Goal: Task Accomplishment & Management: Manage account settings

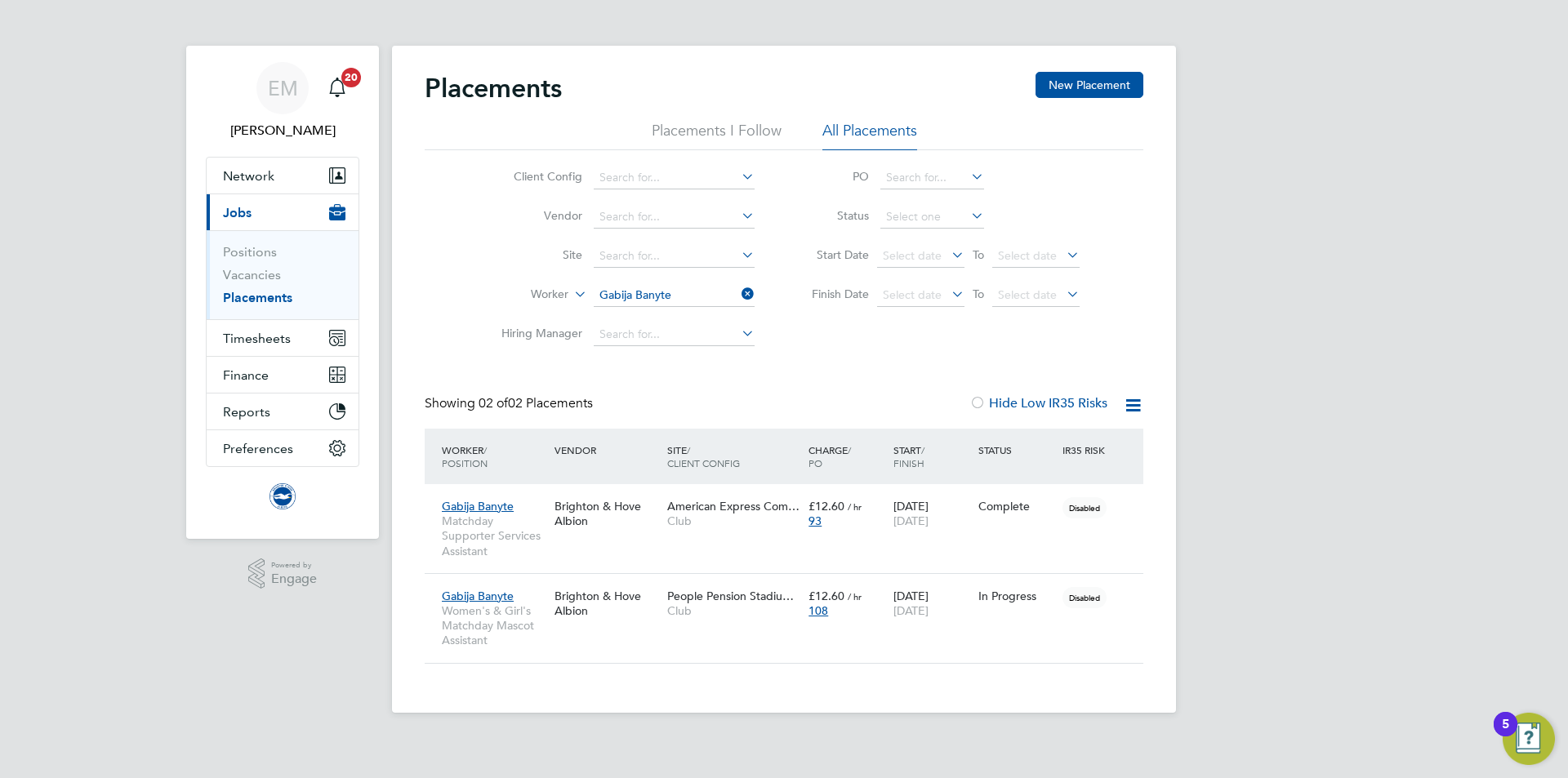
click at [259, 143] on app-nav-user-info "EM Edyta Marchant Notifications 20" at bounding box center [283, 101] width 153 height 111
click at [258, 132] on span "Edyta Marchant" at bounding box center [283, 131] width 153 height 20
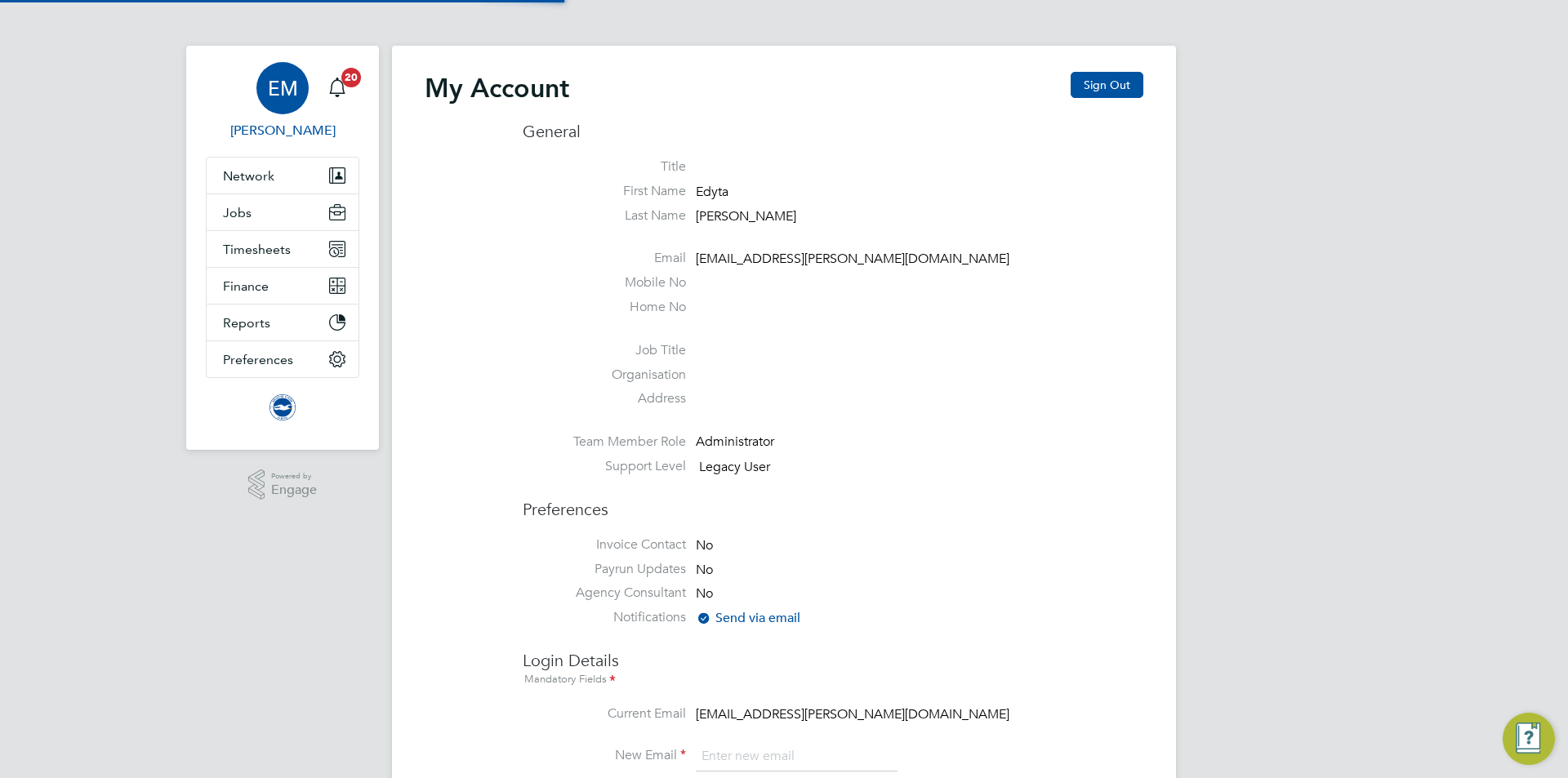
type input "edyta.marchant@brightonandhovealbion.com"
click at [1110, 86] on button "Sign Out" at bounding box center [1107, 84] width 73 height 26
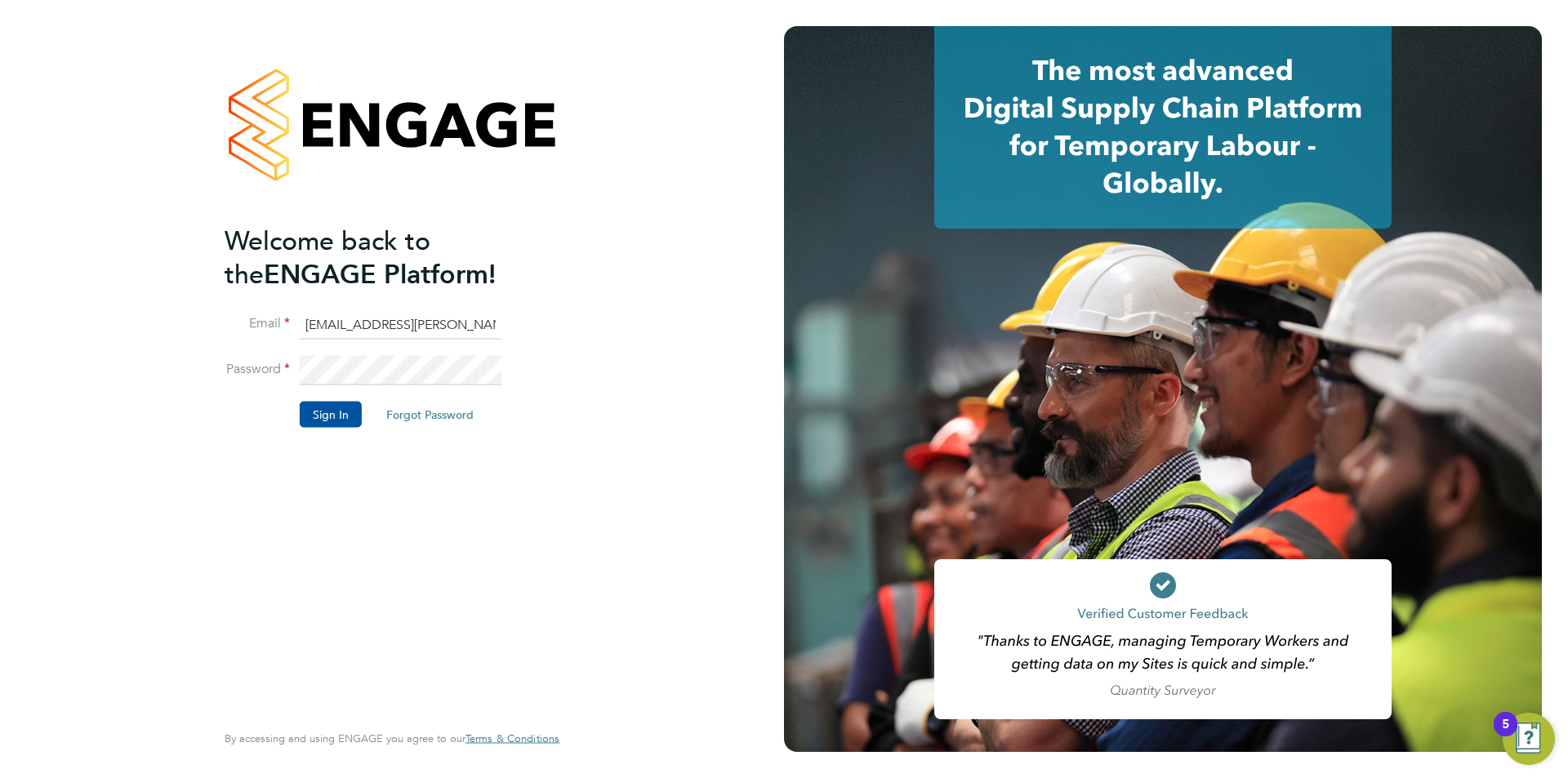
click at [460, 307] on ng-template "Welcome back to the ENGAGE Platform! Email edyta.marchant@brightonandhovealbion…" at bounding box center [384, 334] width 319 height 220
click at [460, 310] on input "edyta.marchant@brightonandhovealbion.com" at bounding box center [400, 324] width 202 height 29
type input "[EMAIL_ADDRESS][PERSON_NAME][DOMAIN_NAME]"
click at [315, 409] on button "Sign In" at bounding box center [330, 414] width 62 height 26
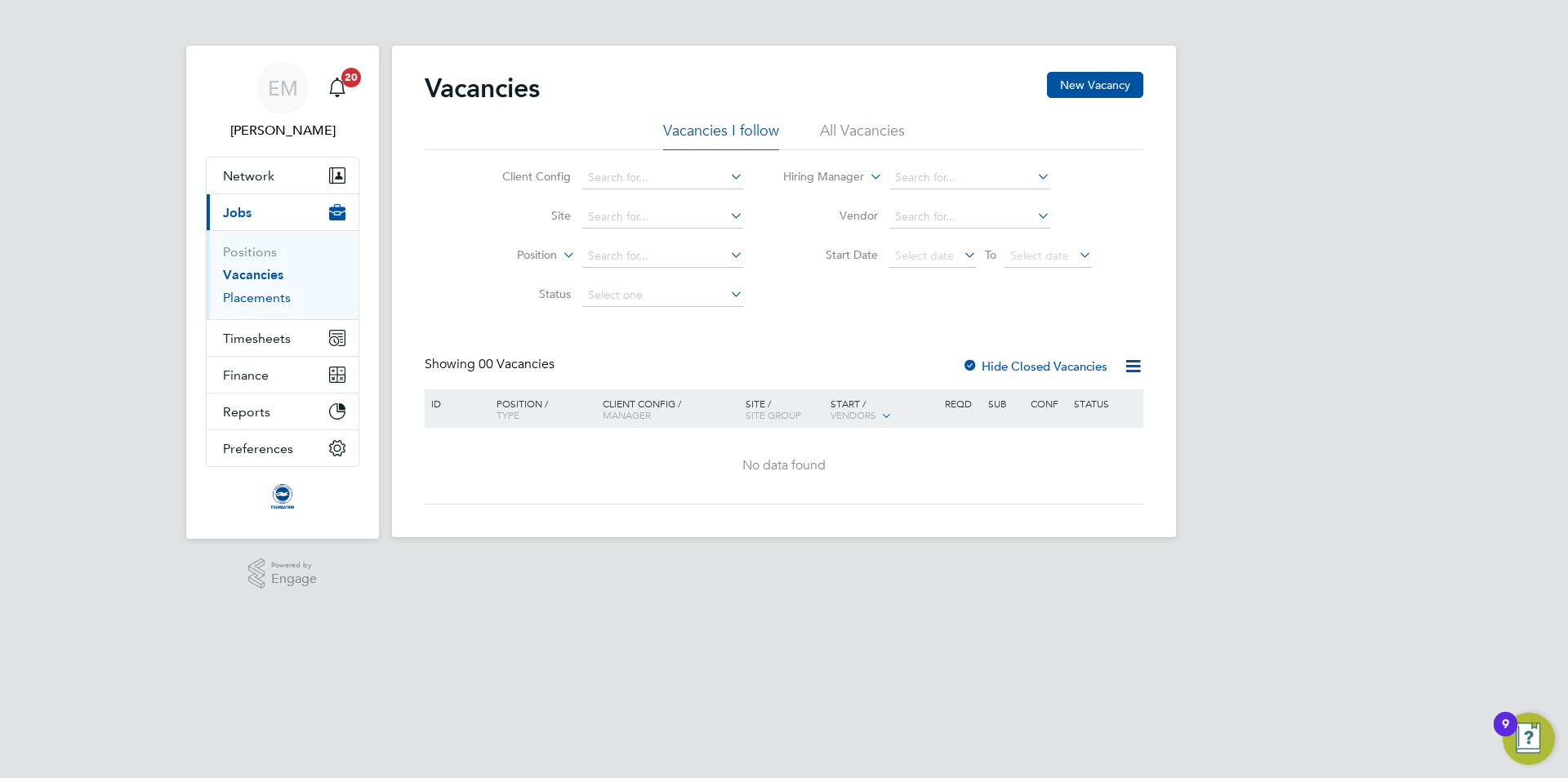
click at [249, 299] on link "Placements" at bounding box center [256, 298] width 68 height 16
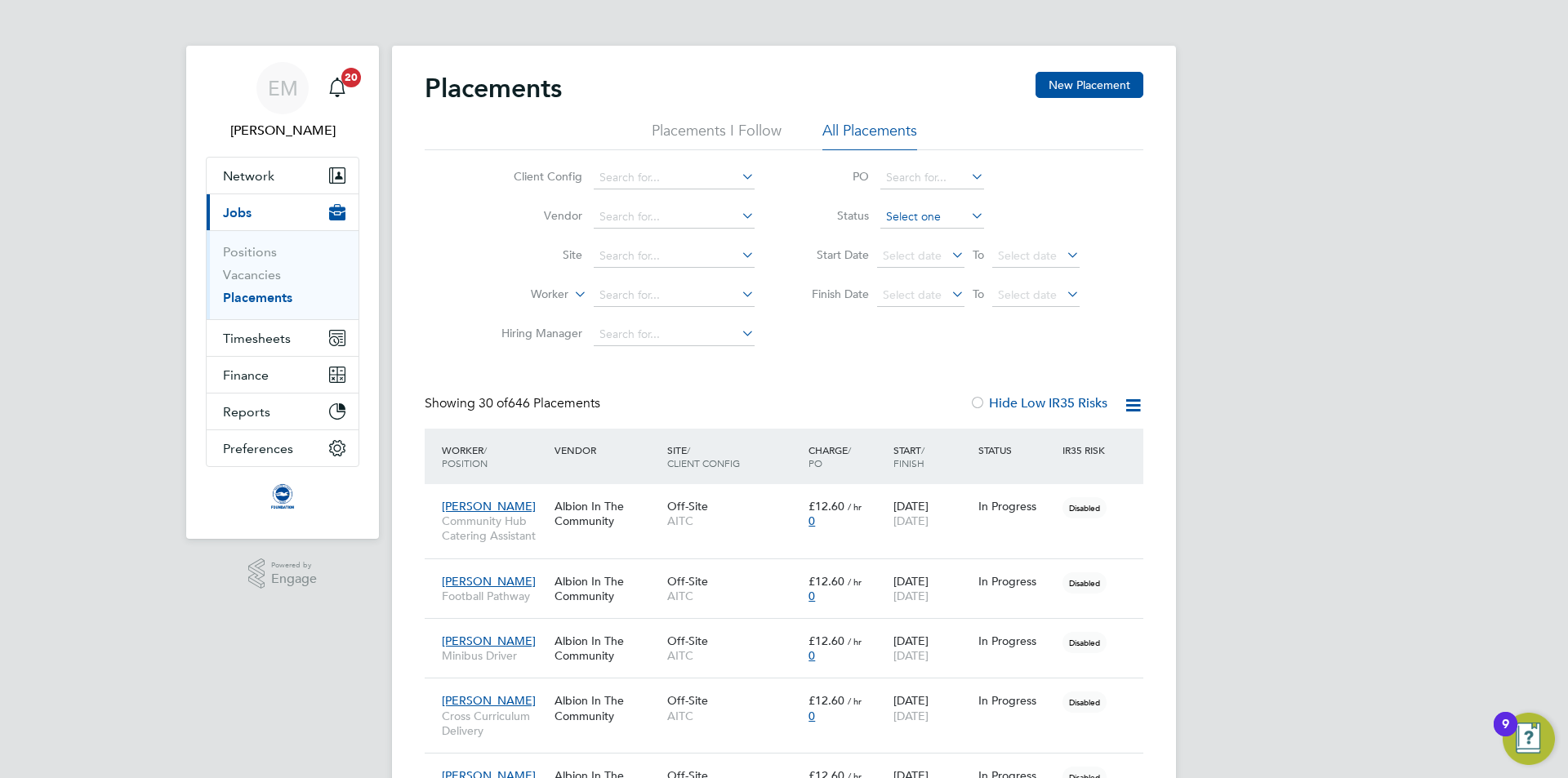
click at [907, 217] on input at bounding box center [932, 217] width 103 height 23
click at [903, 247] on li "Active" at bounding box center [932, 238] width 105 height 21
type input "Active"
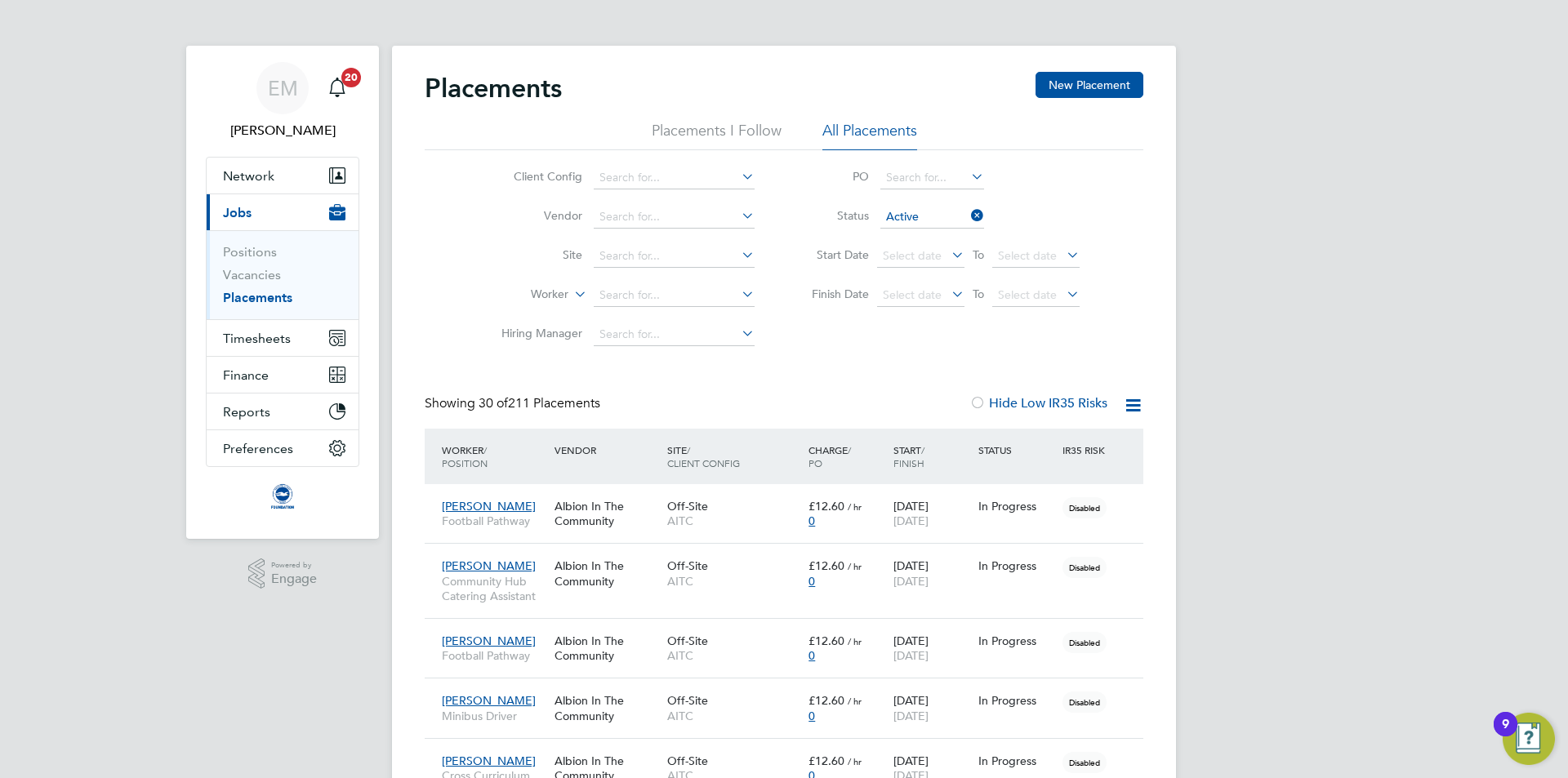
click at [1133, 409] on icon at bounding box center [1133, 405] width 20 height 20
click at [1031, 442] on li "Download Placements Report" at bounding box center [1053, 444] width 174 height 23
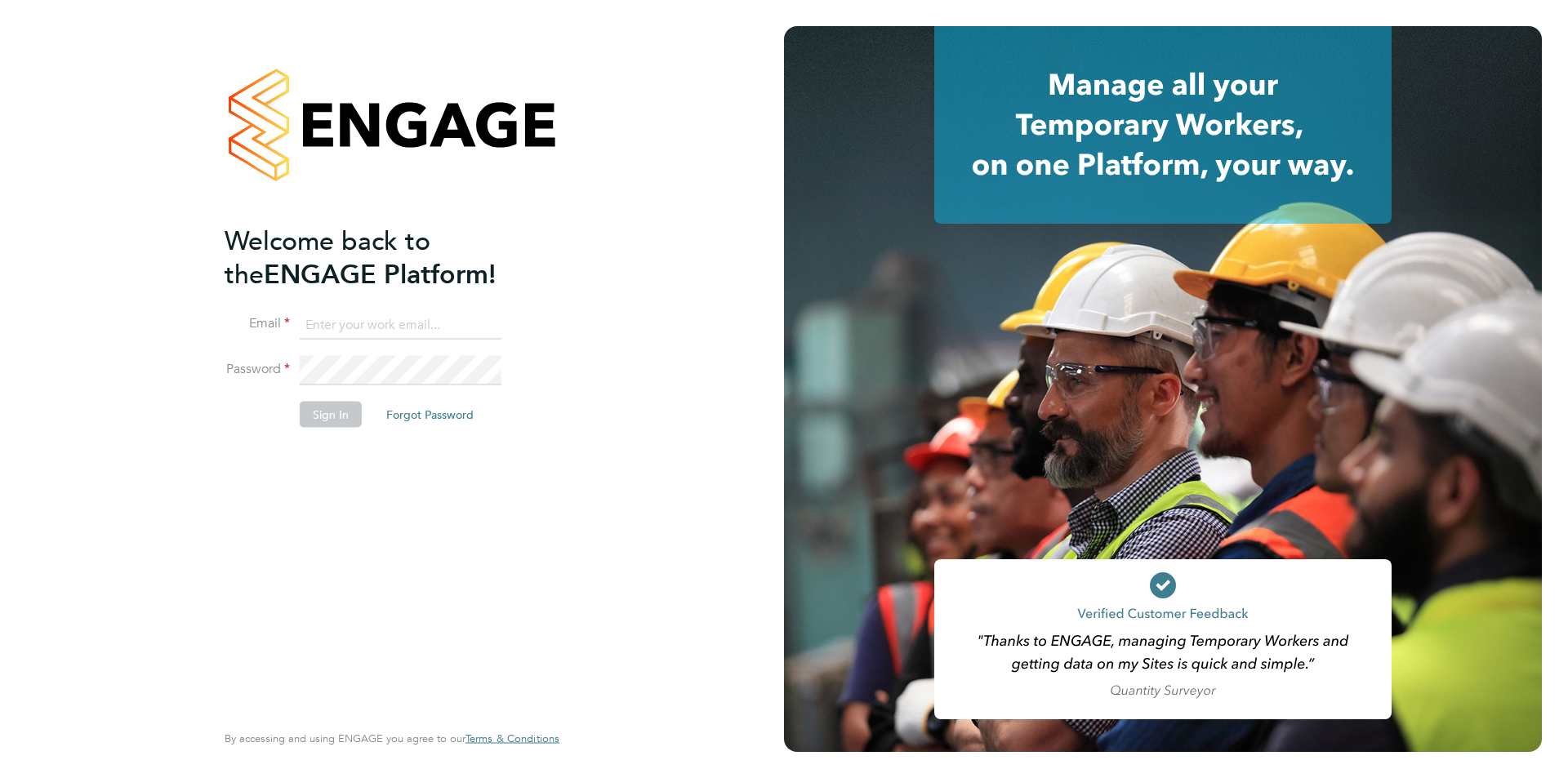
type input "[EMAIL_ADDRESS][PERSON_NAME][DOMAIN_NAME]"
click at [319, 423] on button "Sign In" at bounding box center [330, 414] width 62 height 26
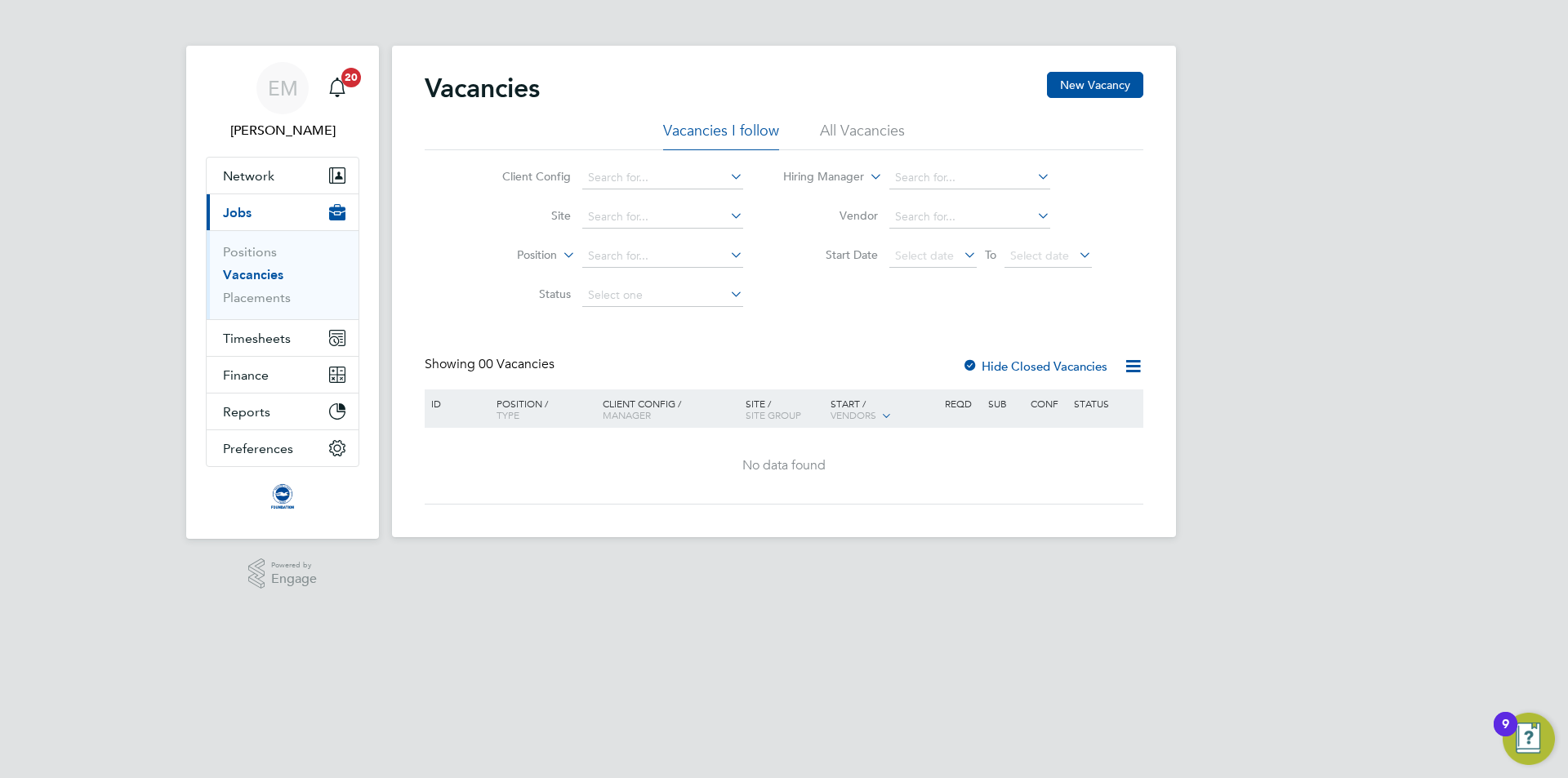
click at [243, 307] on ul "Positions Vacancies Placements" at bounding box center [283, 274] width 152 height 89
click at [241, 298] on link "Placements" at bounding box center [256, 298] width 68 height 16
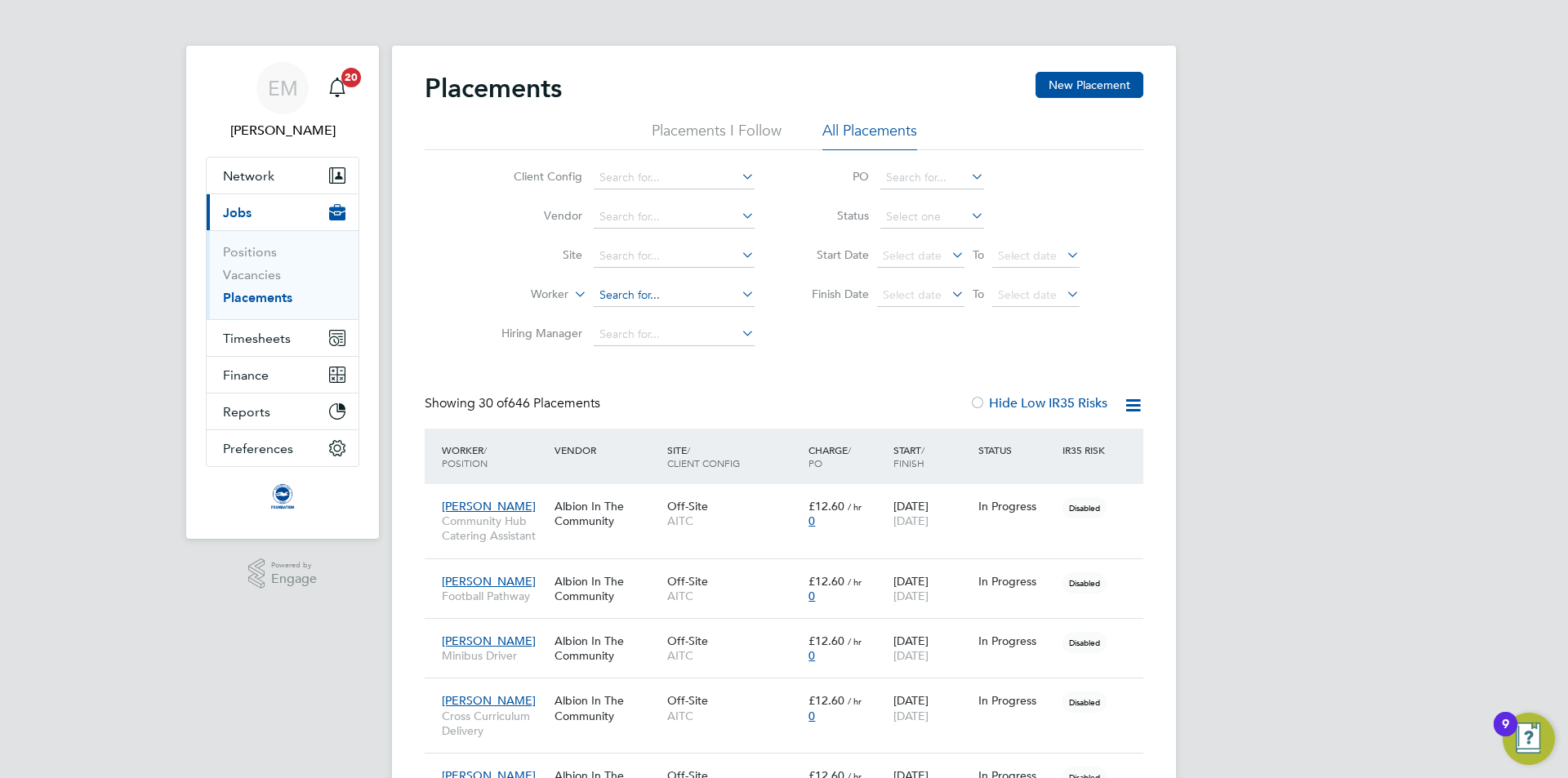
click at [625, 296] on input at bounding box center [674, 295] width 161 height 23
click at [693, 321] on b "Philp" at bounding box center [741, 318] width 95 height 14
type input "George Philpot"
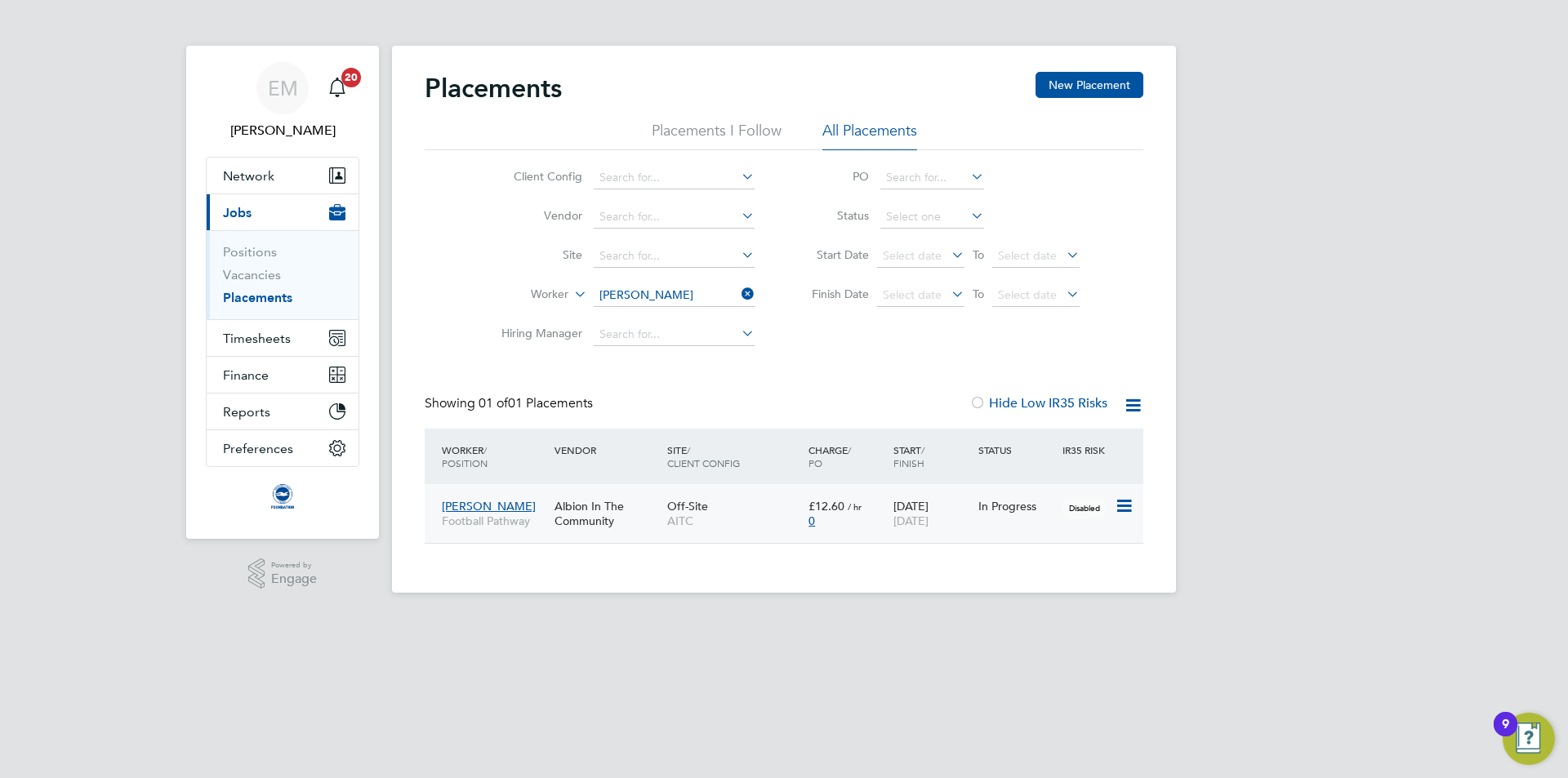
click at [756, 507] on div "Off-Site AITC" at bounding box center [733, 514] width 141 height 46
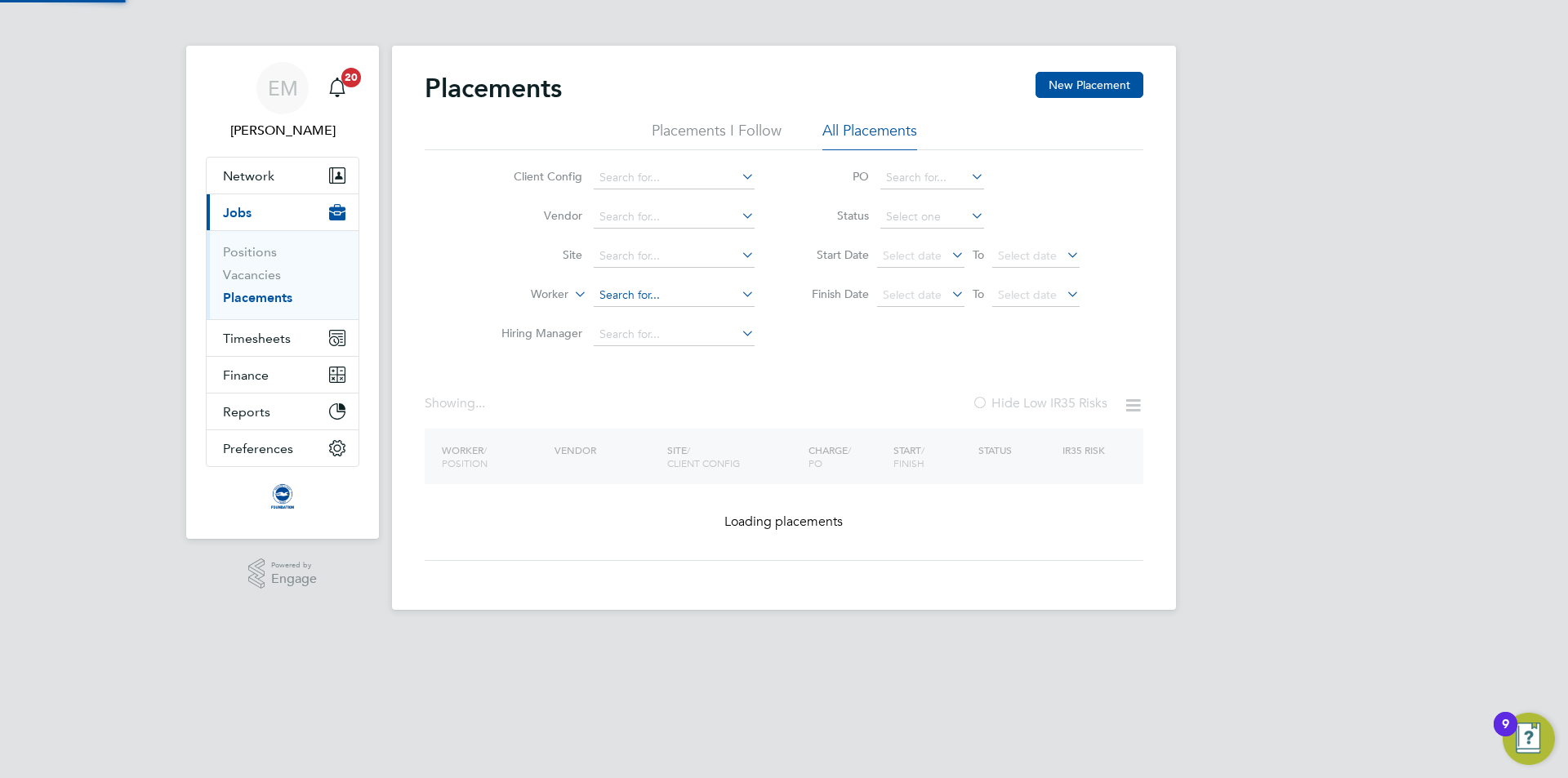
click at [668, 298] on input at bounding box center [674, 295] width 161 height 23
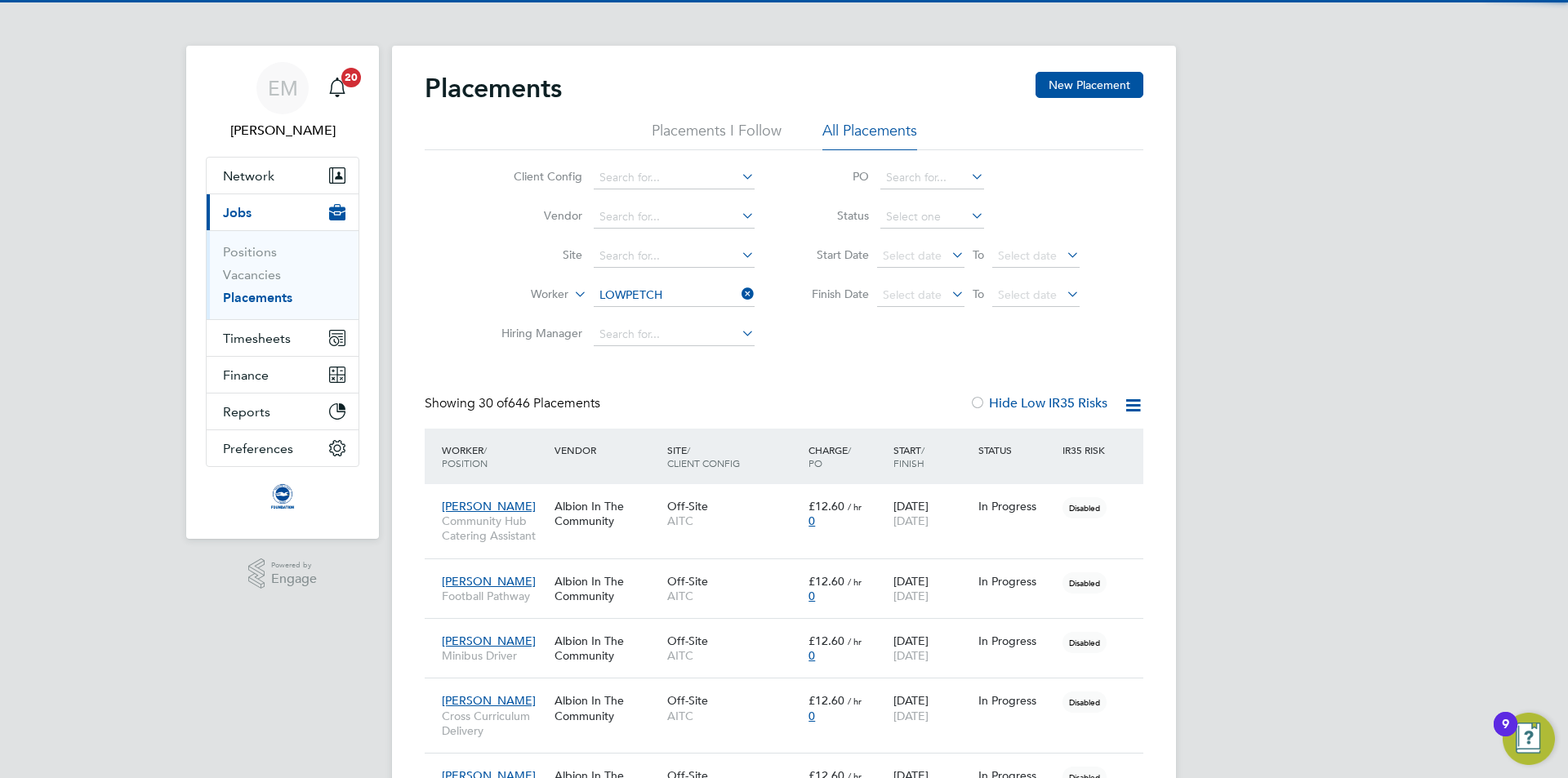
click at [665, 314] on b "Lowpetch" at bounding box center [646, 318] width 53 height 14
type input "Den Lowpetch"
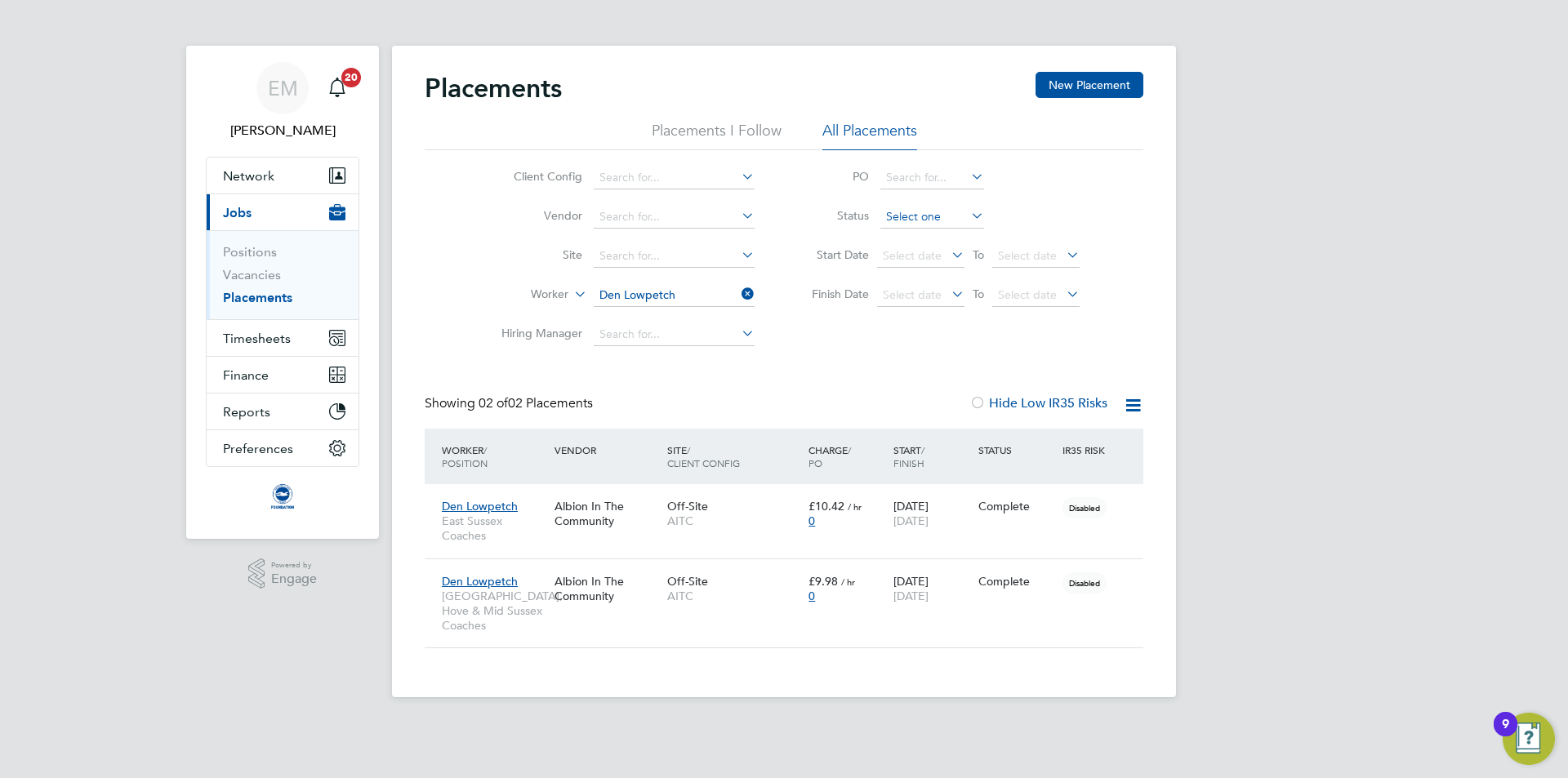
click at [893, 218] on input at bounding box center [932, 217] width 103 height 23
click at [901, 234] on li "Active" at bounding box center [932, 238] width 105 height 21
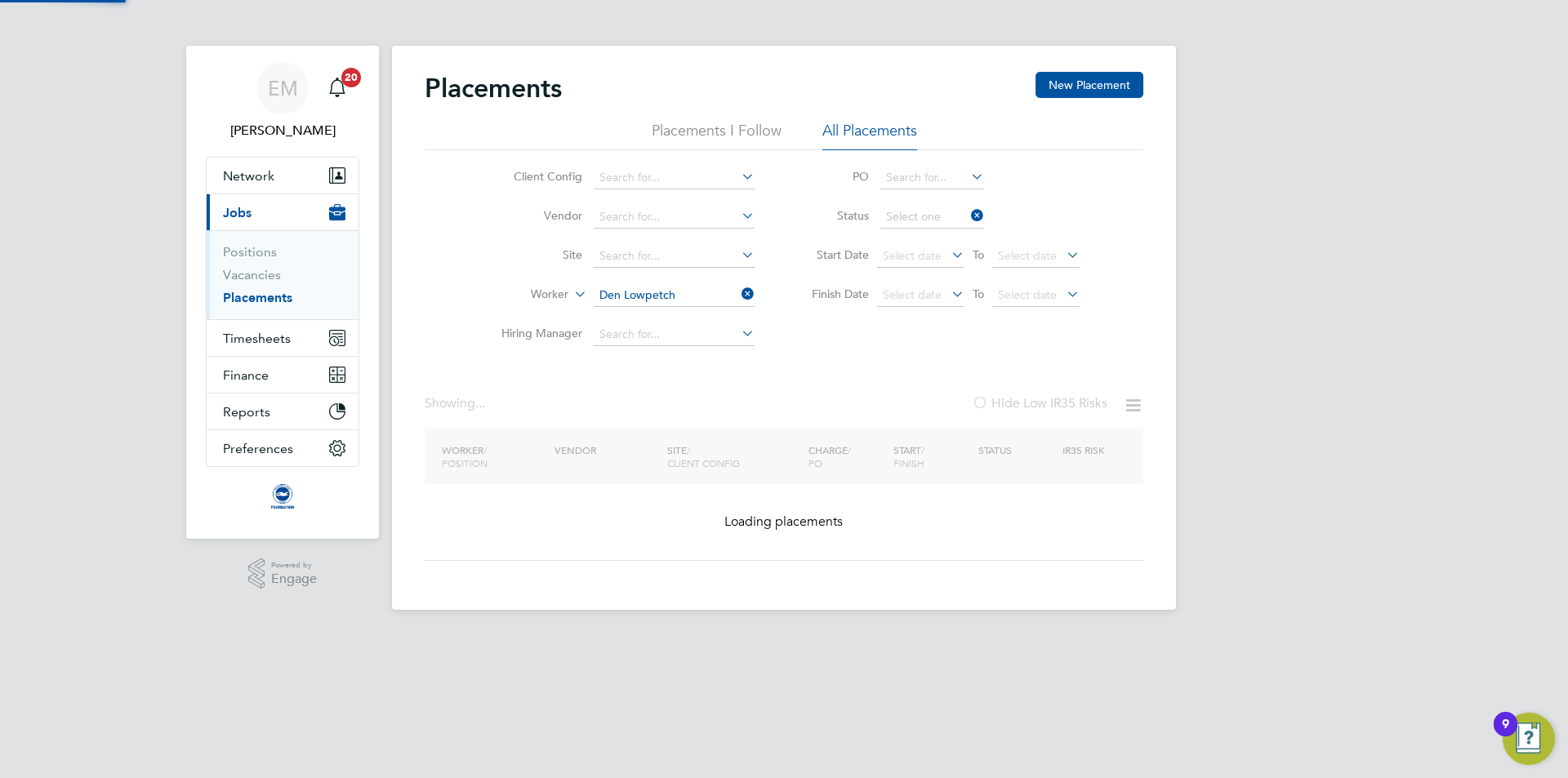
type input "Active"
click at [673, 288] on input at bounding box center [674, 295] width 161 height 23
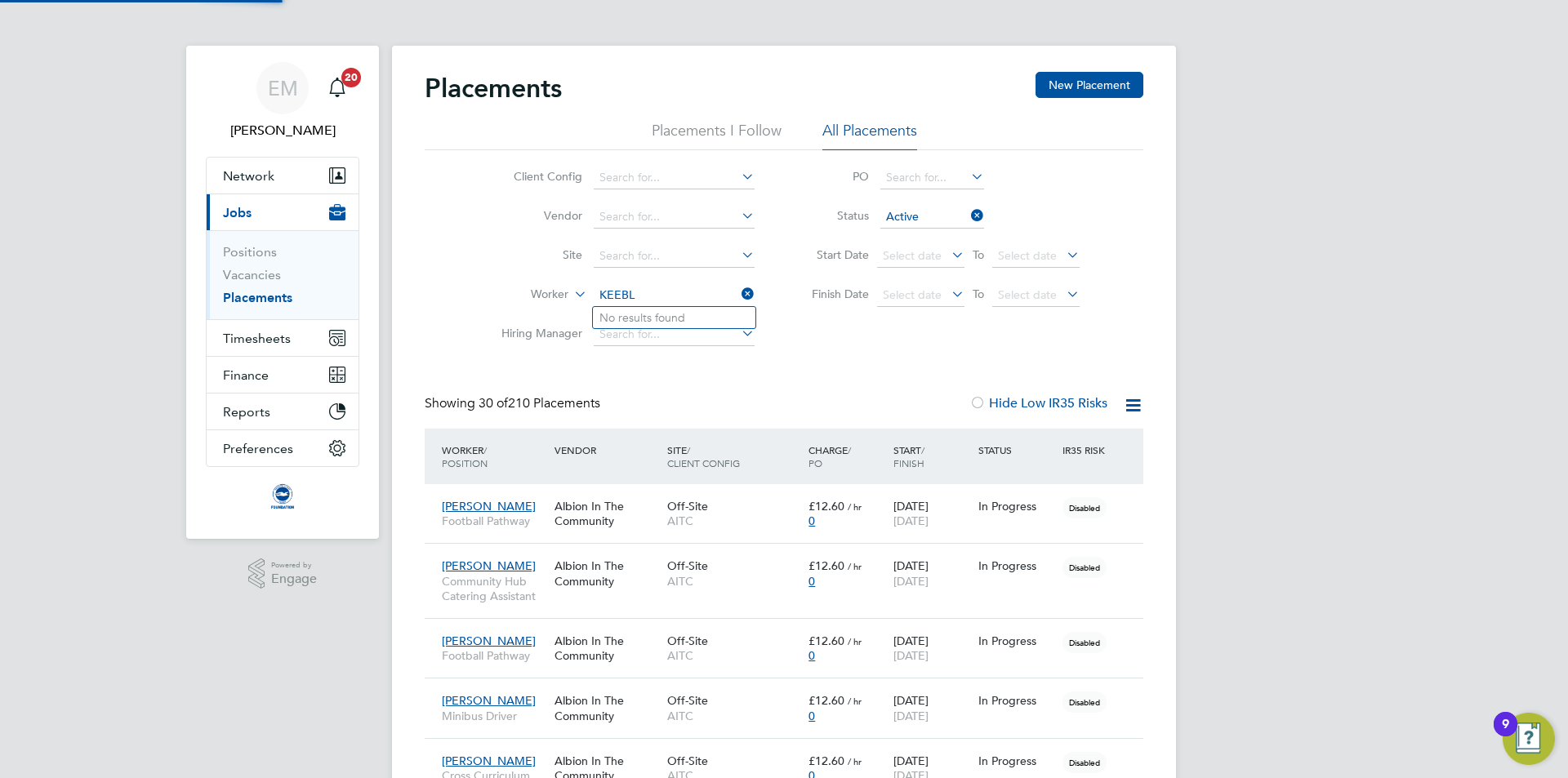
type input "KEEBL"
click at [658, 297] on input at bounding box center [674, 295] width 161 height 23
type input "KEEBL"
click at [667, 285] on input at bounding box center [674, 295] width 161 height 23
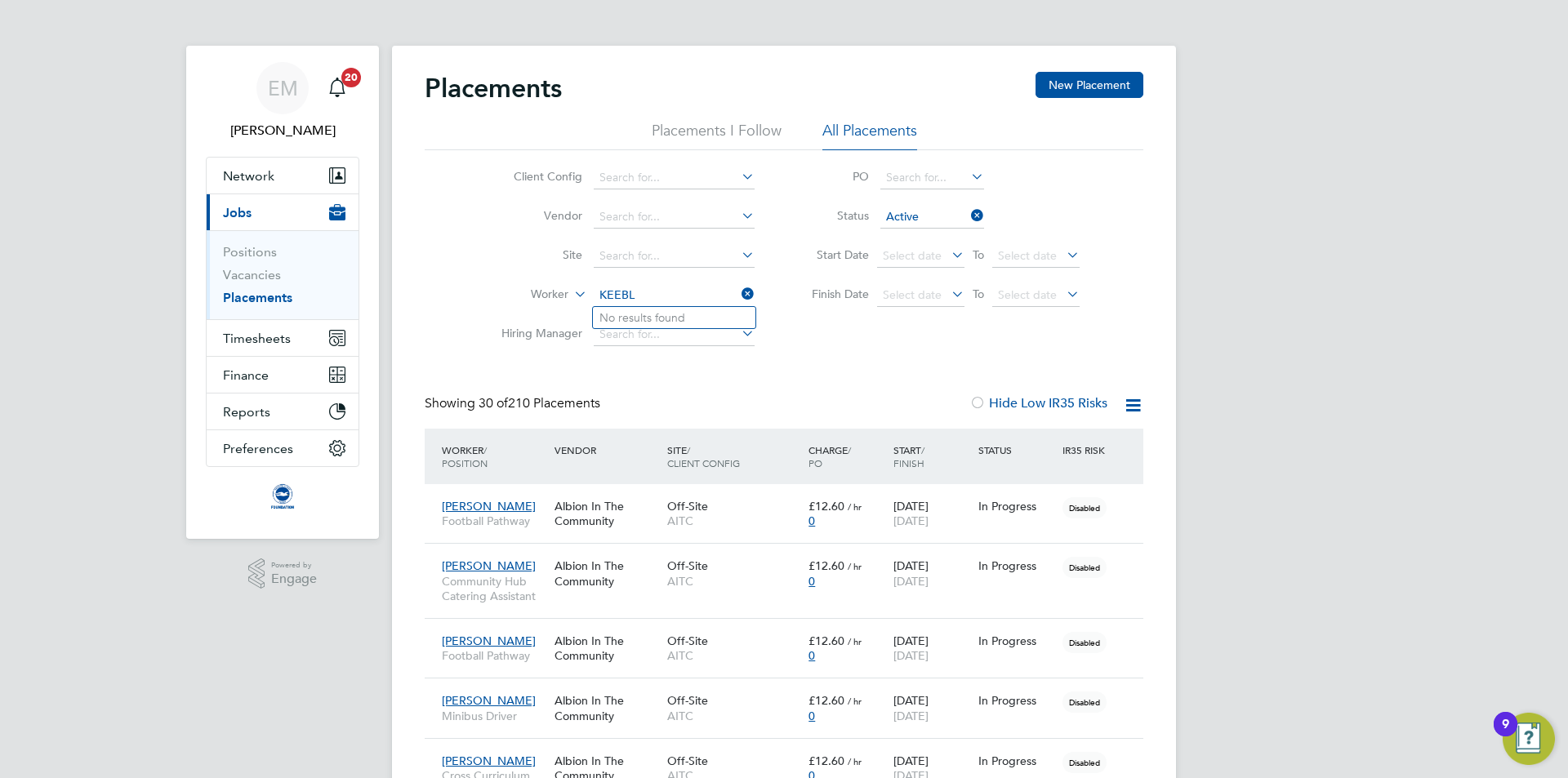
type input "KEEBL"
click at [634, 289] on input at bounding box center [674, 295] width 161 height 23
type input "TAYLO"
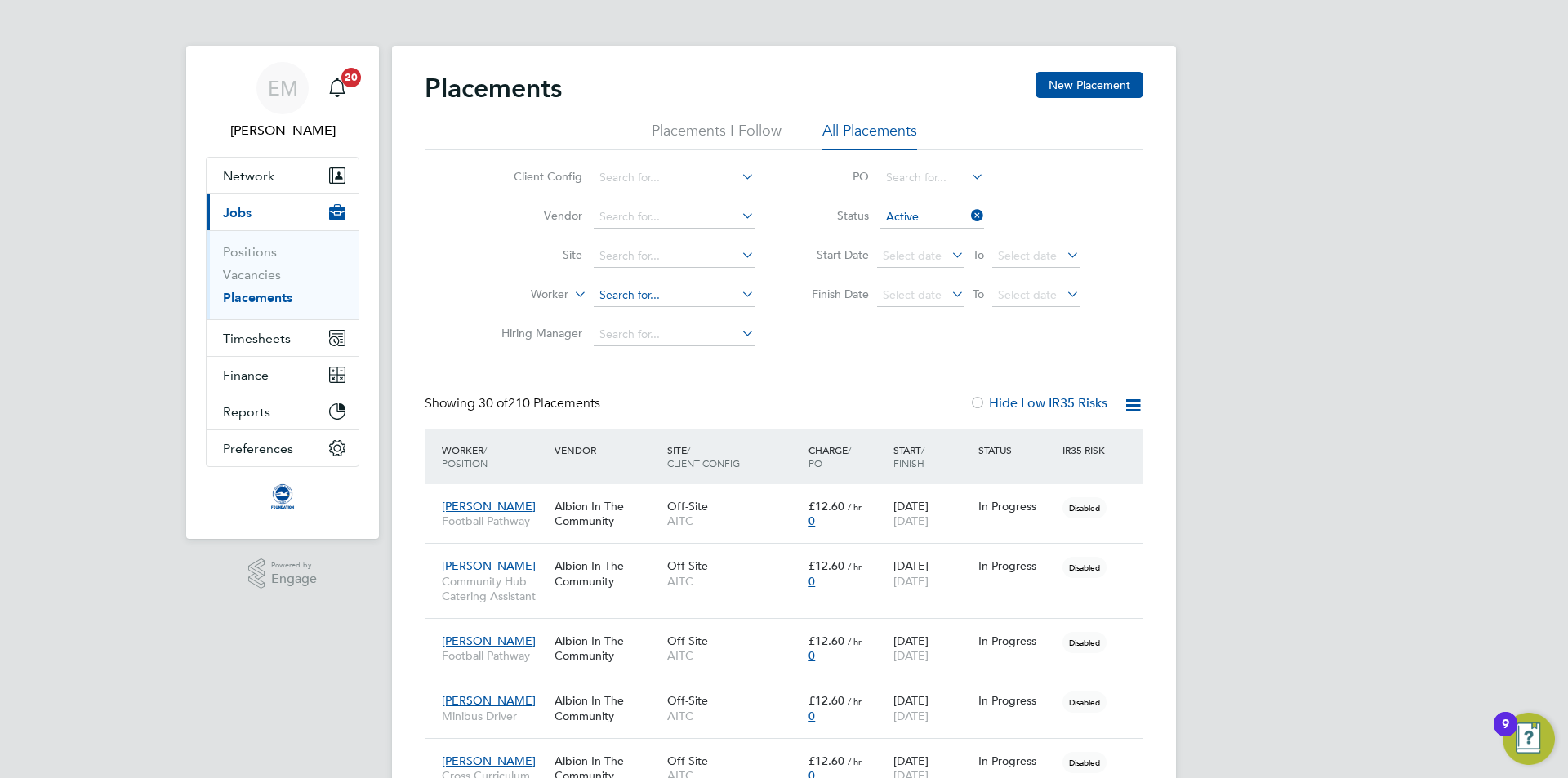
click at [636, 294] on input at bounding box center [674, 295] width 161 height 23
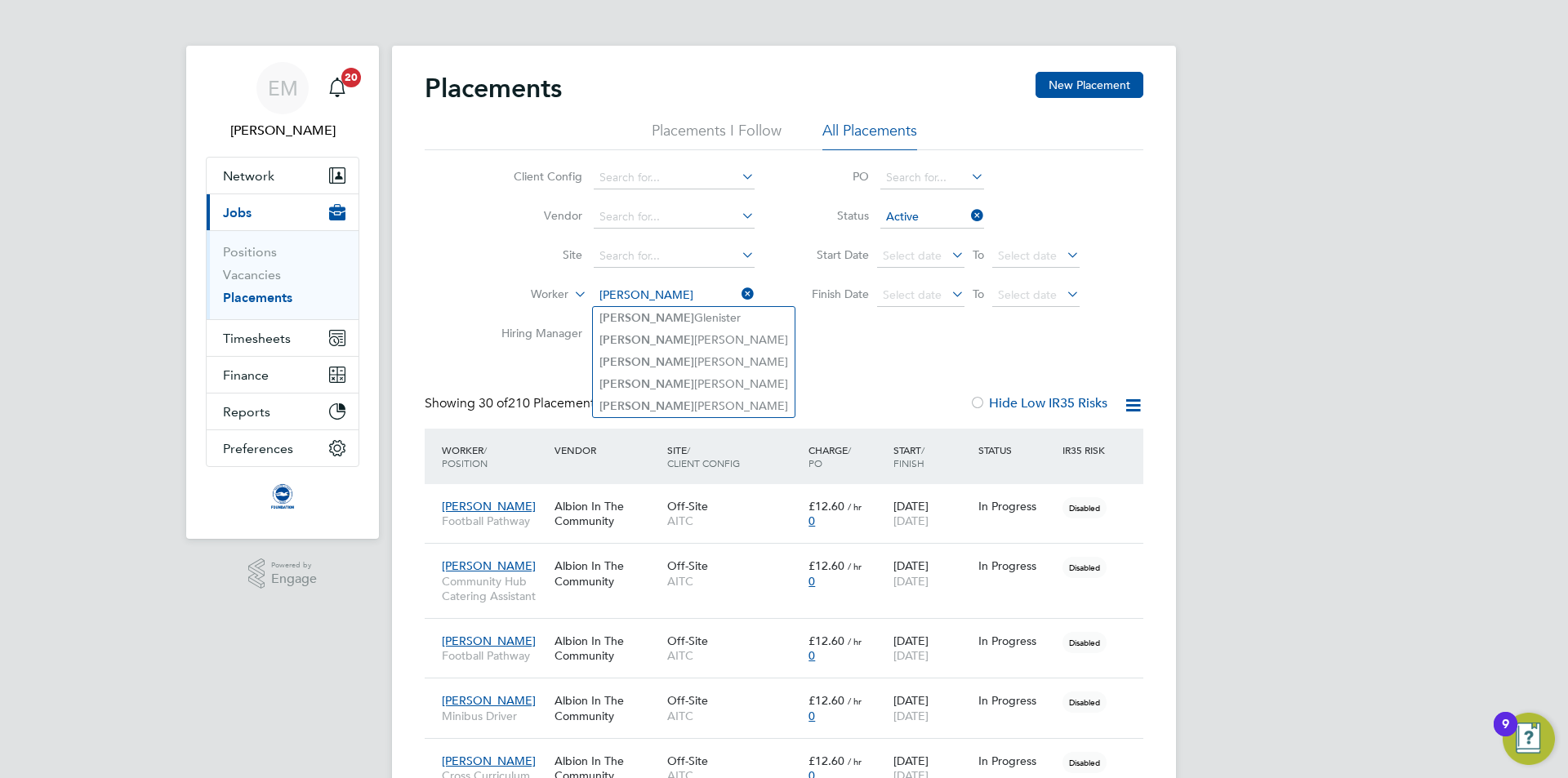
type input "HARRY"
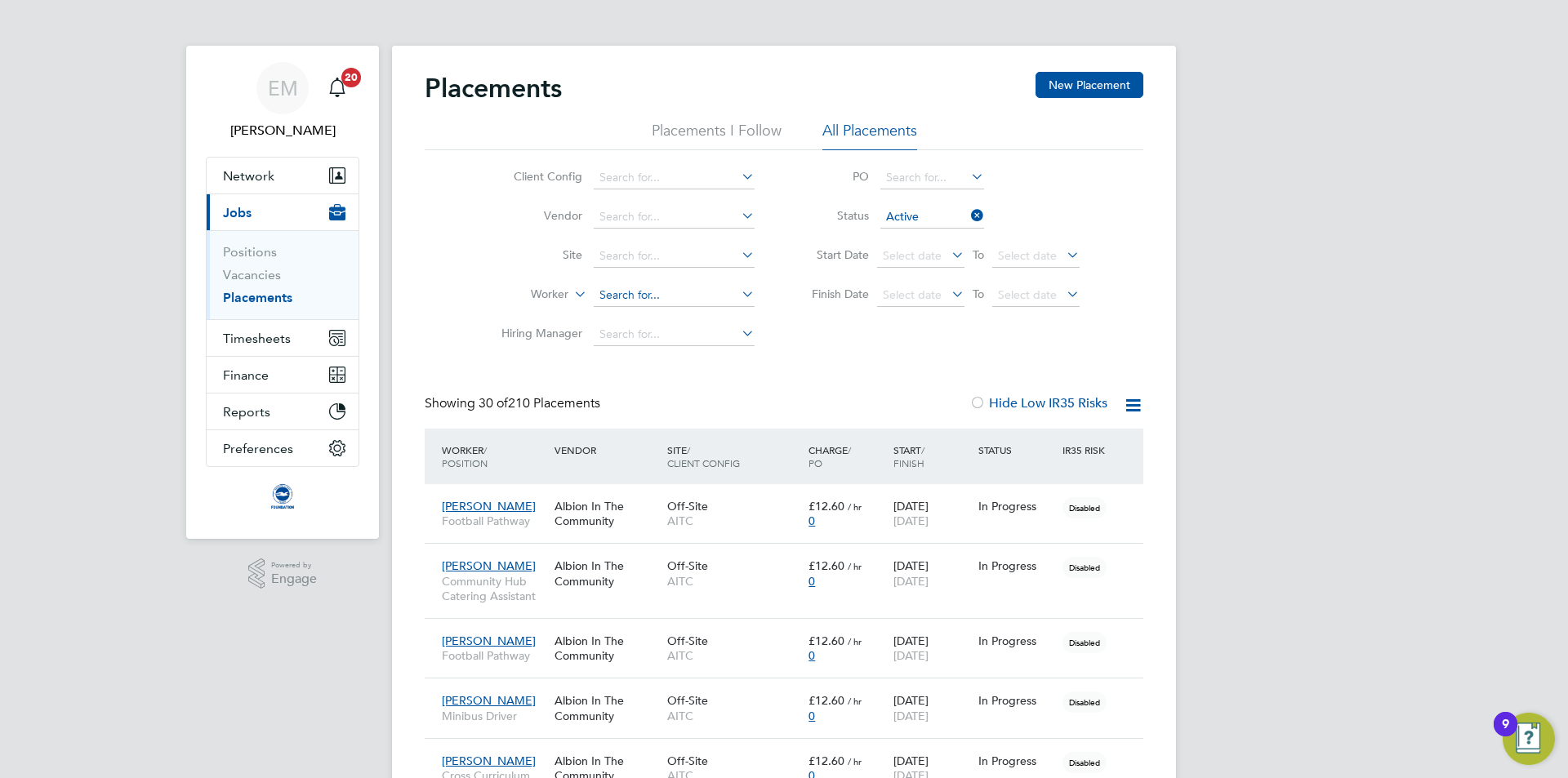
click at [641, 297] on input at bounding box center [674, 295] width 161 height 23
click at [693, 316] on b "Harm" at bounding box center [707, 318] width 28 height 14
type input "Graham Harmour"
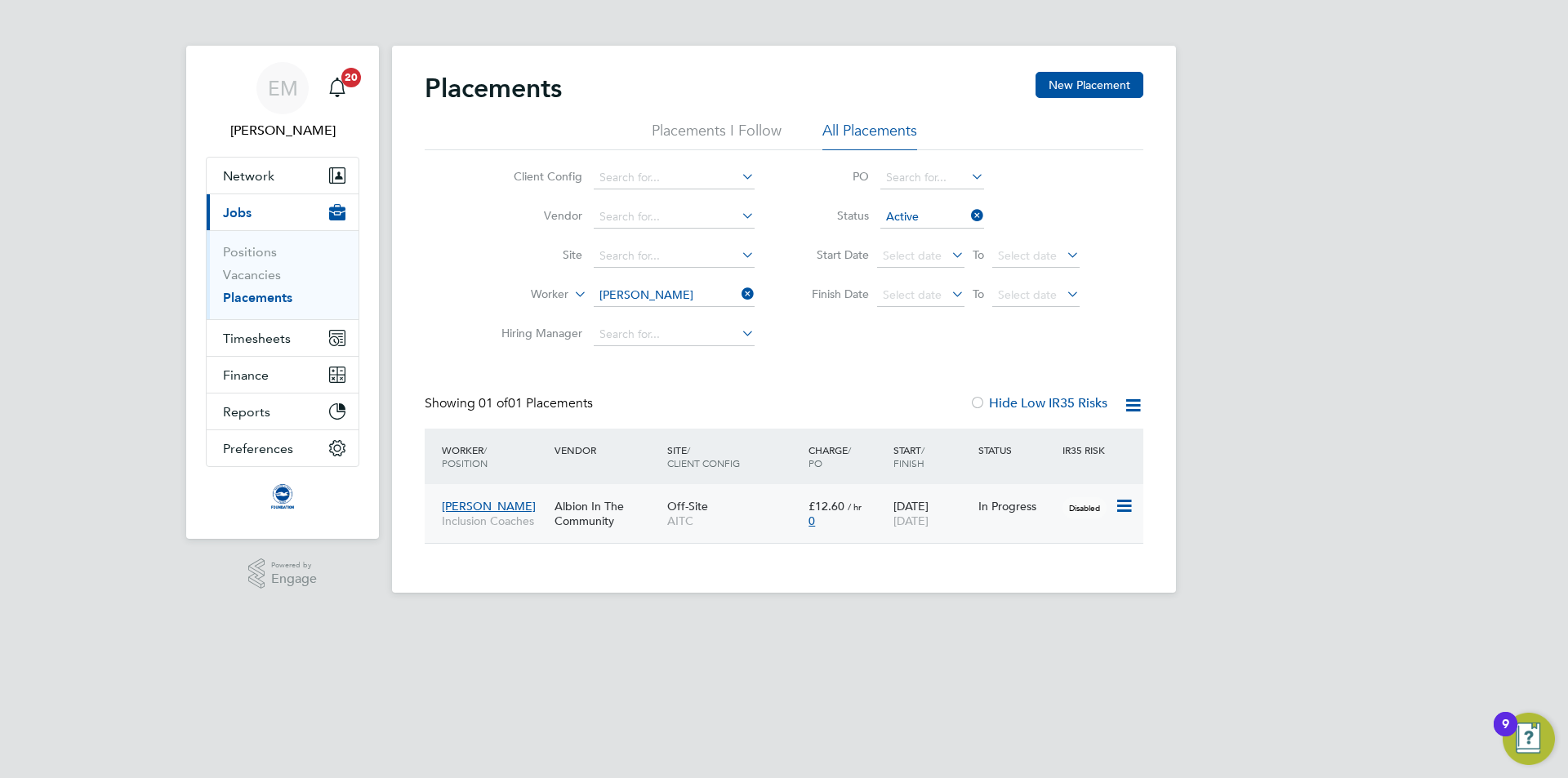
click at [749, 517] on span "AITC" at bounding box center [734, 521] width 133 height 15
click at [659, 298] on input at bounding box center [674, 295] width 161 height 23
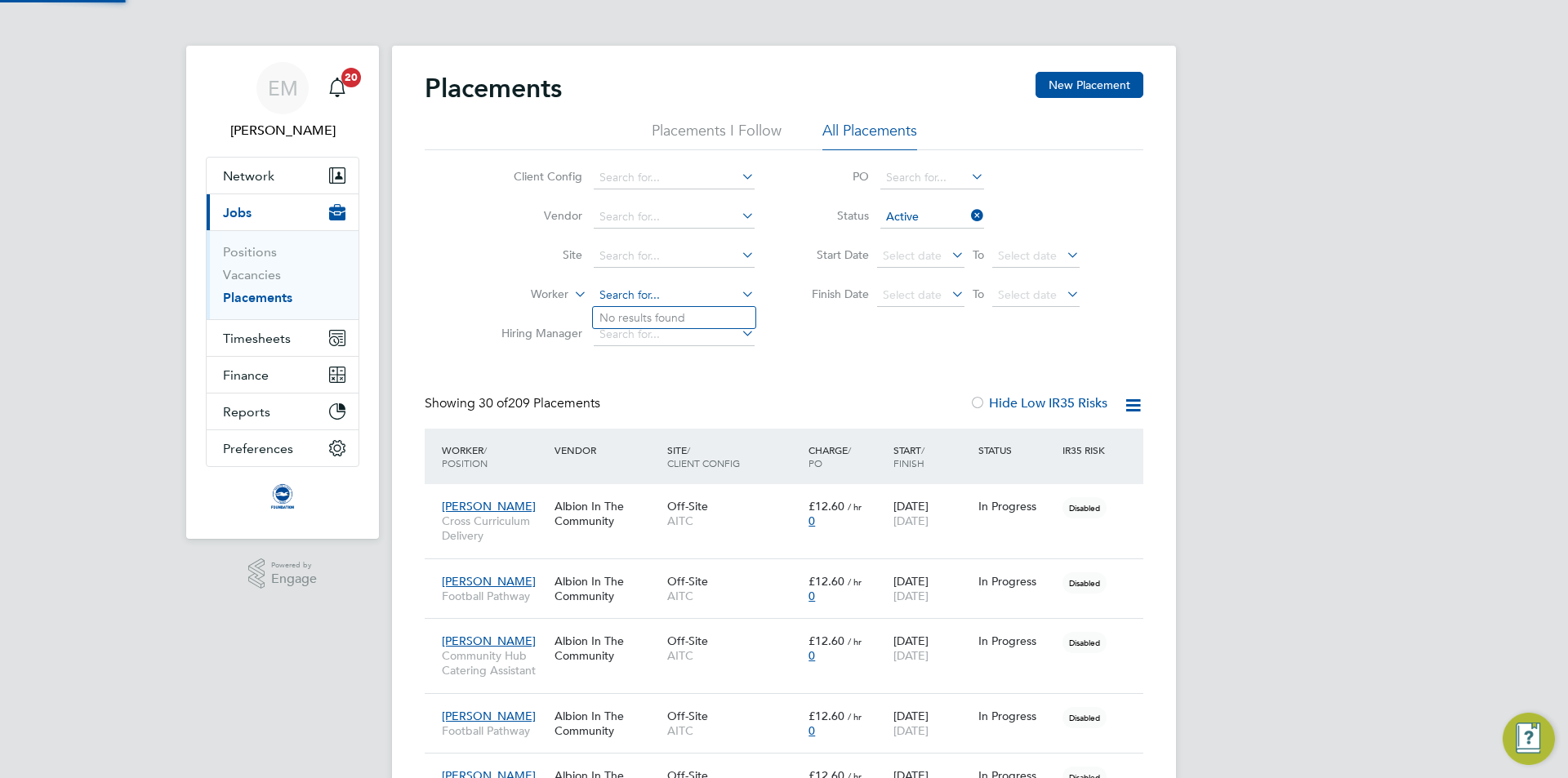
scroll to position [61, 113]
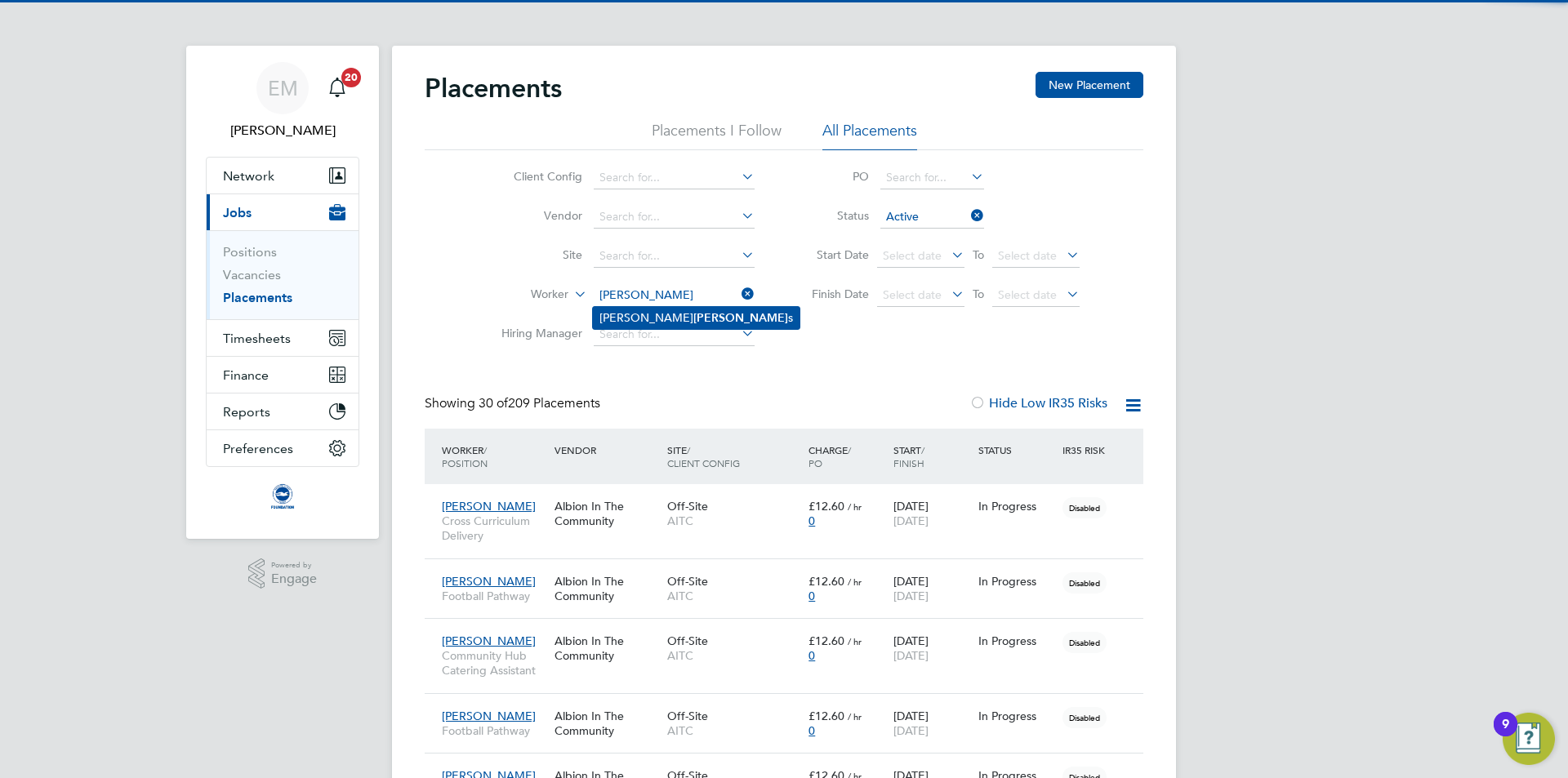
click at [693, 311] on b "Stobb" at bounding box center [741, 318] width 95 height 14
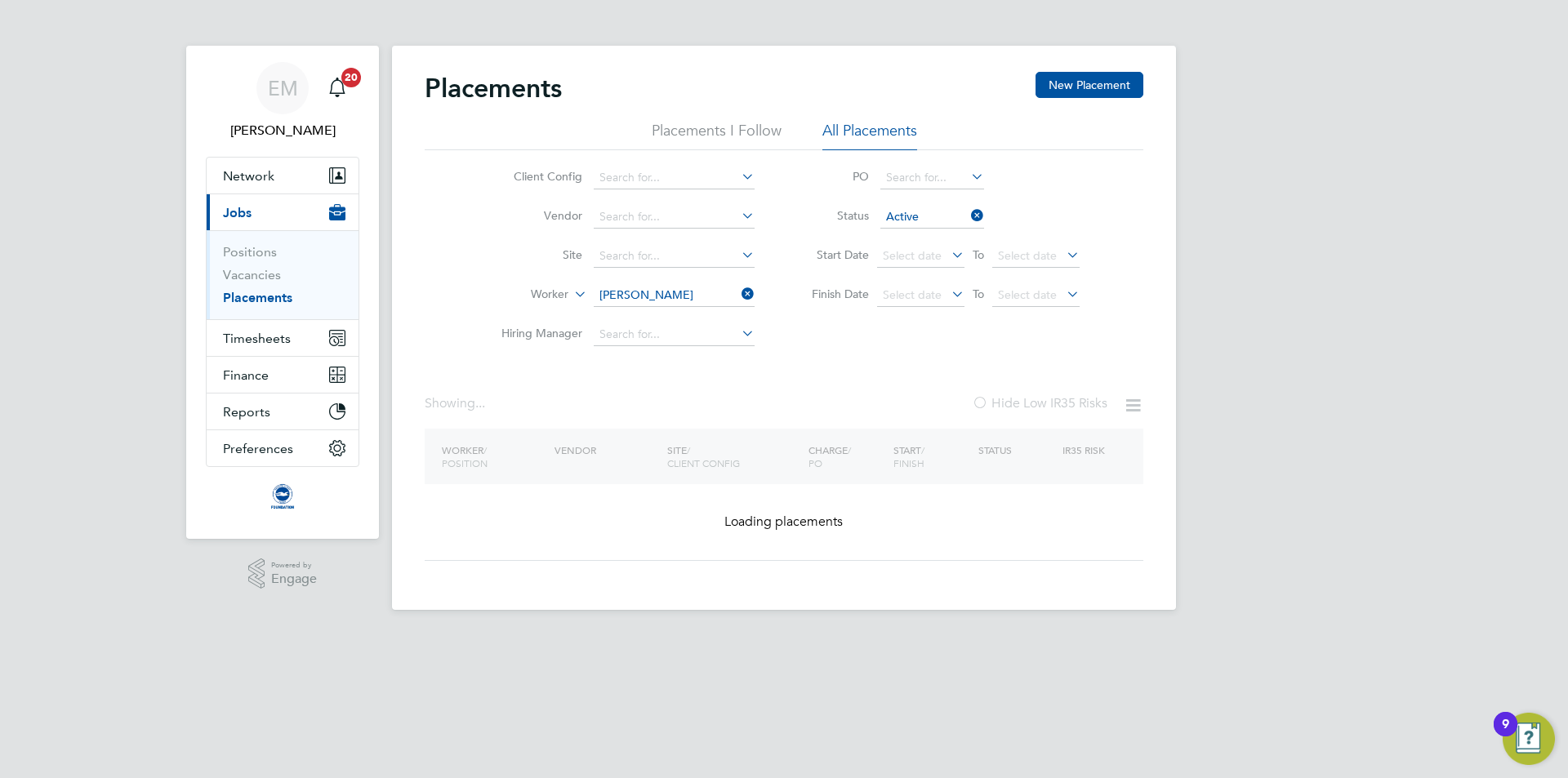
type input "Daniel Stobbs"
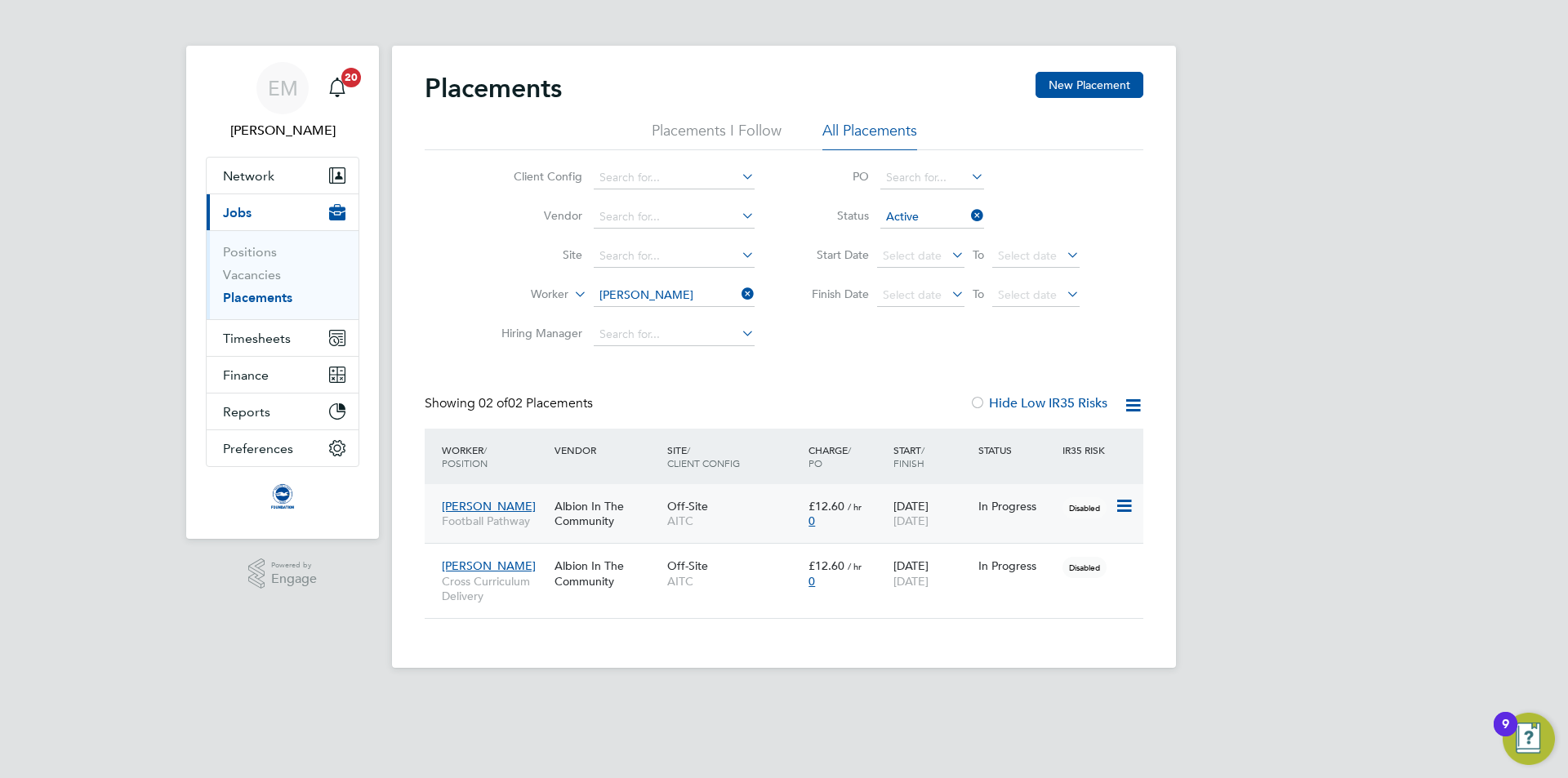
click at [859, 525] on div "0" at bounding box center [847, 521] width 77 height 15
click at [509, 592] on span "Cross Curriculum Delivery" at bounding box center [494, 588] width 104 height 29
click at [657, 298] on input at bounding box center [674, 295] width 161 height 23
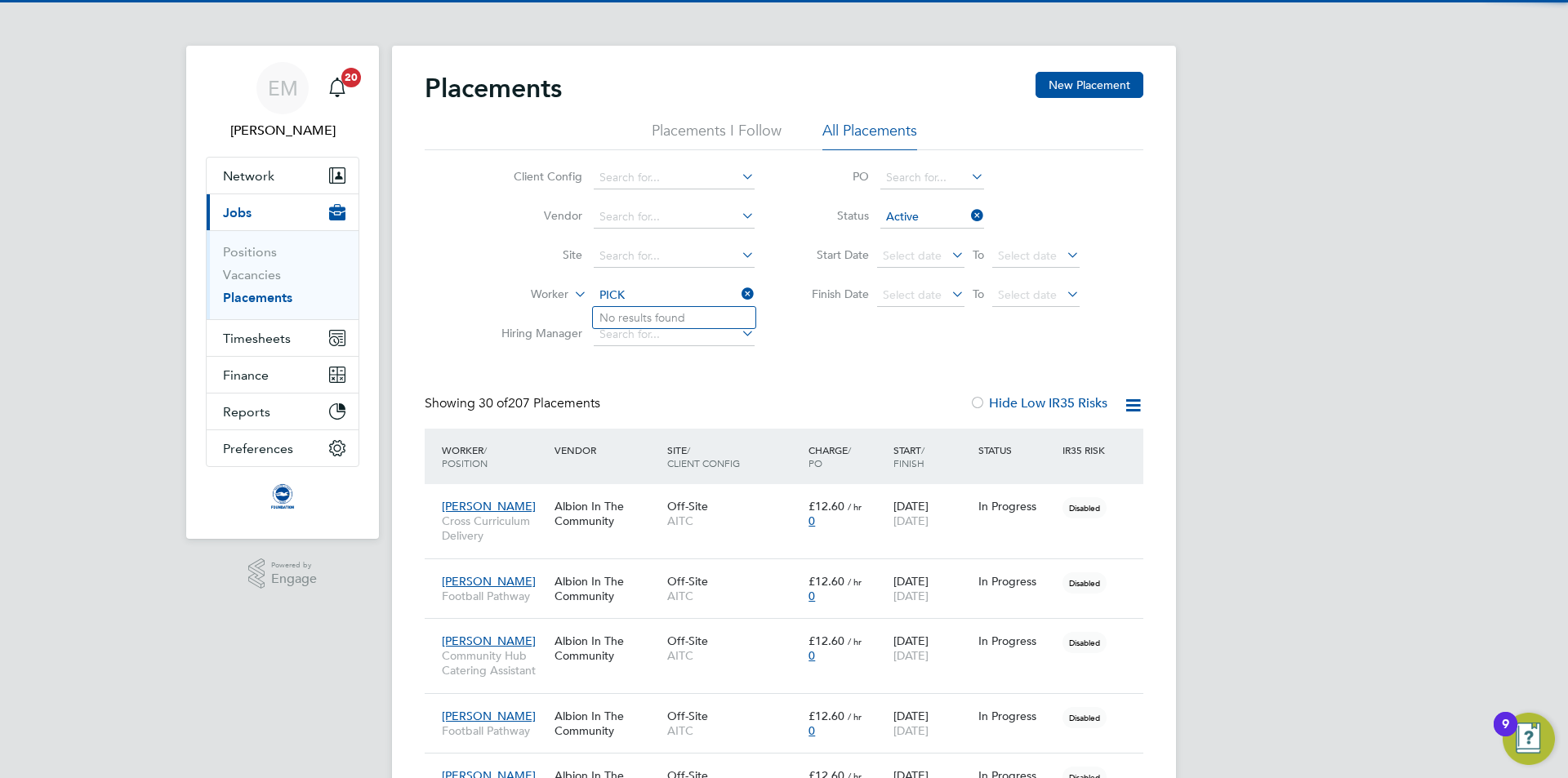
type input "PICK"
click at [687, 395] on div "Showing 30 of 207 Placements Hide Low IR35 Risks" at bounding box center [784, 412] width 719 height 33
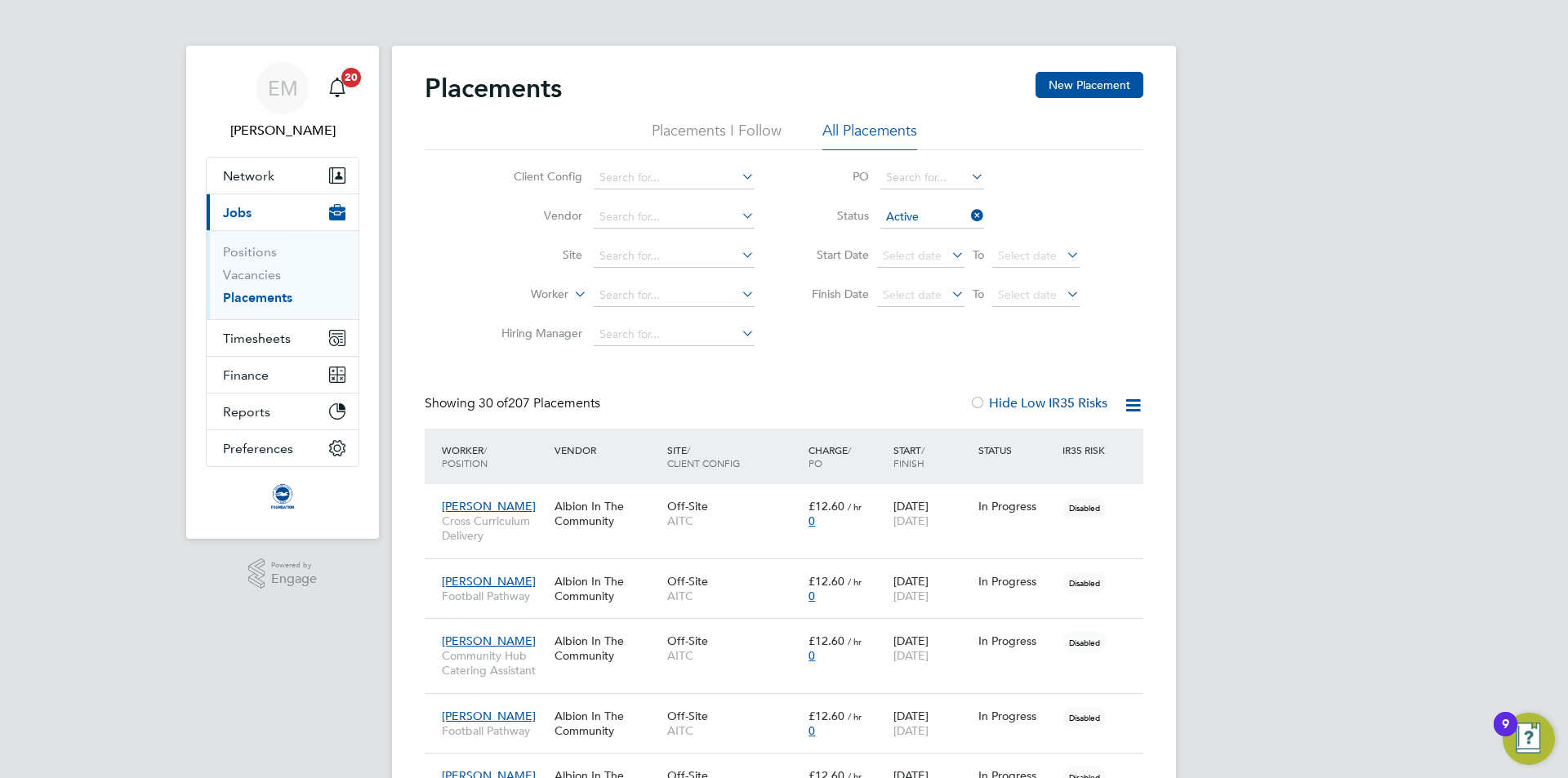
drag, startPoint x: 774, startPoint y: 327, endPoint x: 774, endPoint y: 342, distance: 15.0
click at [774, 327] on li "Hiring Manager" at bounding box center [621, 334] width 307 height 39
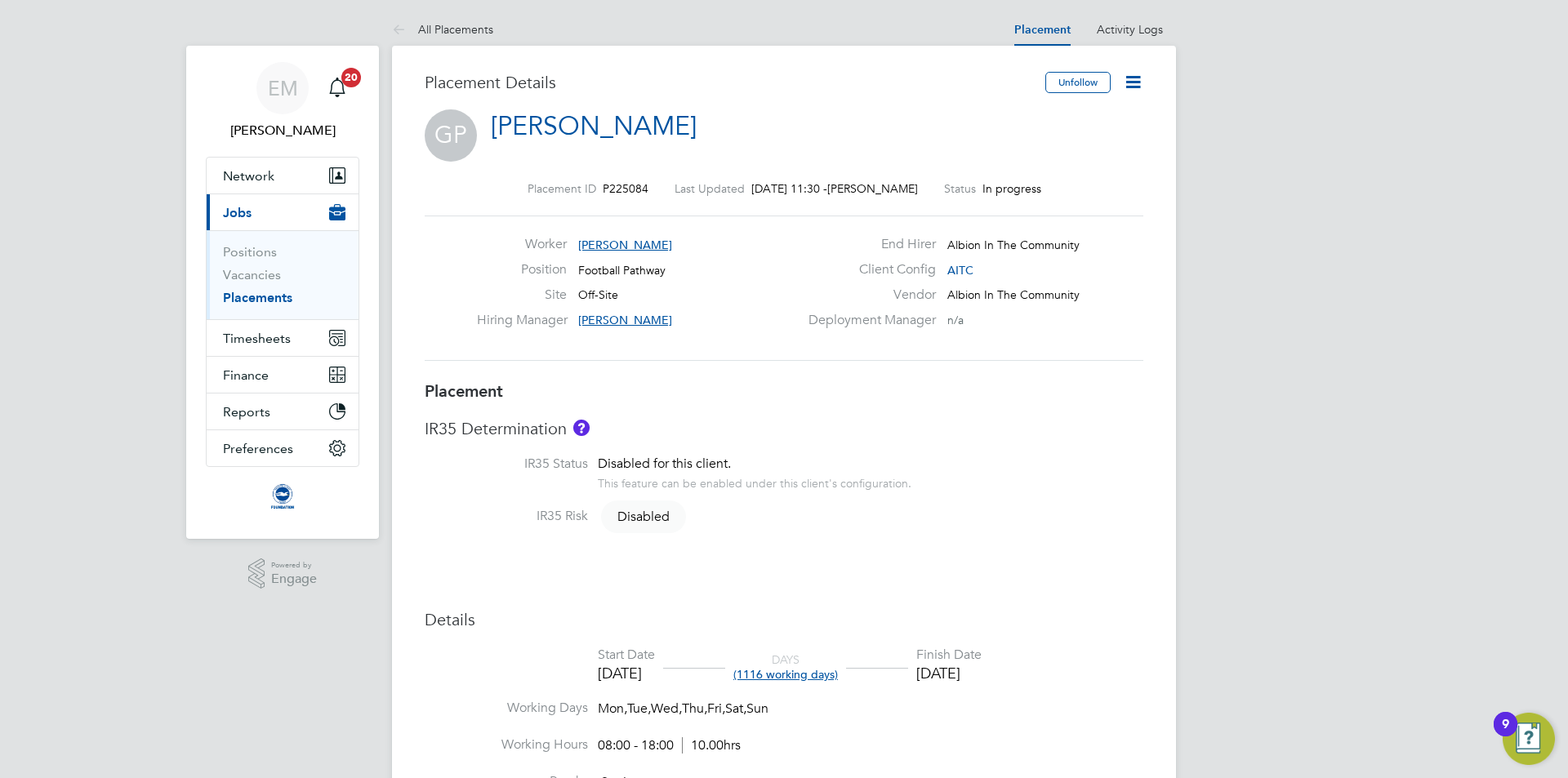
drag, startPoint x: 1113, startPoint y: 74, endPoint x: 1127, endPoint y: 84, distance: 17.2
click at [1113, 77] on div "Unfollow" at bounding box center [1088, 90] width 110 height 38
click at [1129, 84] on icon at bounding box center [1133, 82] width 20 height 20
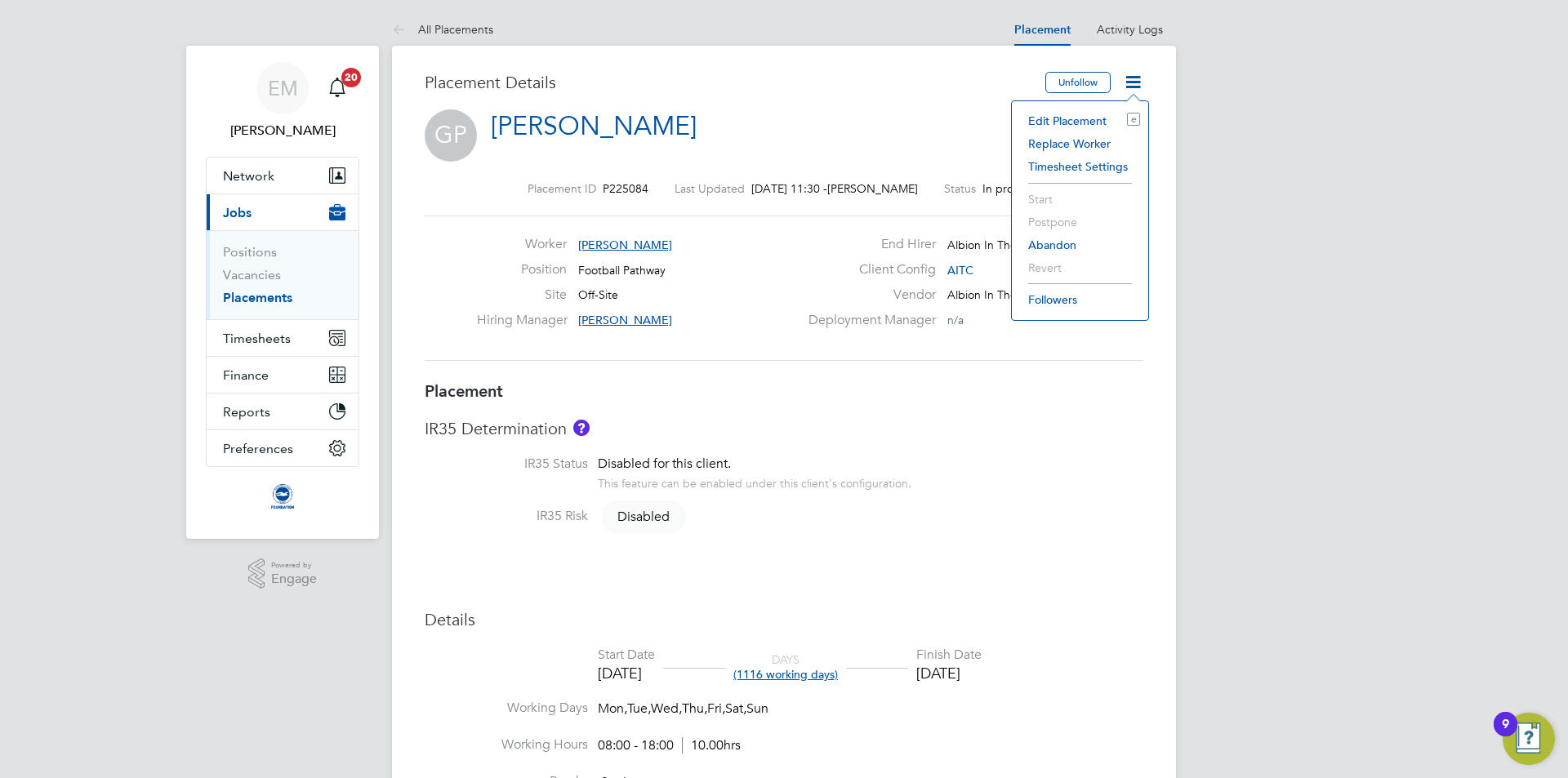
click at [1079, 114] on li "Edit Placement e" at bounding box center [1080, 120] width 120 height 23
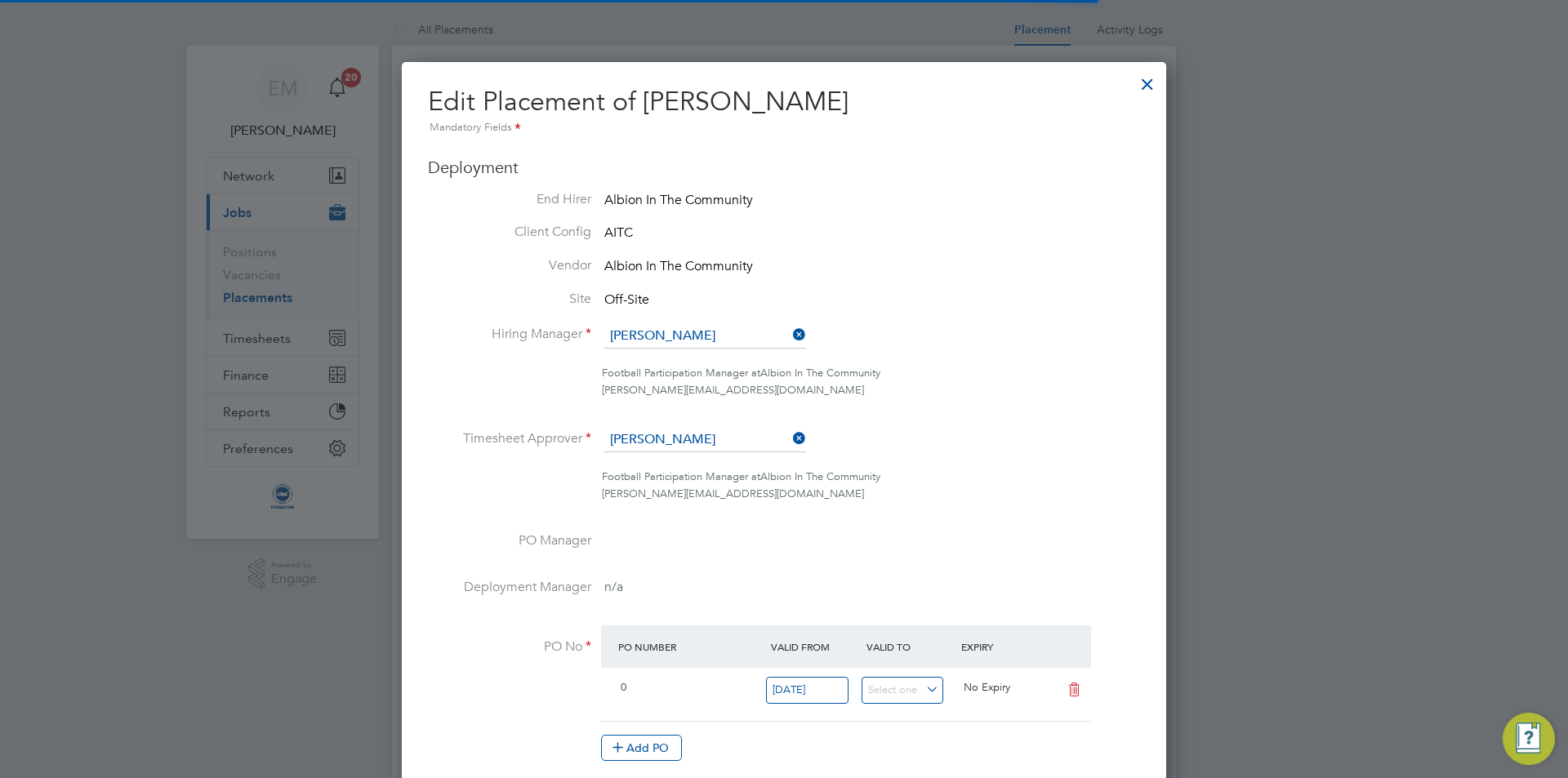
scroll to position [8, 8]
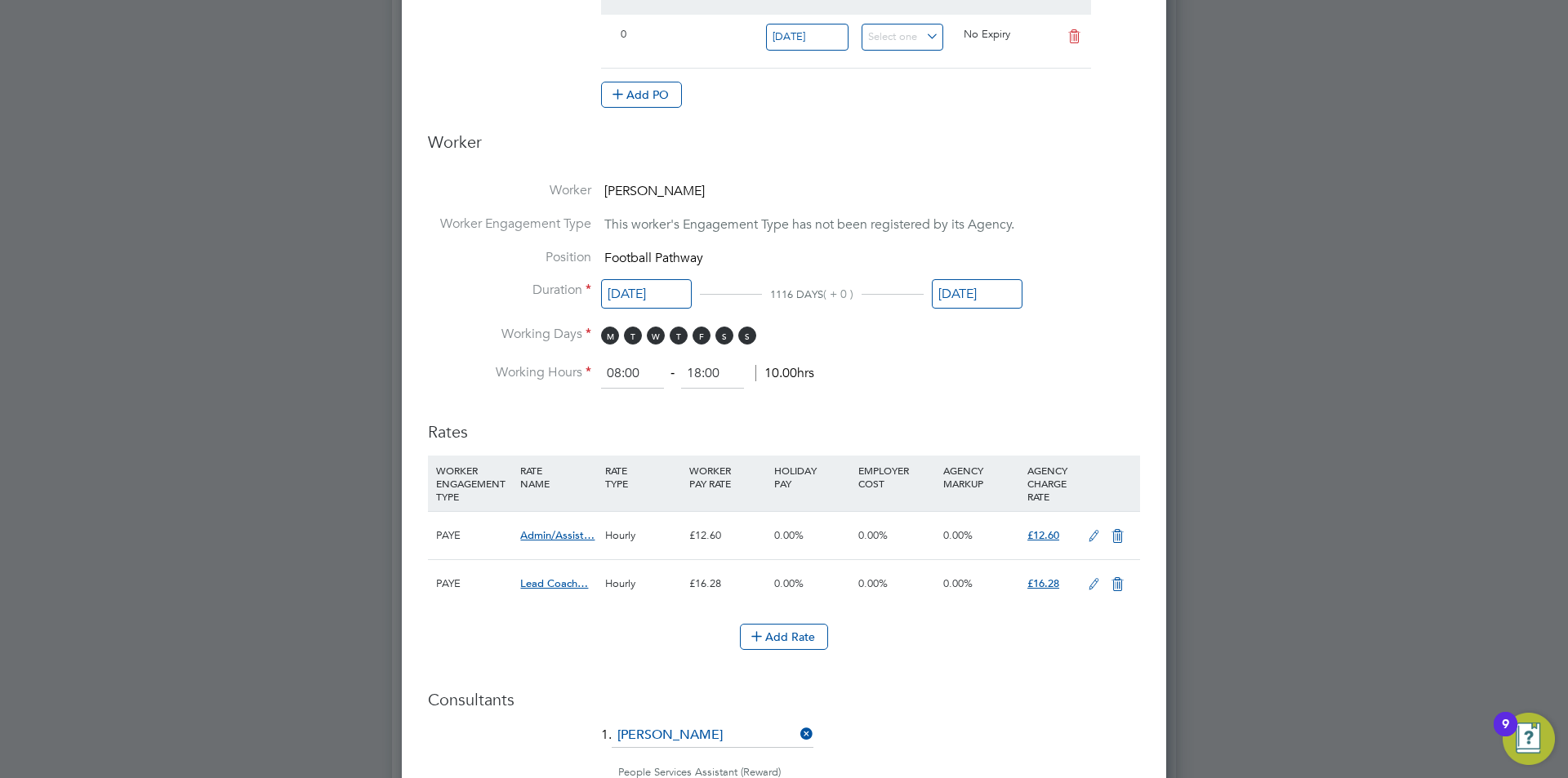
click at [963, 294] on input "30 Jun 2027" at bounding box center [977, 294] width 91 height 30
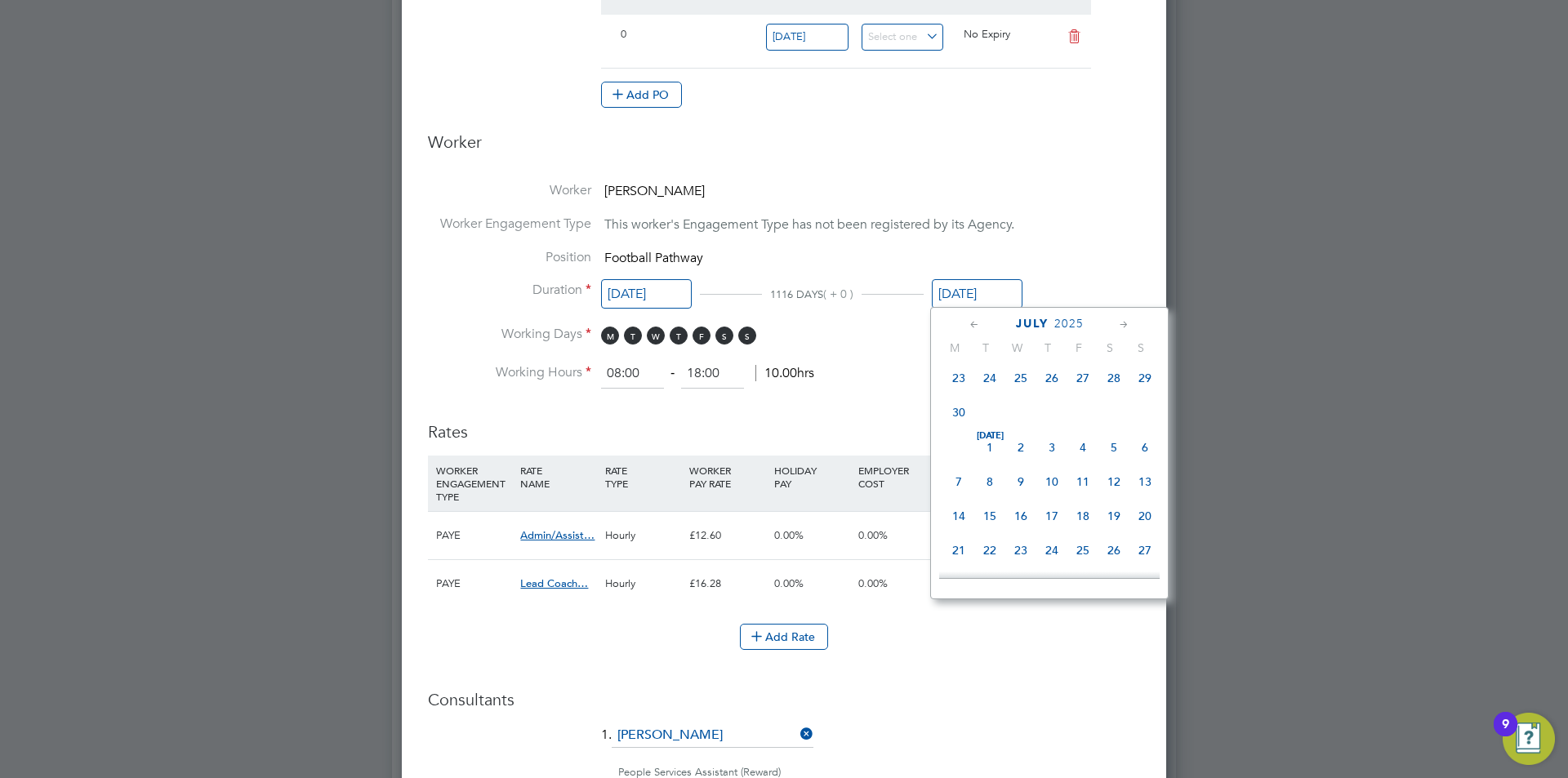
click at [957, 497] on span "7" at bounding box center [958, 481] width 31 height 31
type input "07 Jul 2025"
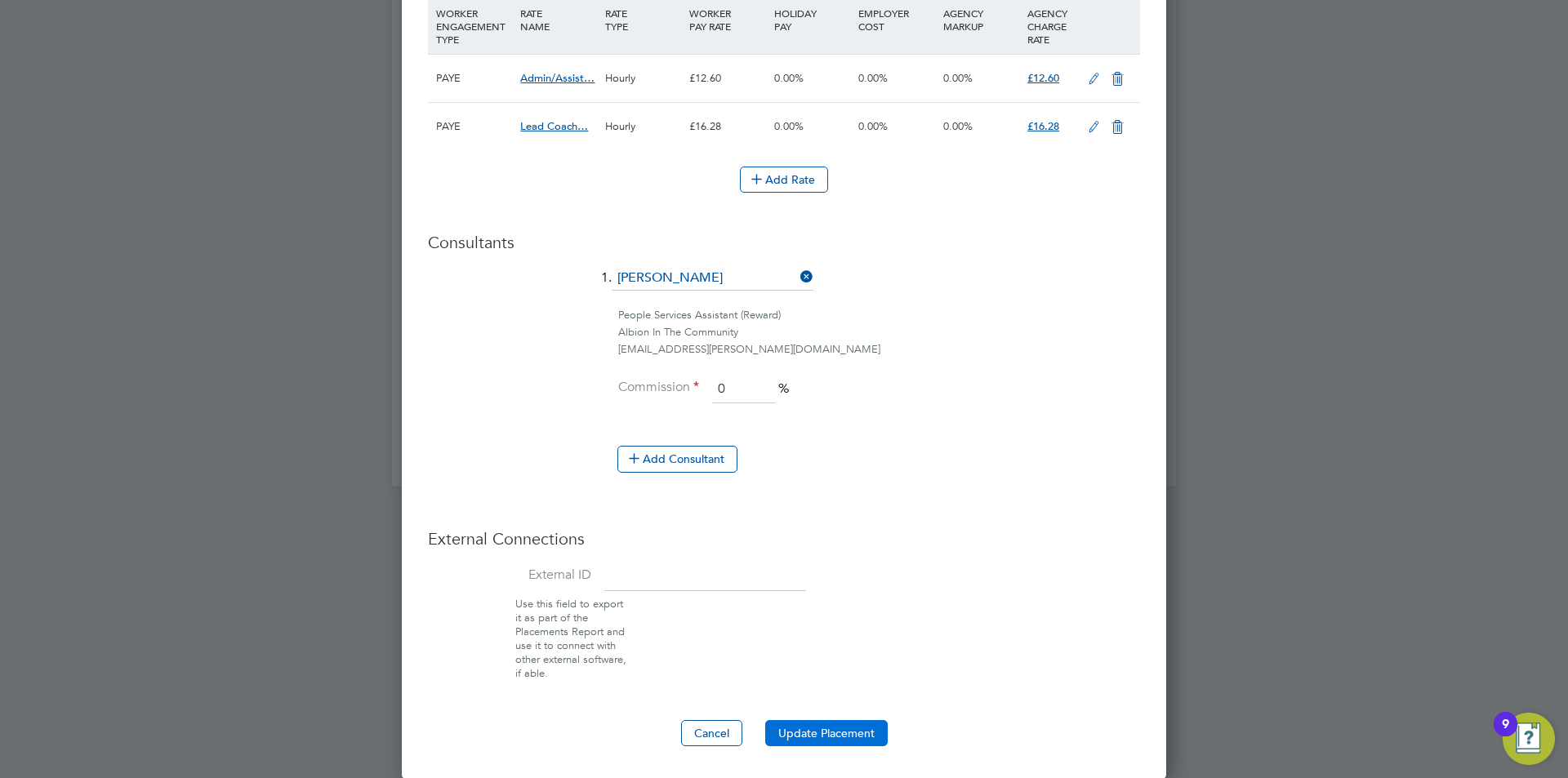
click at [812, 720] on button "Update Placement" at bounding box center [827, 733] width 123 height 26
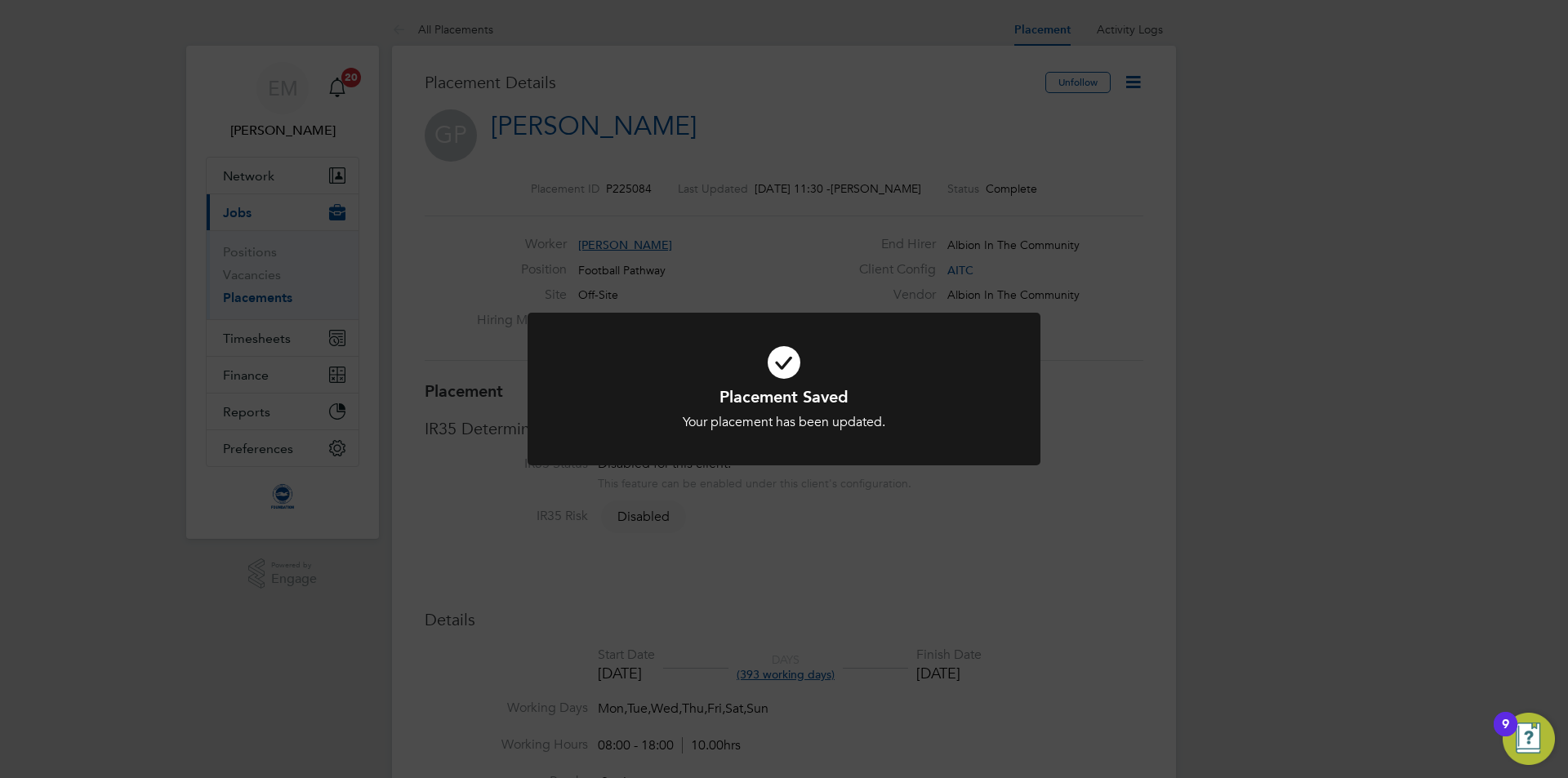
drag, startPoint x: 1173, startPoint y: 133, endPoint x: 922, endPoint y: 44, distance: 266.3
click at [1173, 133] on div "Placement Saved Your placement has been updated. Cancel Okay" at bounding box center [784, 389] width 1568 height 778
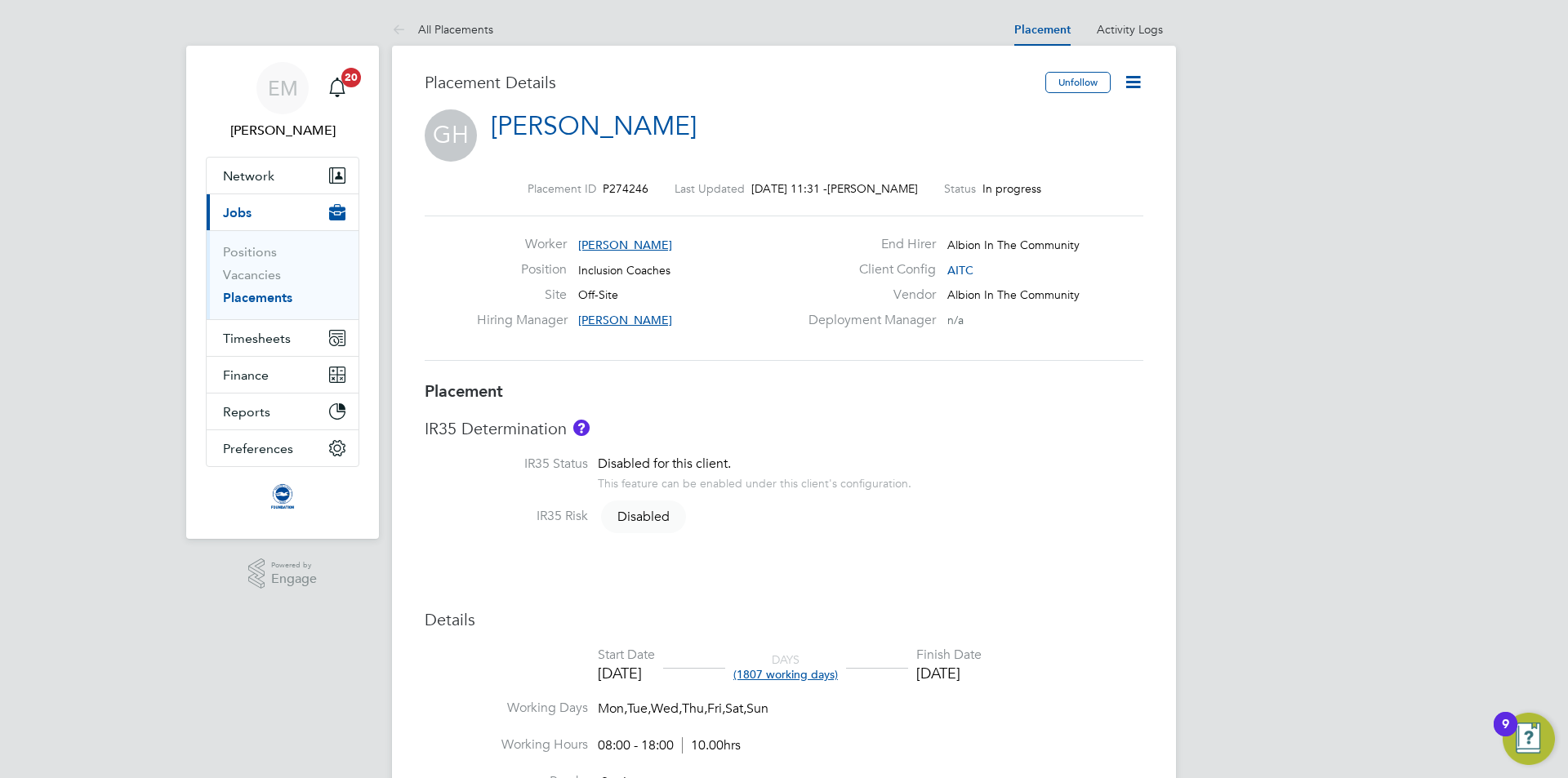
click at [1130, 72] on icon at bounding box center [1133, 82] width 20 height 20
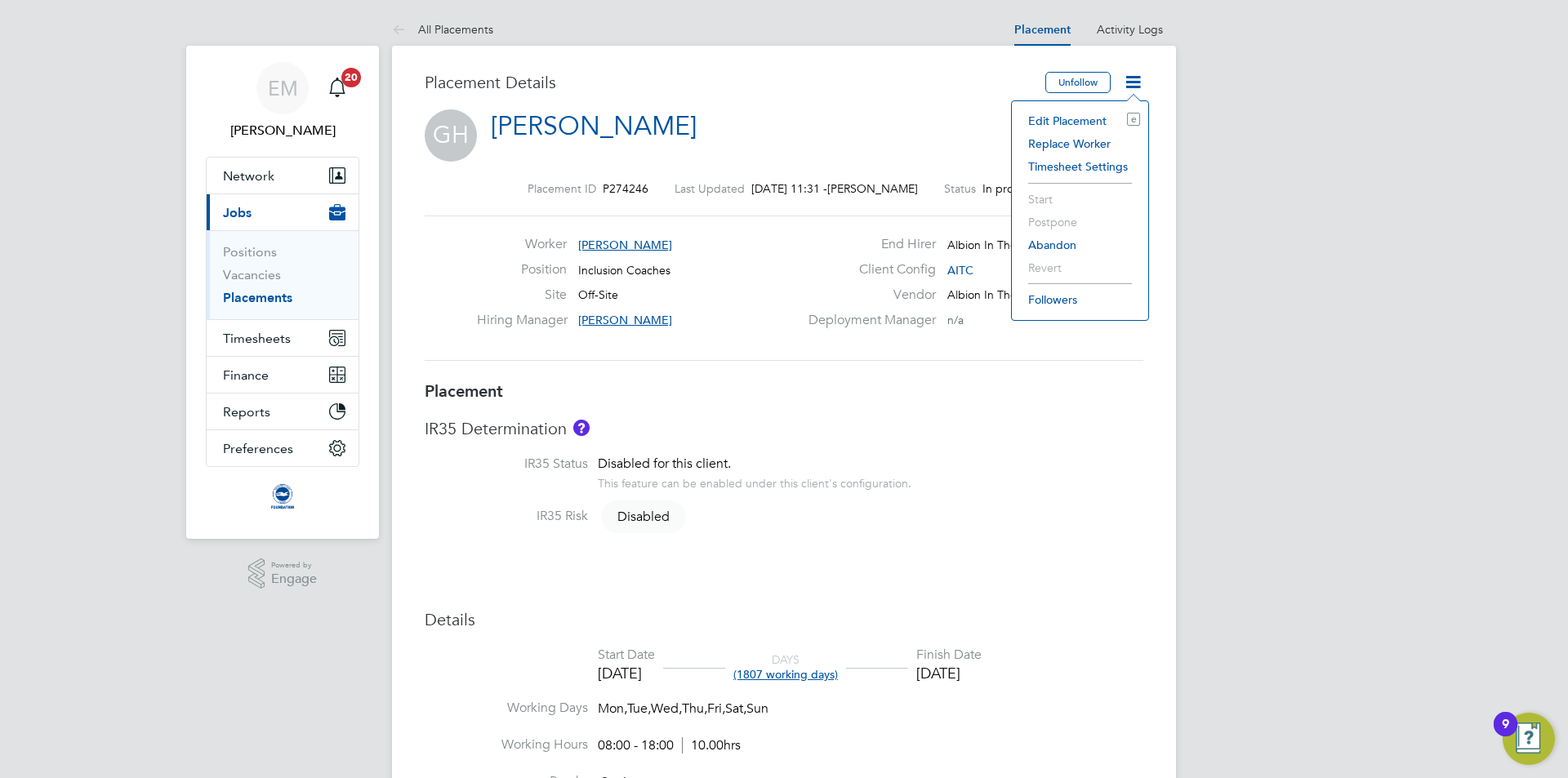
click at [1061, 123] on li "Edit Placement e" at bounding box center [1080, 120] width 120 height 23
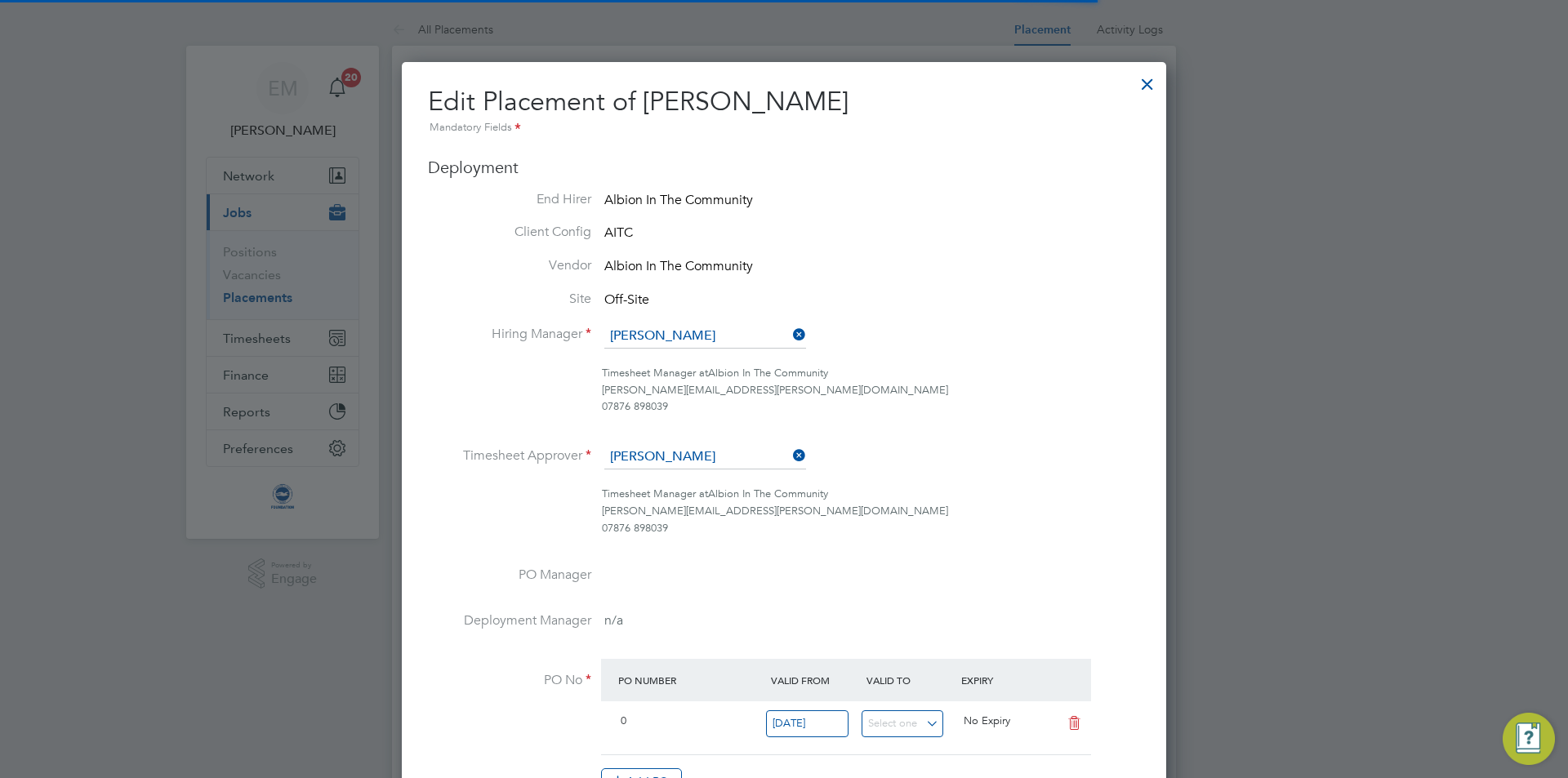
scroll to position [8, 8]
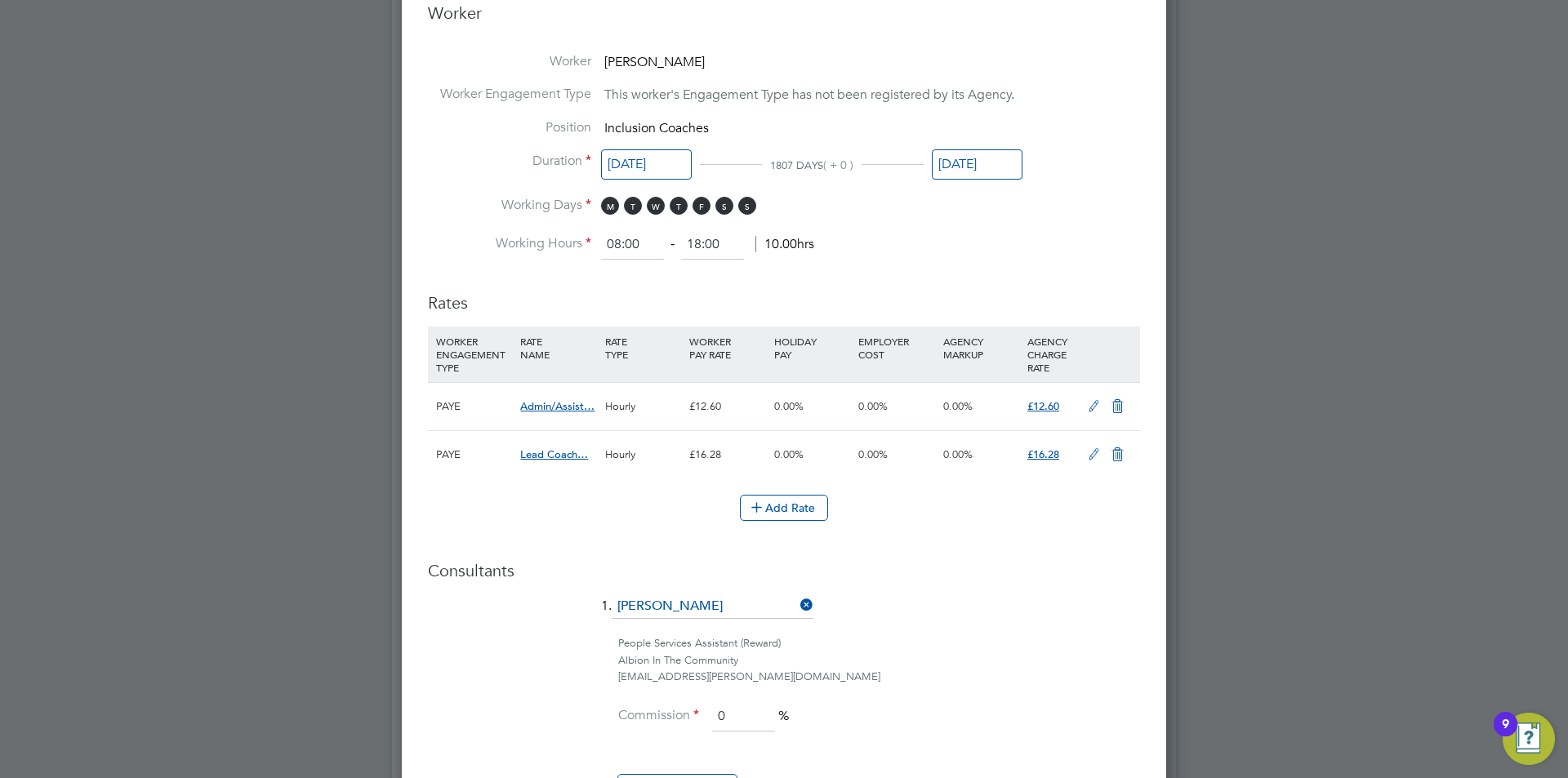
click at [962, 166] on input "31 Jan 2030" at bounding box center [977, 164] width 91 height 30
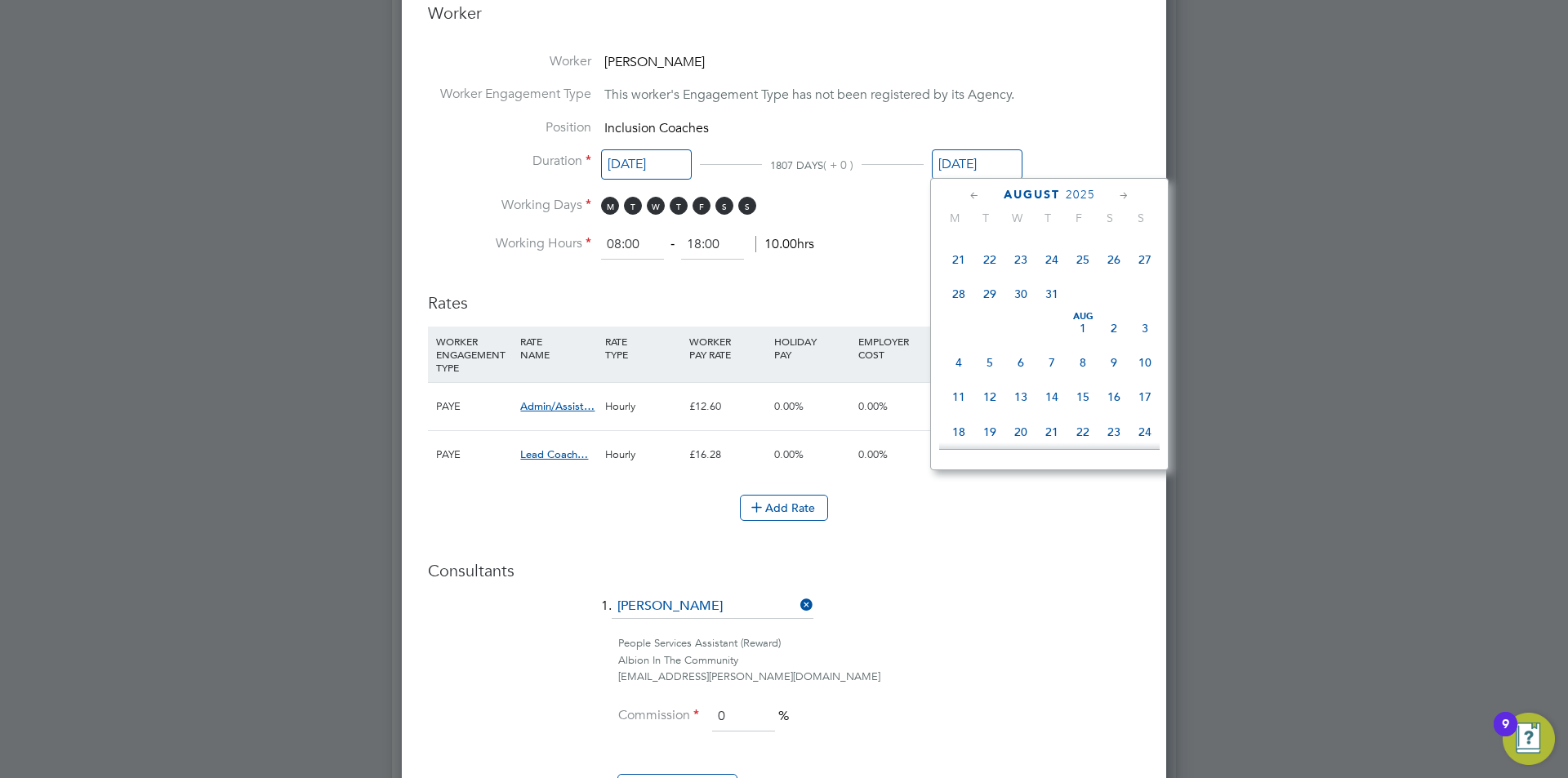
click at [981, 298] on span "29" at bounding box center [989, 294] width 31 height 31
type input "29 Jul 2025"
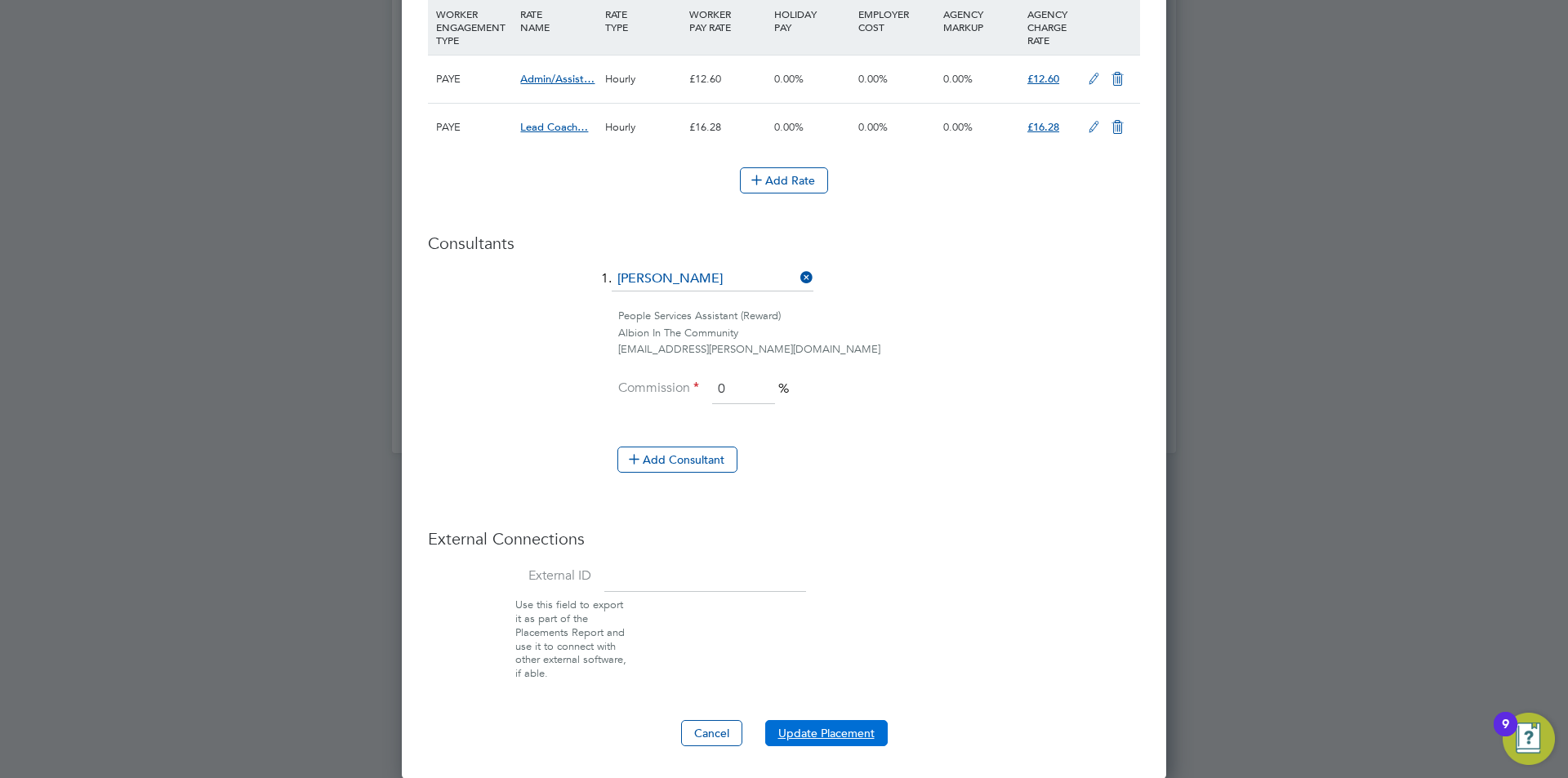
click at [783, 725] on button "Update Placement" at bounding box center [827, 733] width 123 height 26
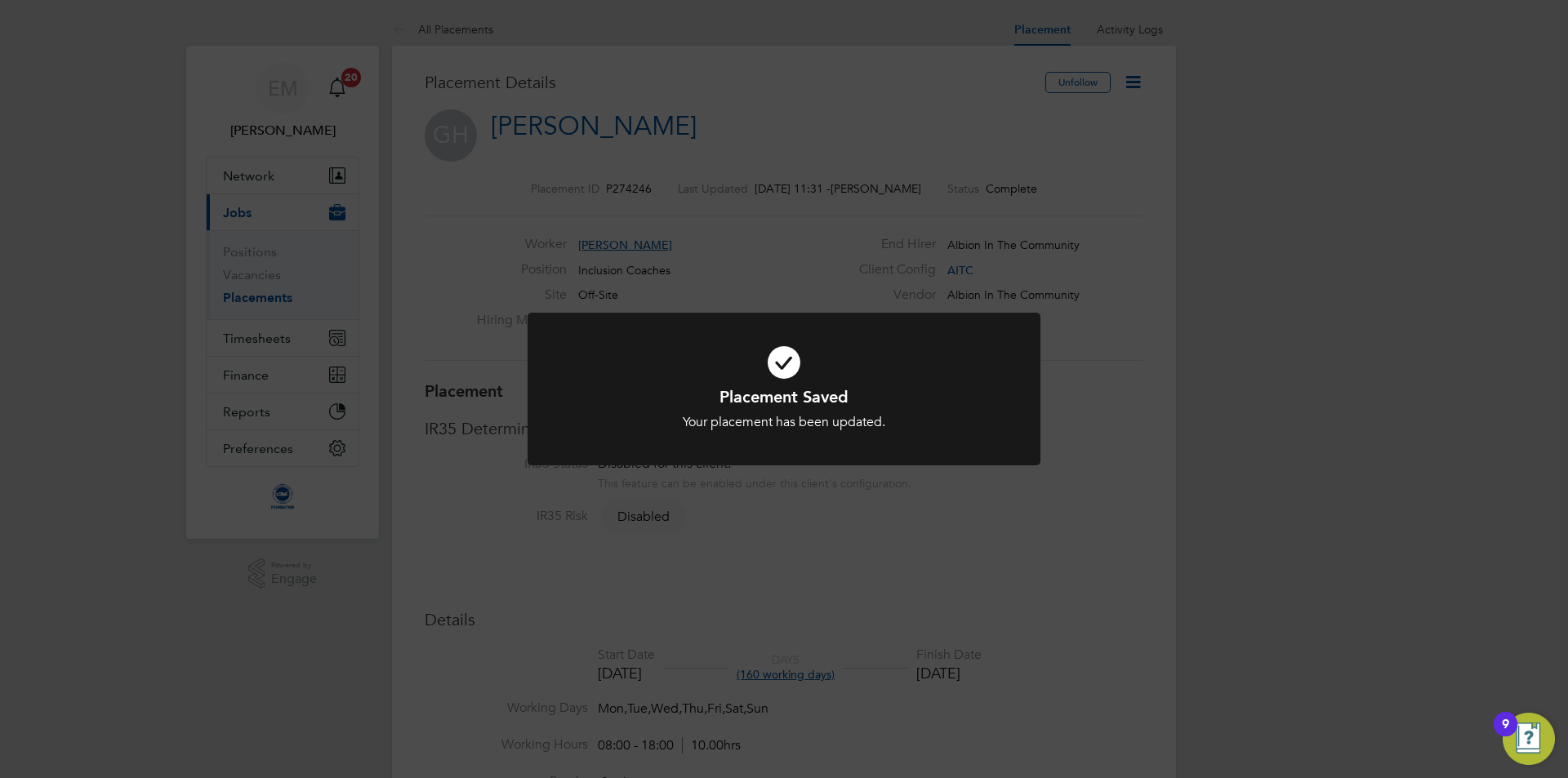
click at [771, 87] on div "Placement Saved Your placement has been updated. Cancel Okay" at bounding box center [784, 389] width 1568 height 778
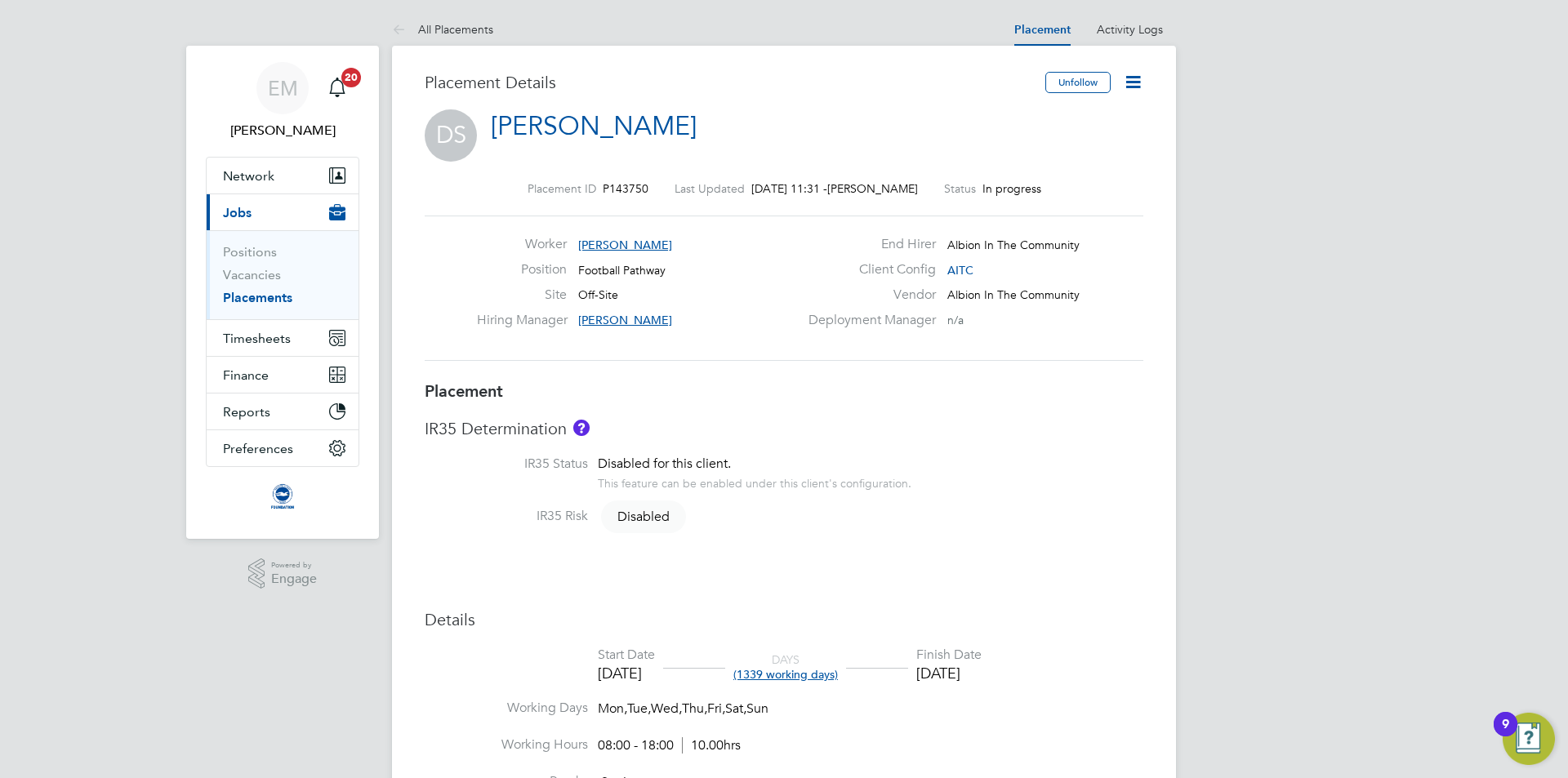
click at [1135, 83] on icon at bounding box center [1133, 82] width 20 height 20
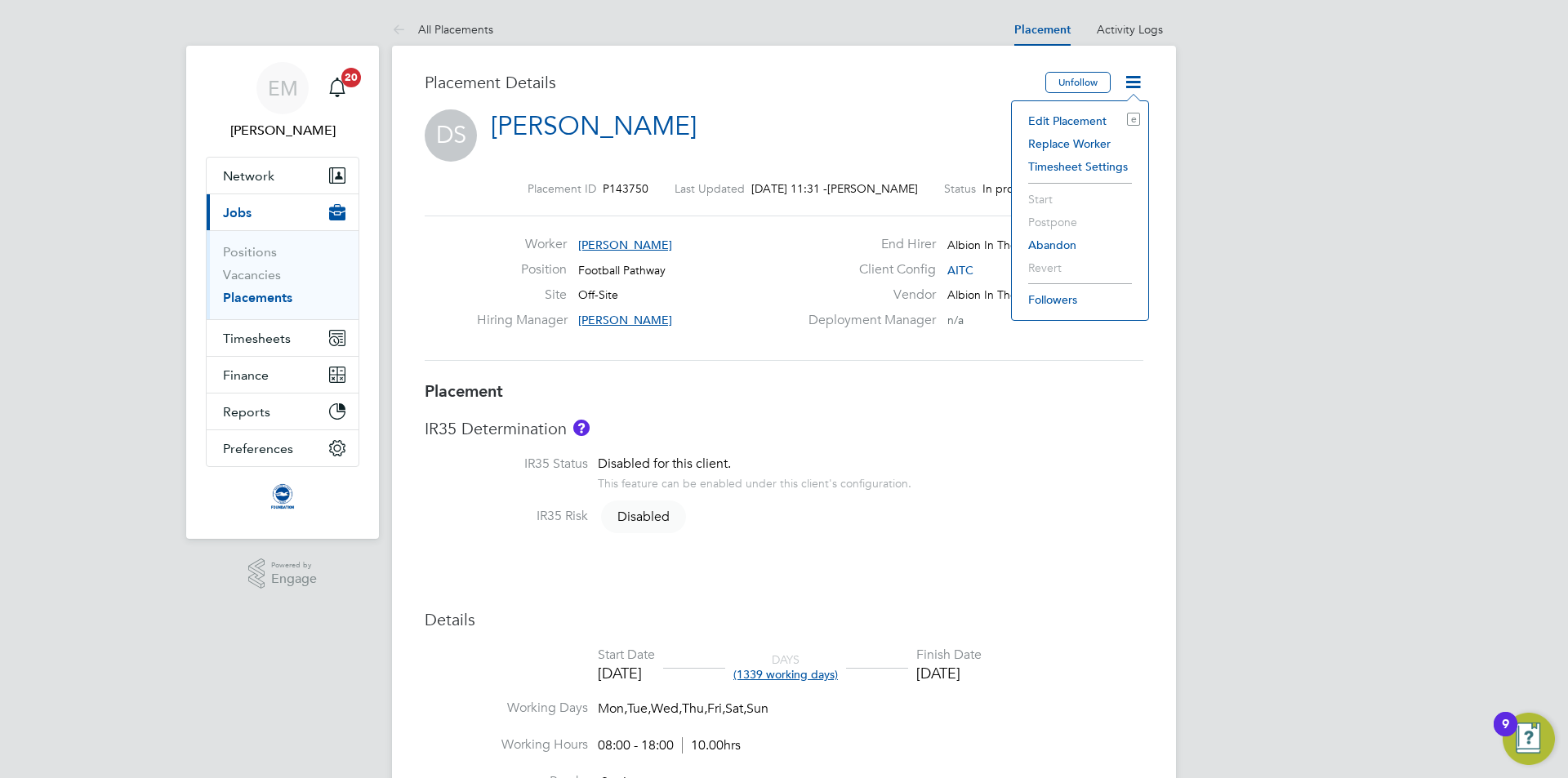
click at [1093, 116] on li "Edit Placement e" at bounding box center [1080, 120] width 120 height 23
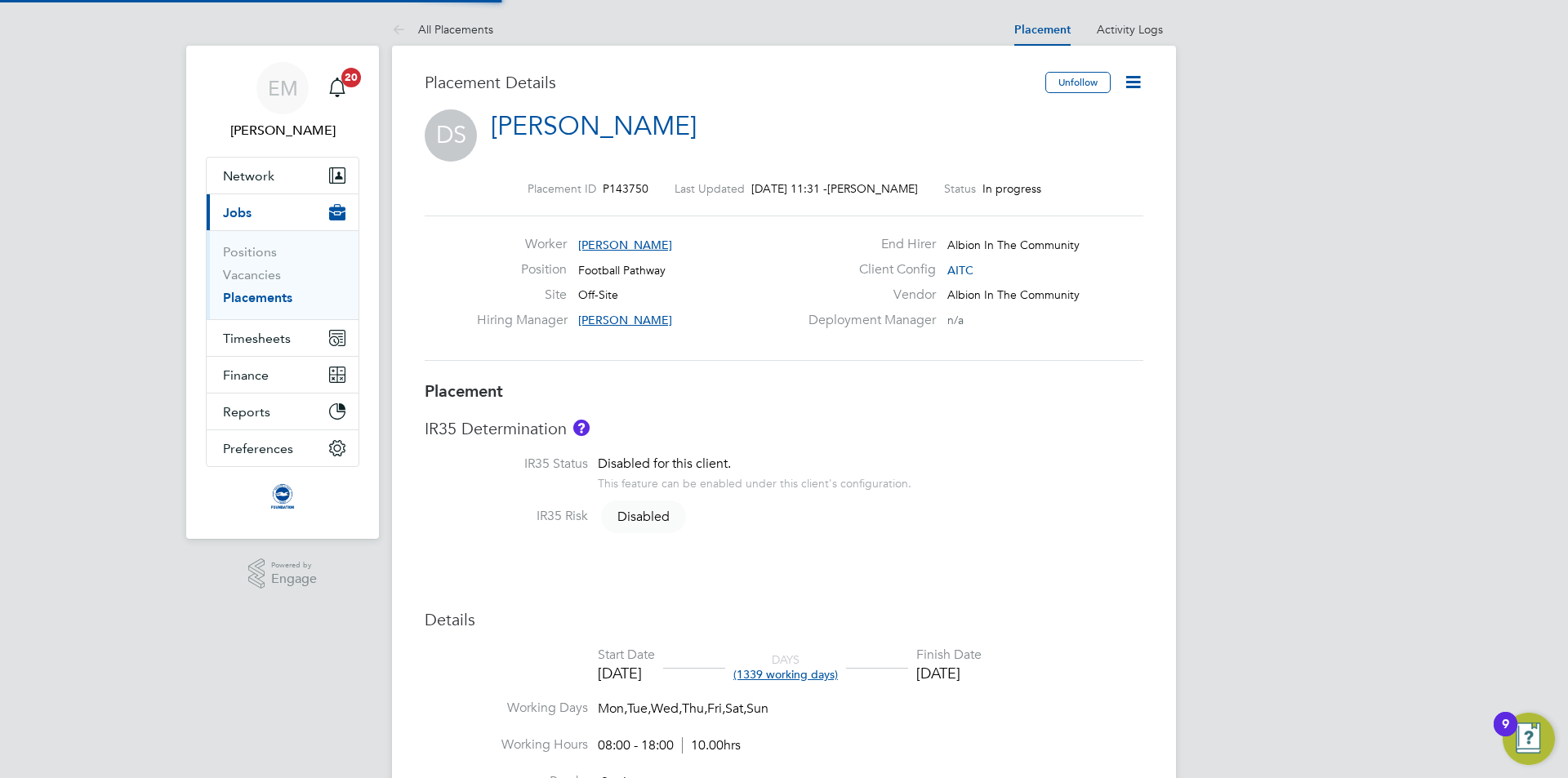
type input "[PERSON_NAME]"
type input "[DATE]"
type input "08:00"
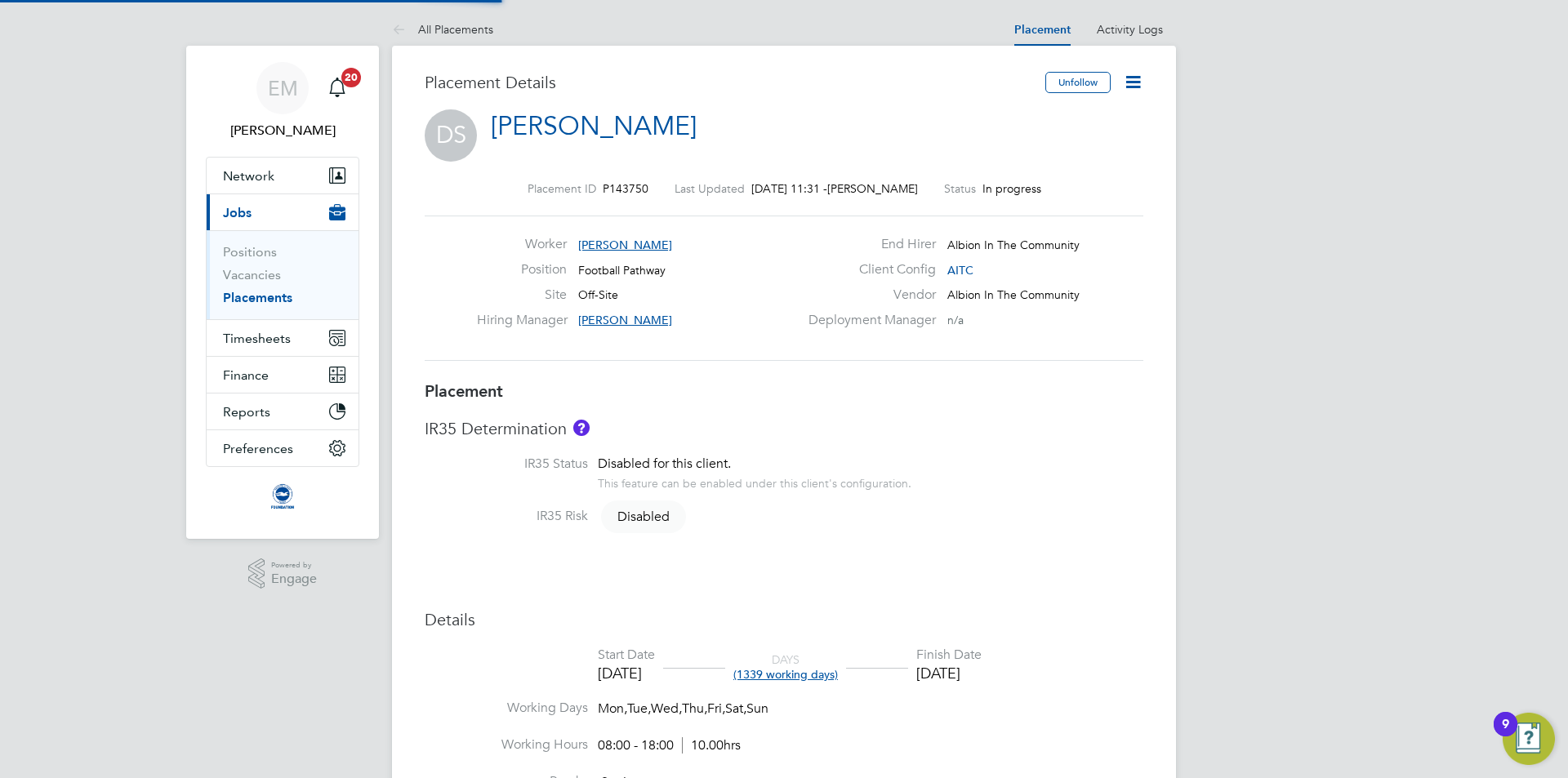
type input "18:00"
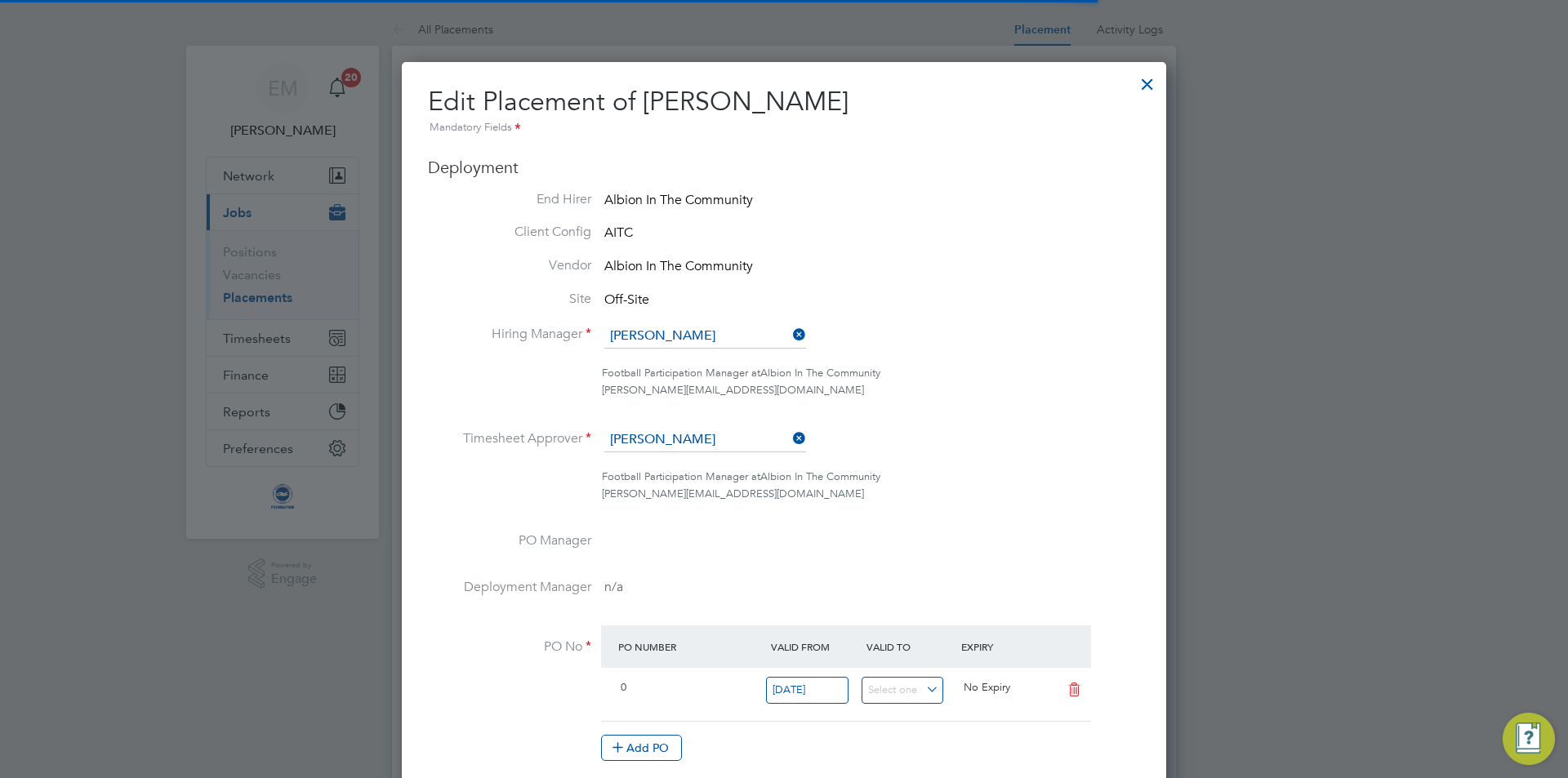
scroll to position [8, 8]
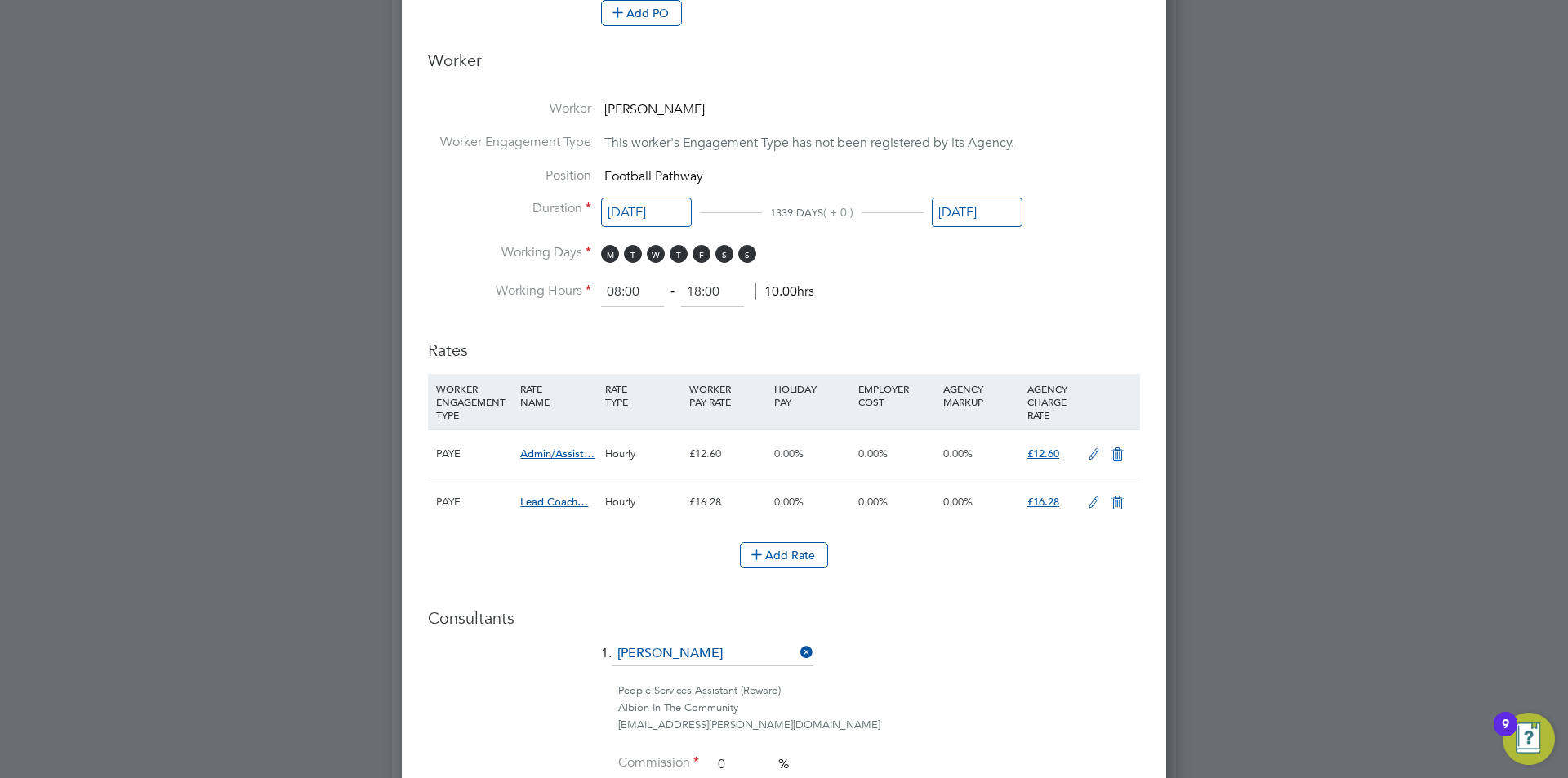
click at [961, 190] on li "Position Football Pathway" at bounding box center [784, 184] width 712 height 33
click at [971, 209] on input "[DATE]" at bounding box center [977, 213] width 91 height 30
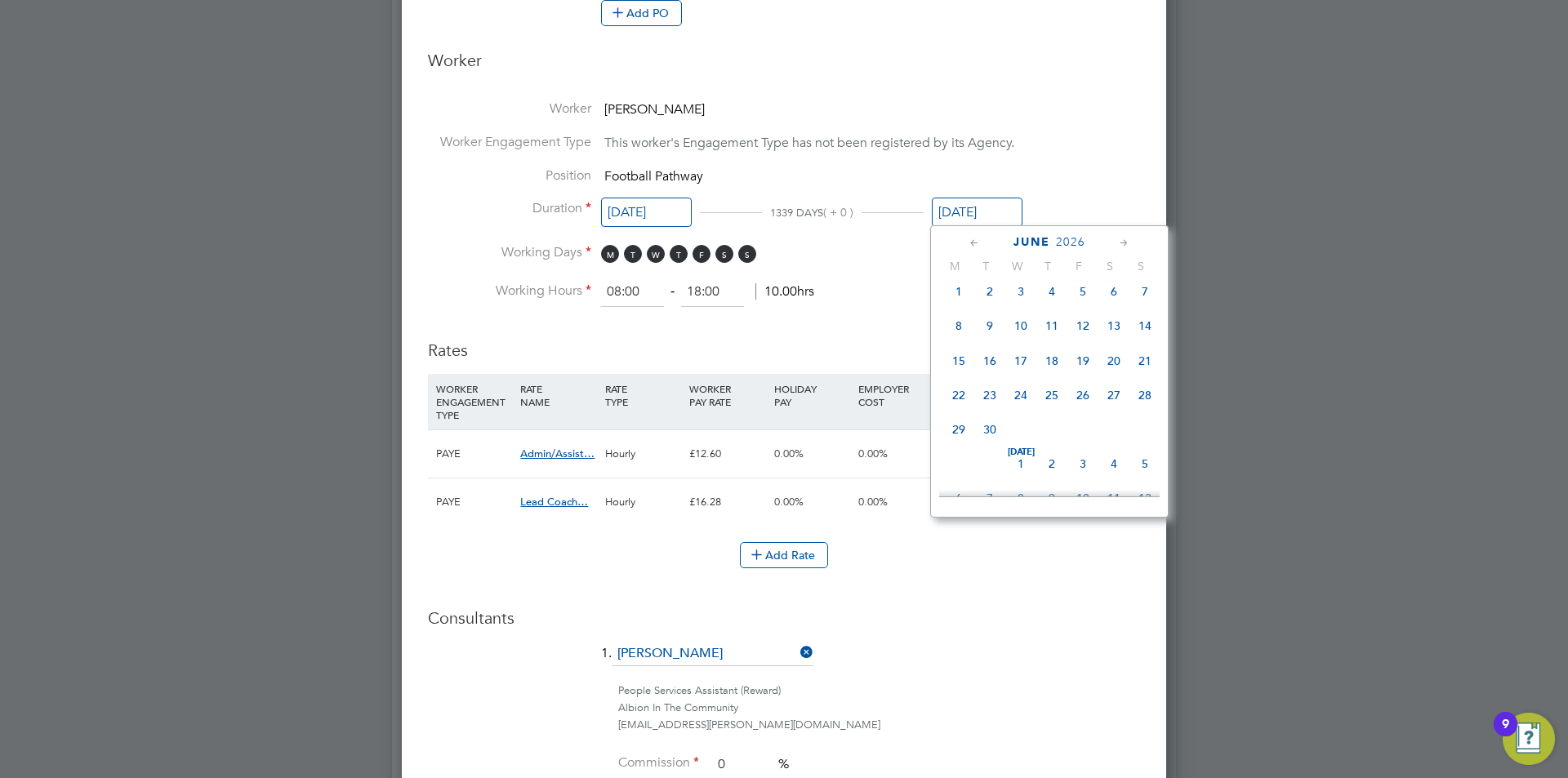
drag, startPoint x: 1010, startPoint y: 452, endPoint x: 1003, endPoint y: 438, distance: 15.7
click at [1143, 463] on span "30" at bounding box center [1144, 451] width 31 height 31
type input "[DATE]"
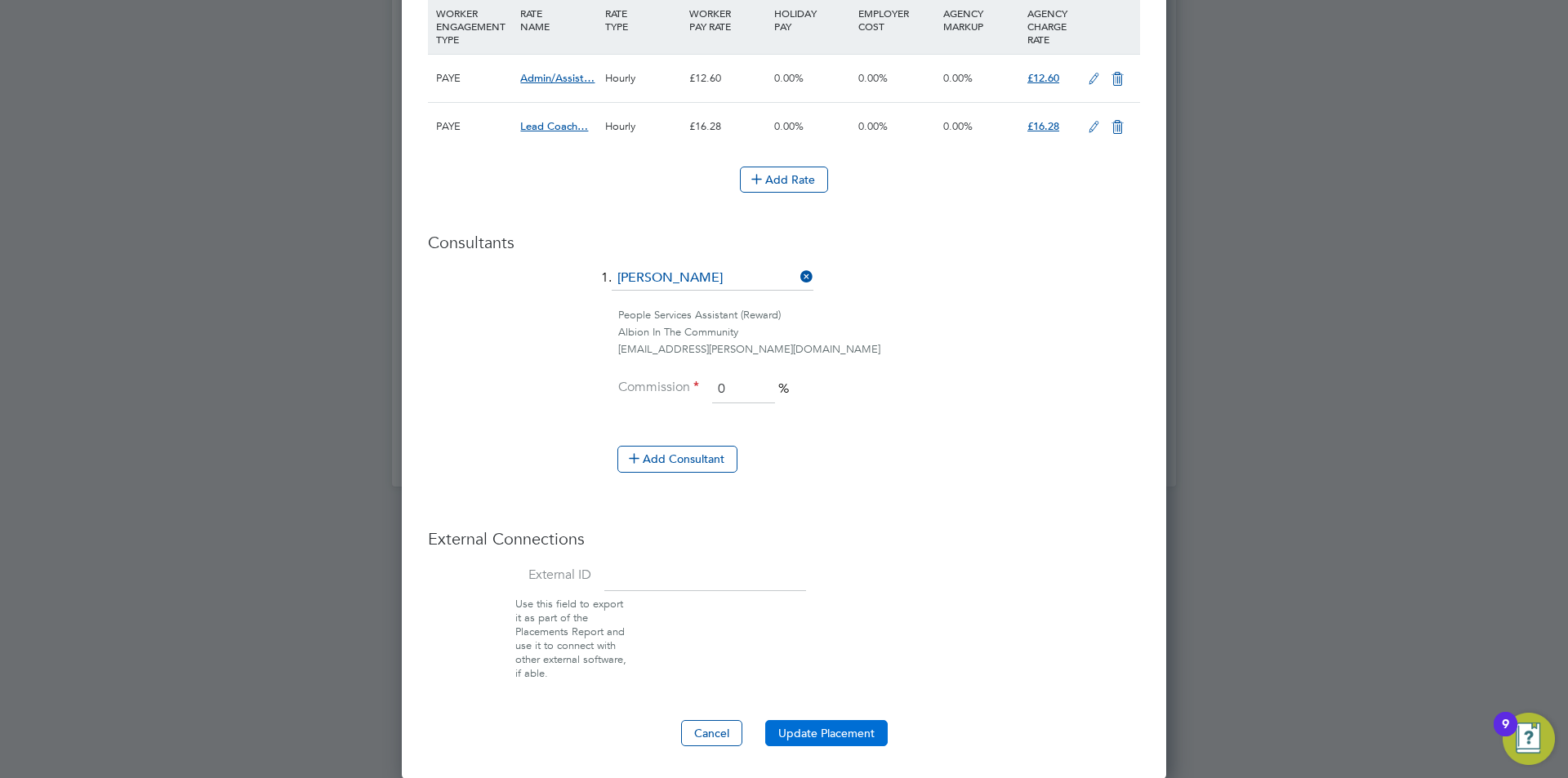
click at [812, 721] on button "Update Placement" at bounding box center [827, 733] width 123 height 26
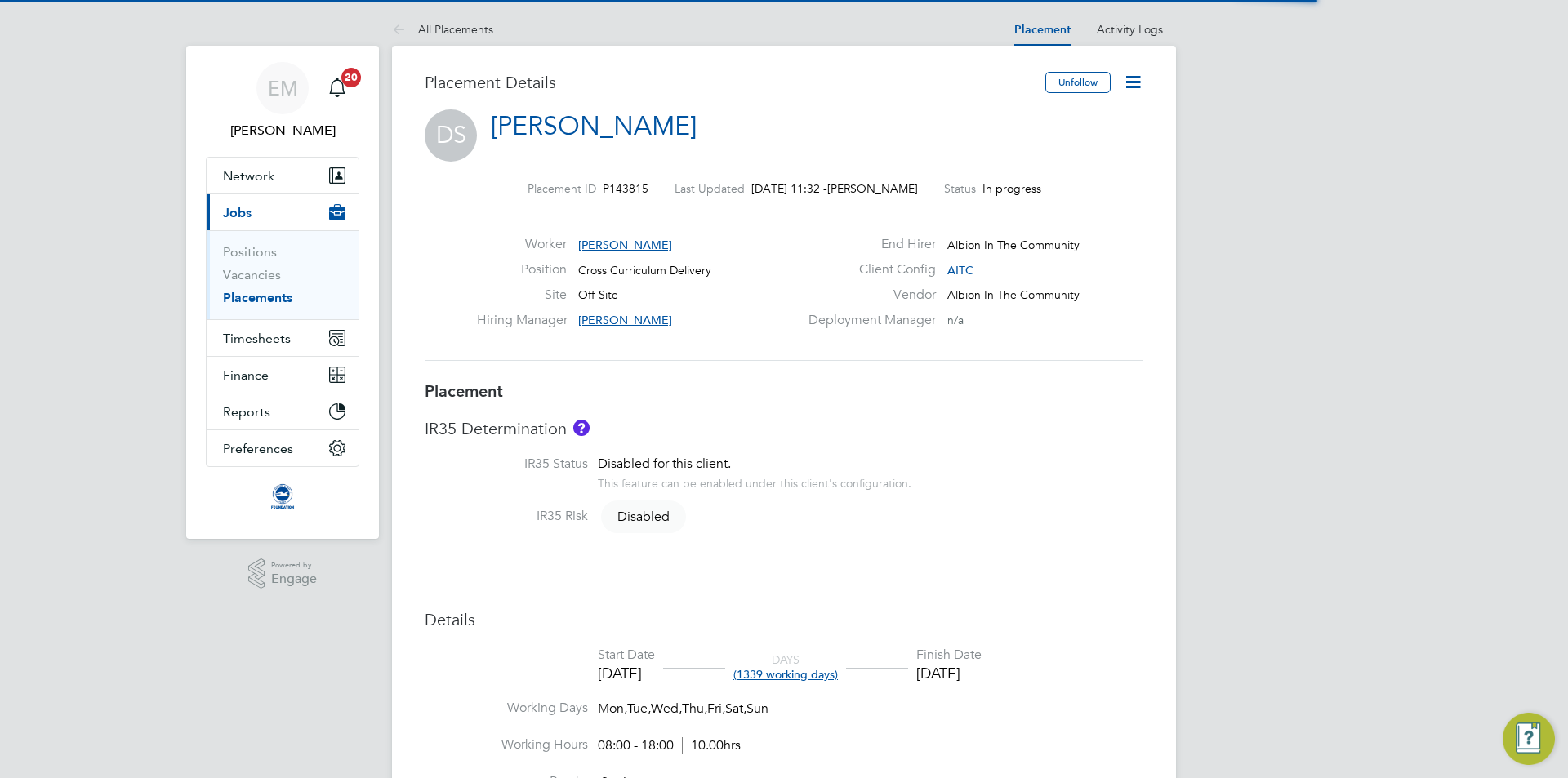
click at [1128, 85] on icon at bounding box center [1133, 82] width 20 height 20
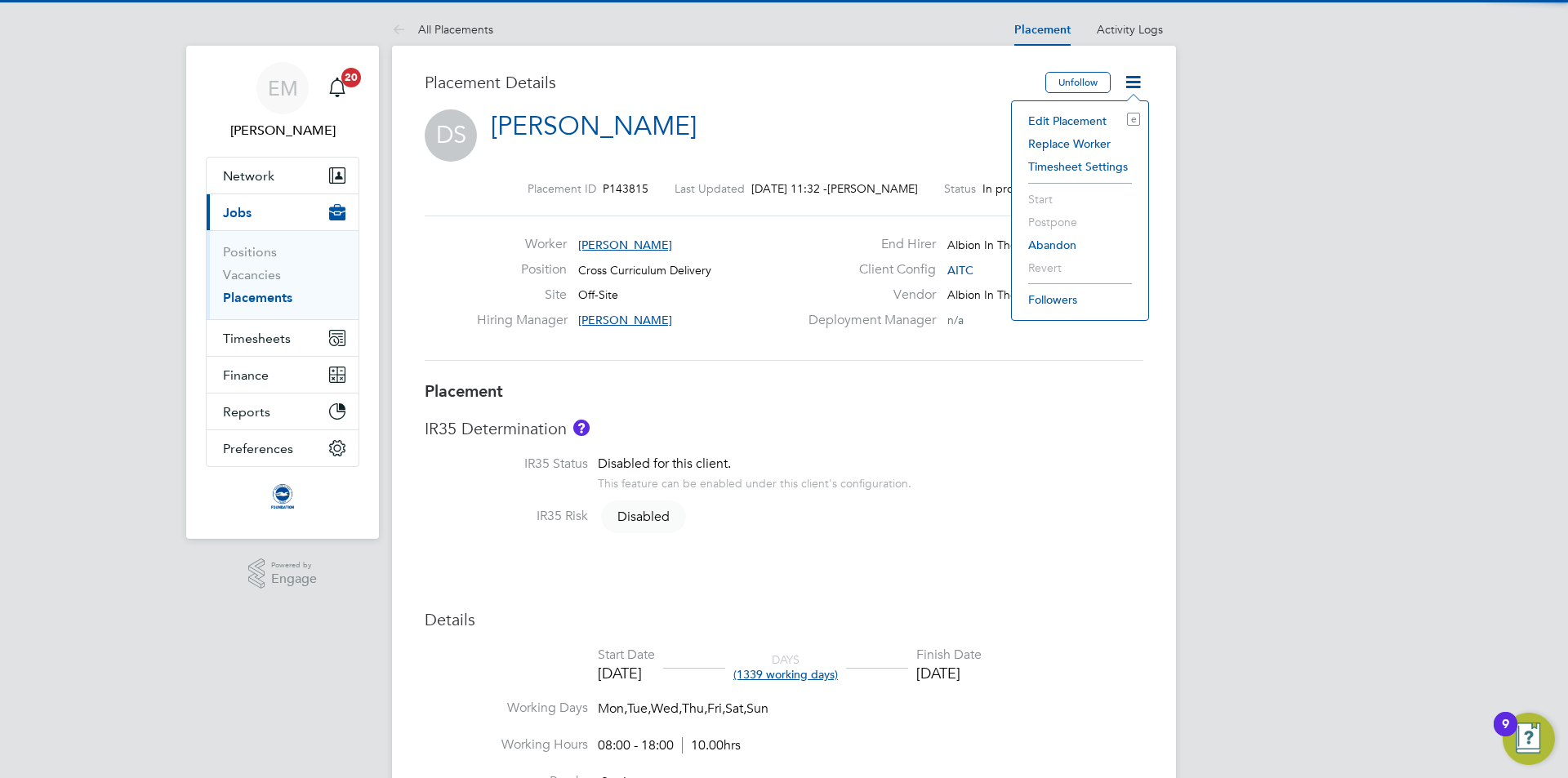
click at [1068, 116] on li "Edit Placement e" at bounding box center [1080, 120] width 120 height 23
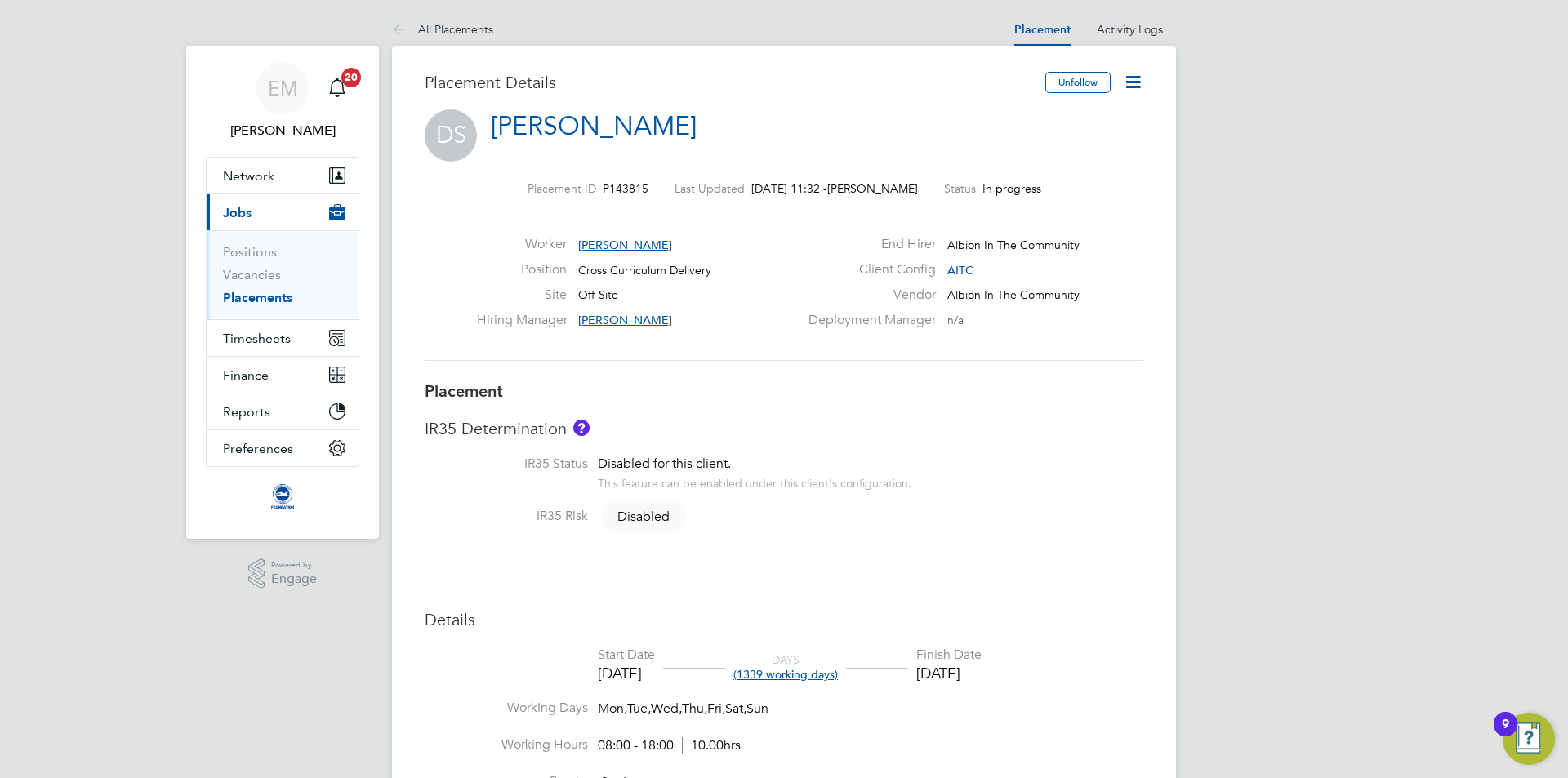
type input "[PERSON_NAME]"
type input "[DATE]"
type input "08:00"
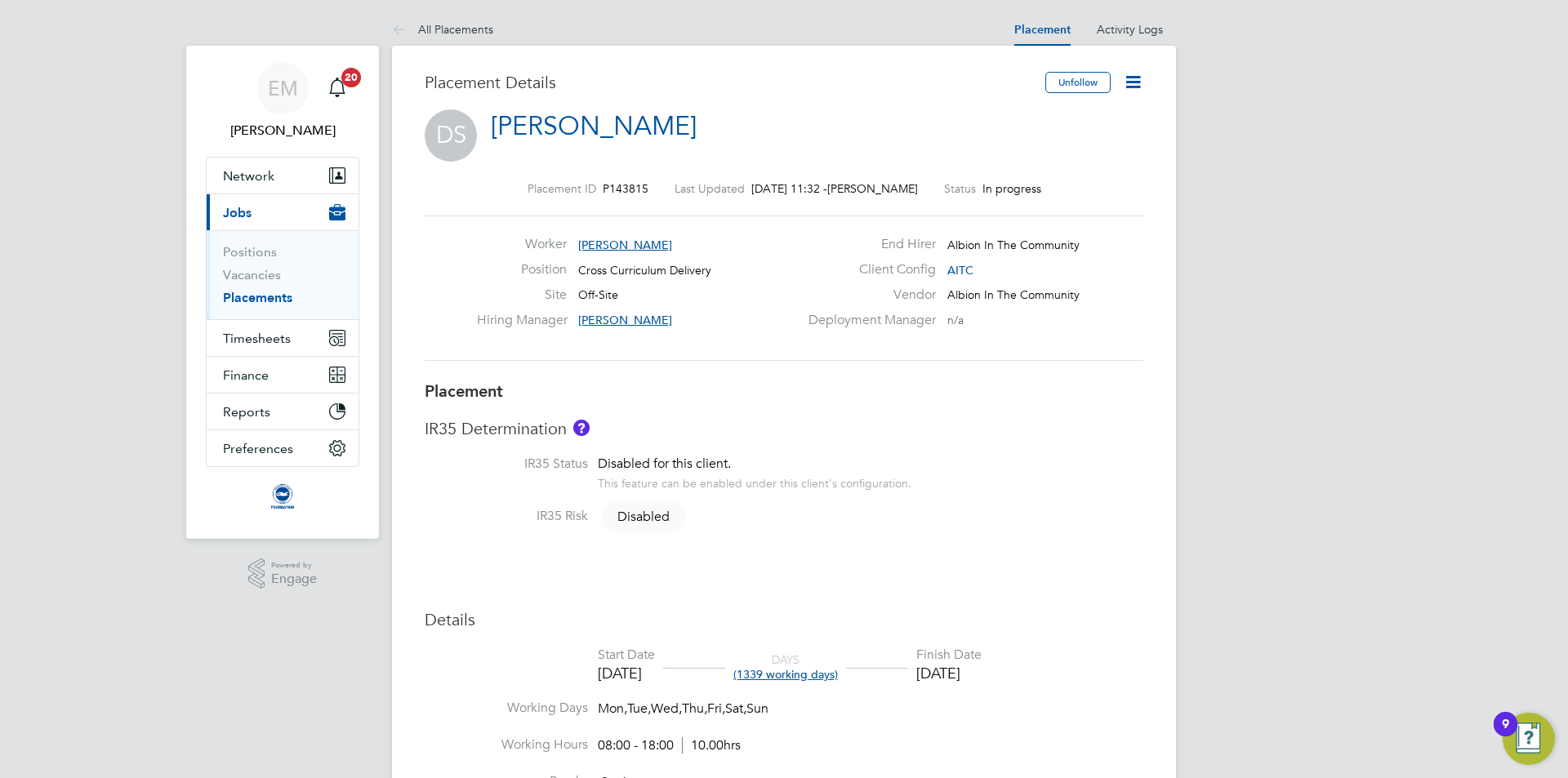
type input "18:00"
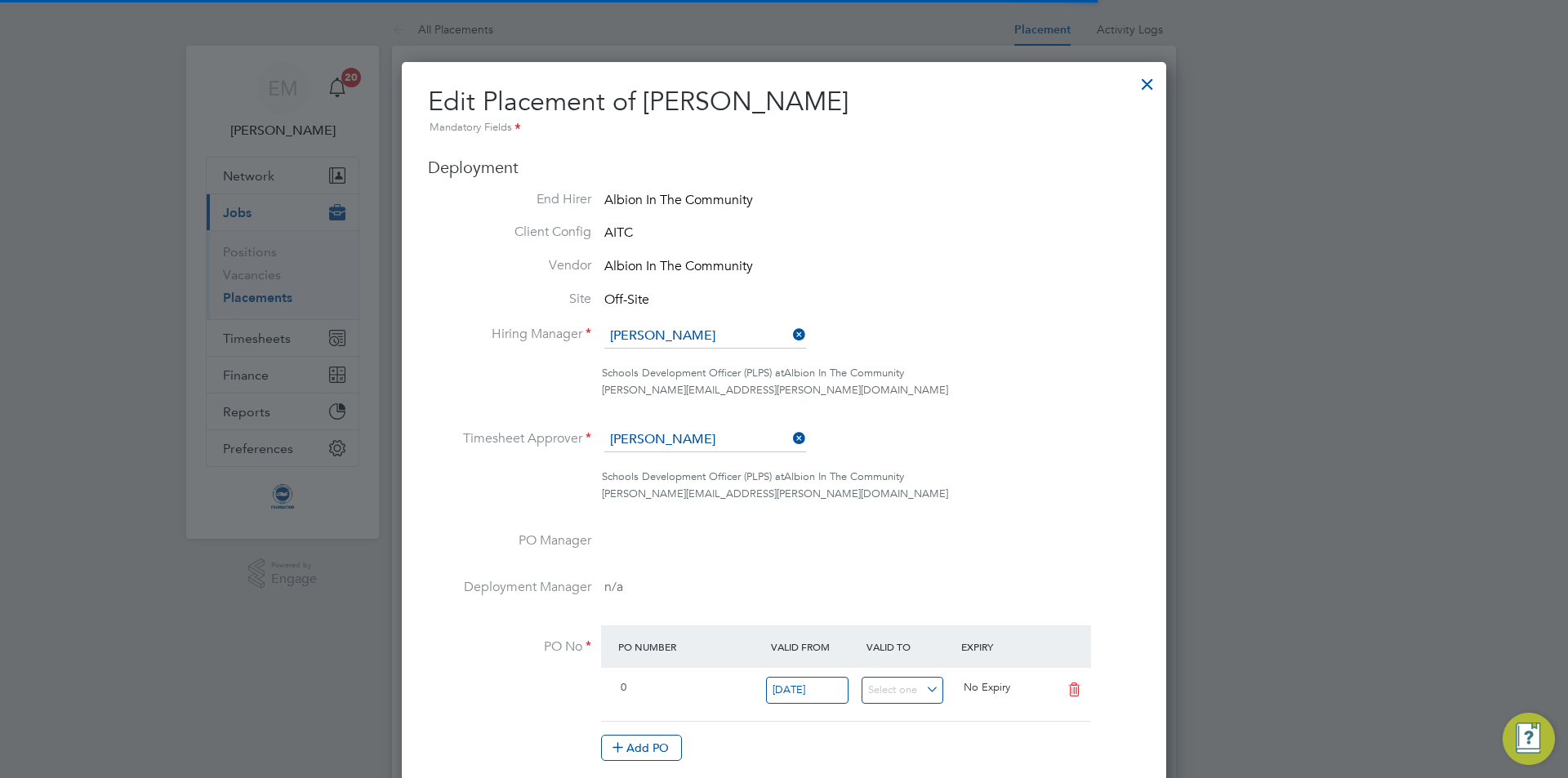
scroll to position [8, 8]
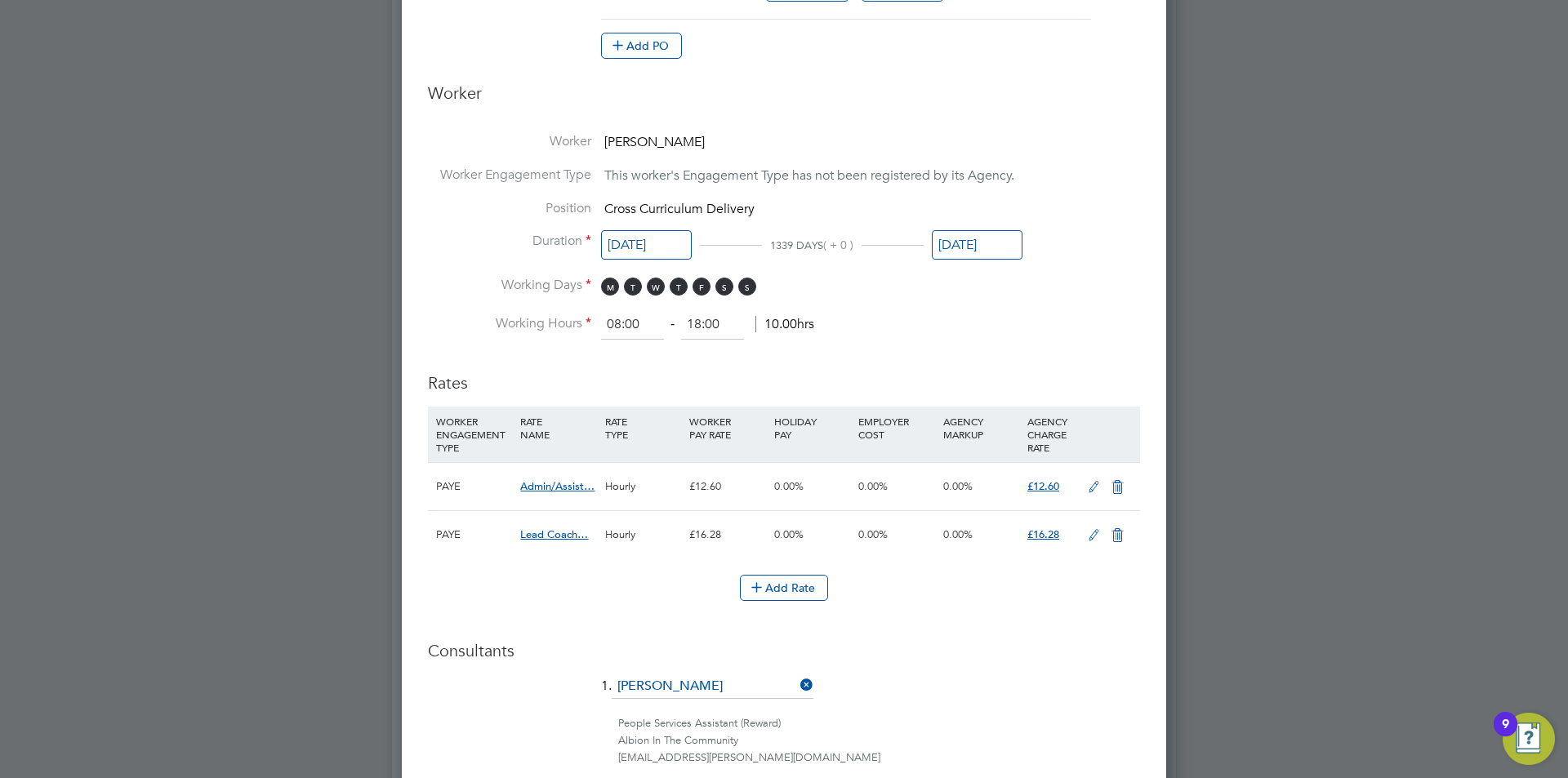
click at [982, 239] on input "[DATE]" at bounding box center [977, 245] width 91 height 30
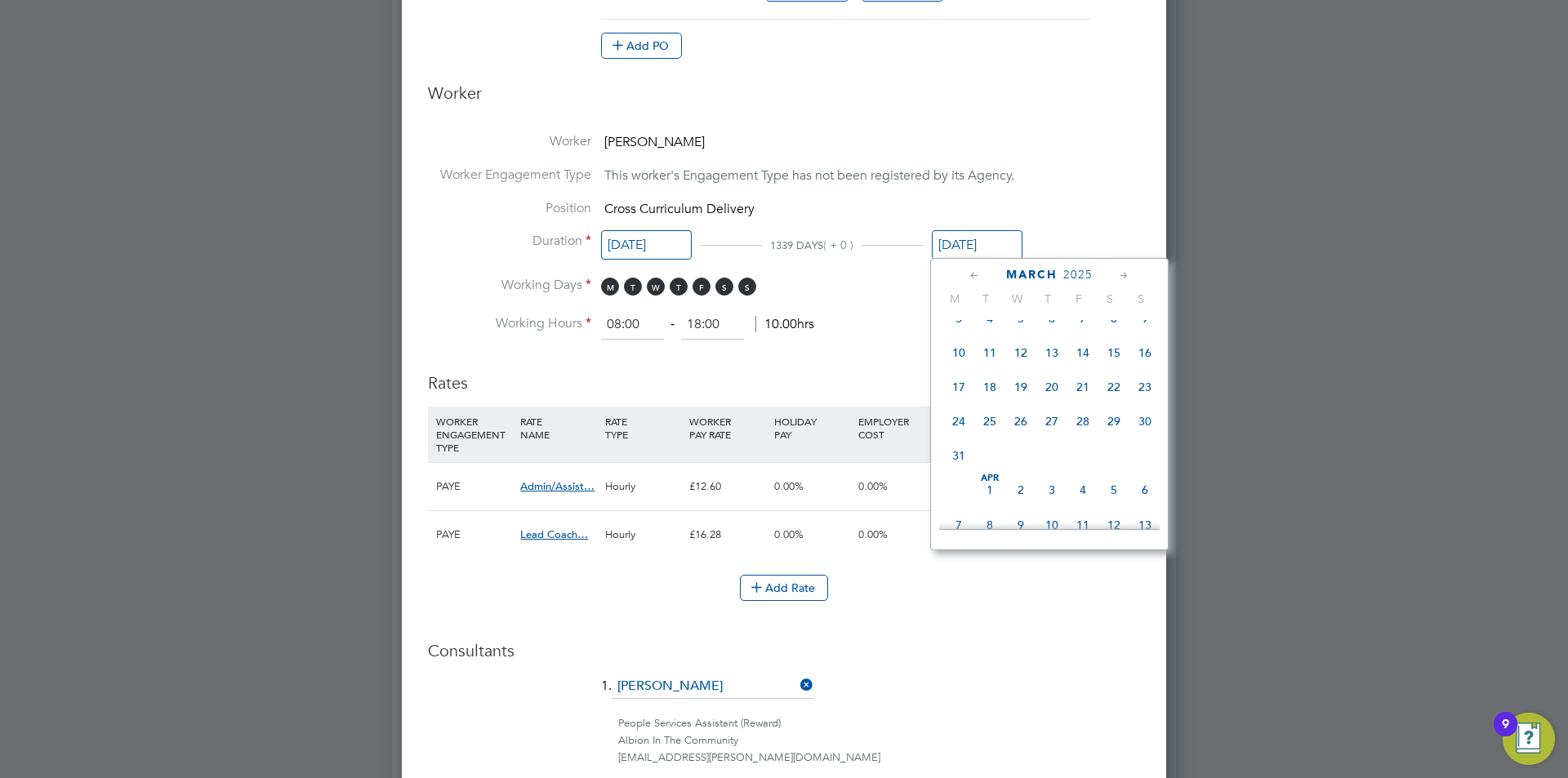
click at [1146, 433] on span "30" at bounding box center [1144, 421] width 31 height 31
type input "[DATE]"
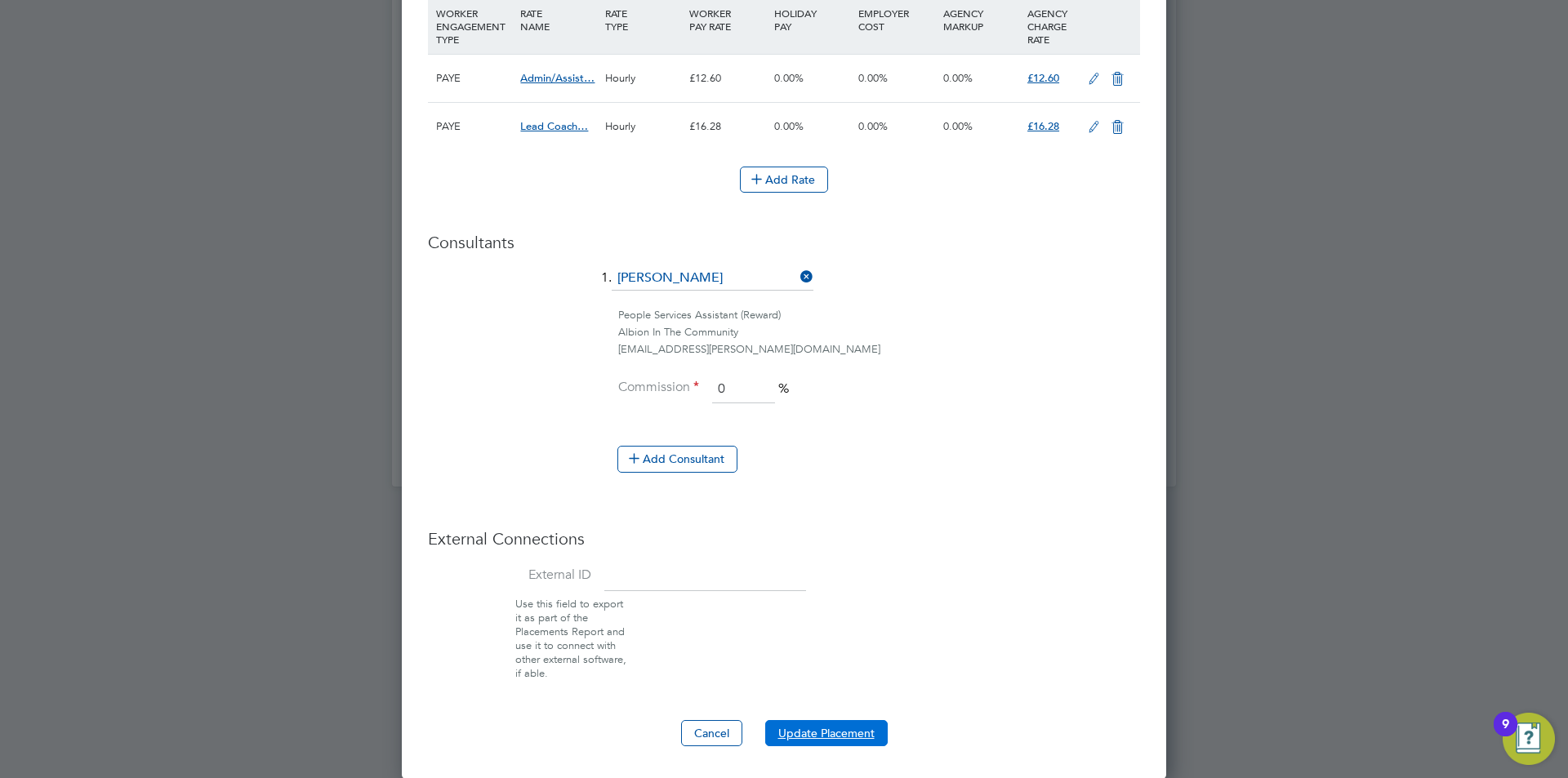
click at [823, 739] on button "Update Placement" at bounding box center [827, 733] width 123 height 26
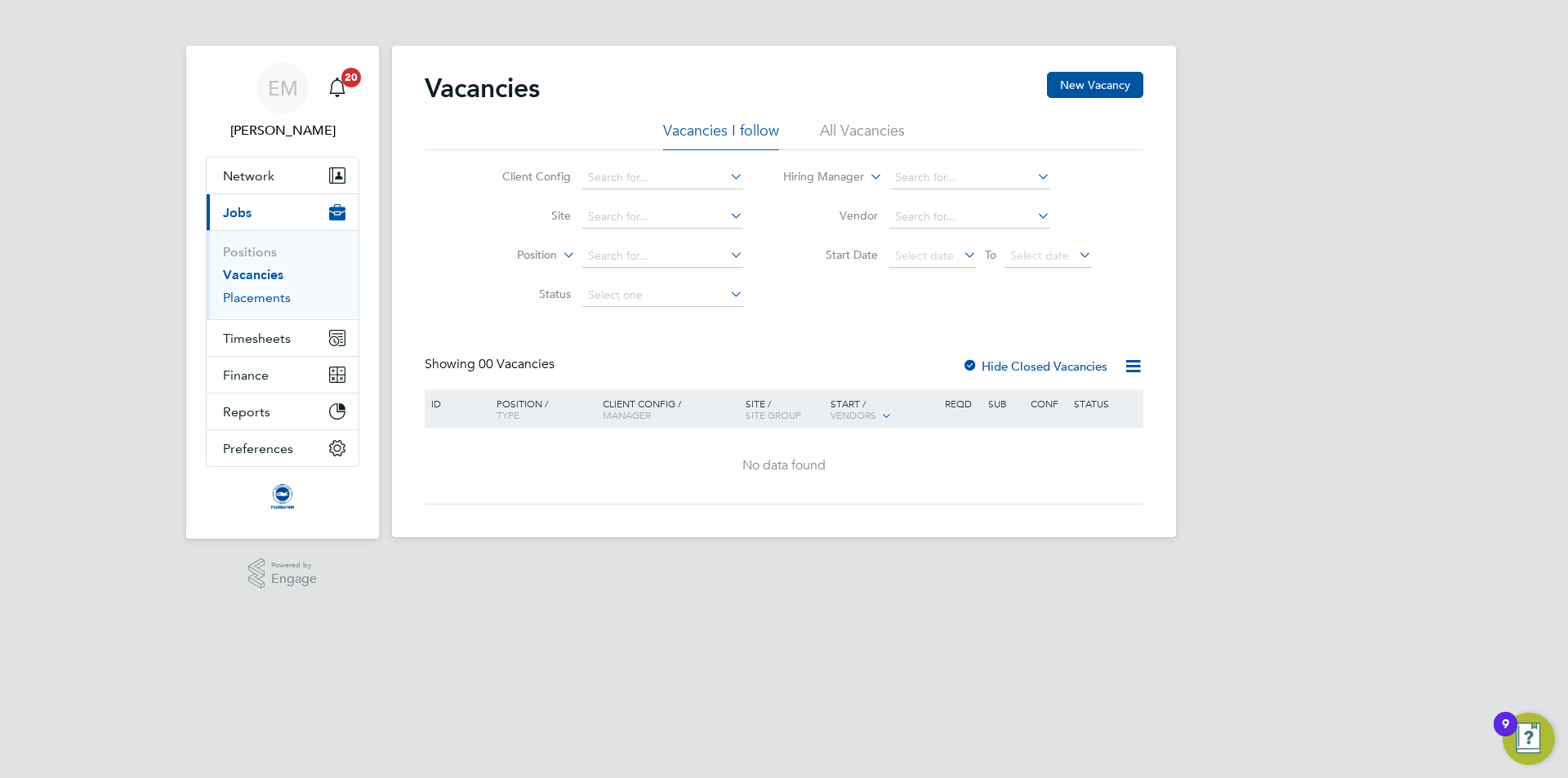
click at [275, 298] on link "Placements" at bounding box center [256, 298] width 68 height 16
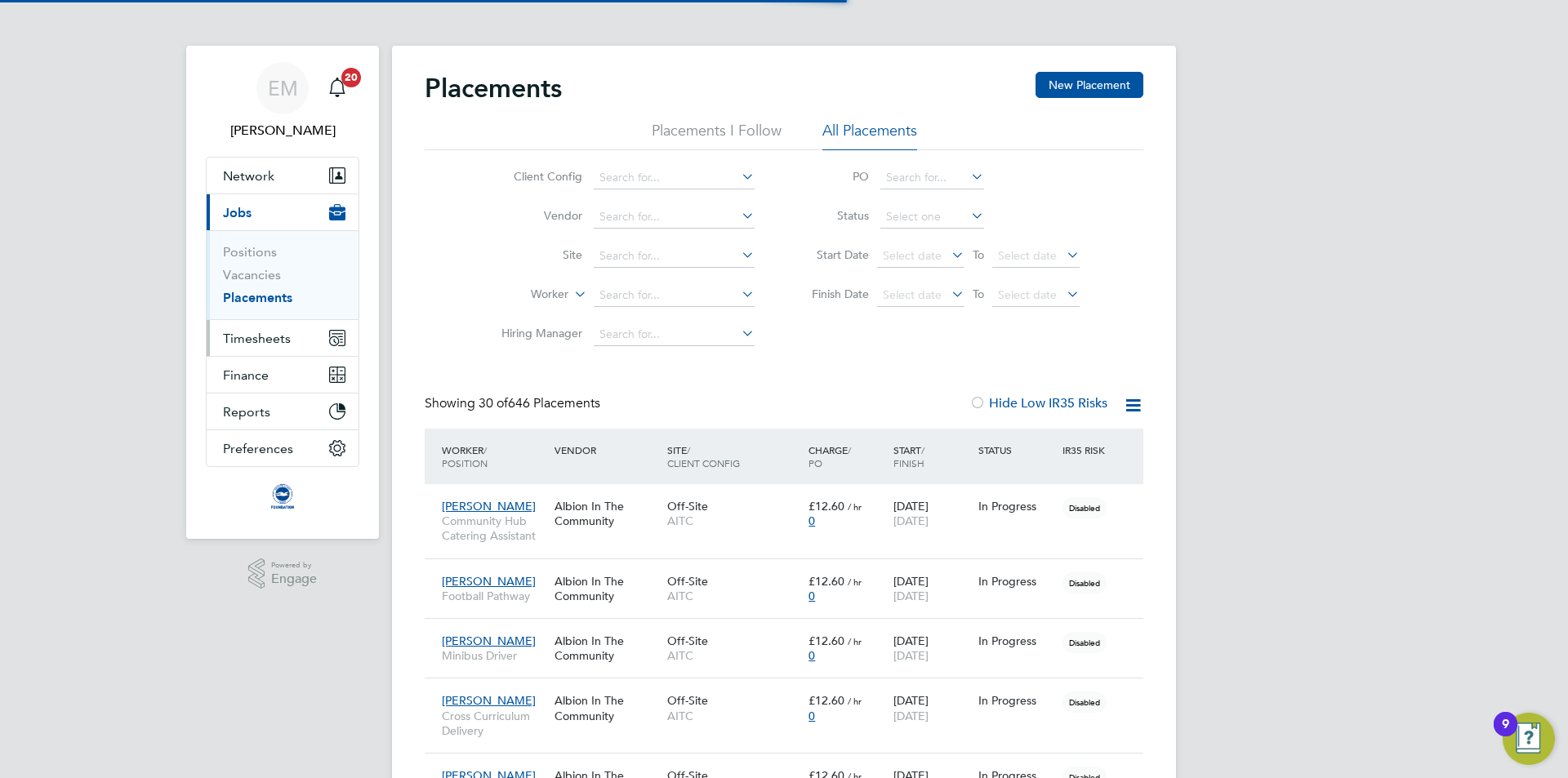
click at [248, 336] on span "Timesheets" at bounding box center [256, 339] width 68 height 16
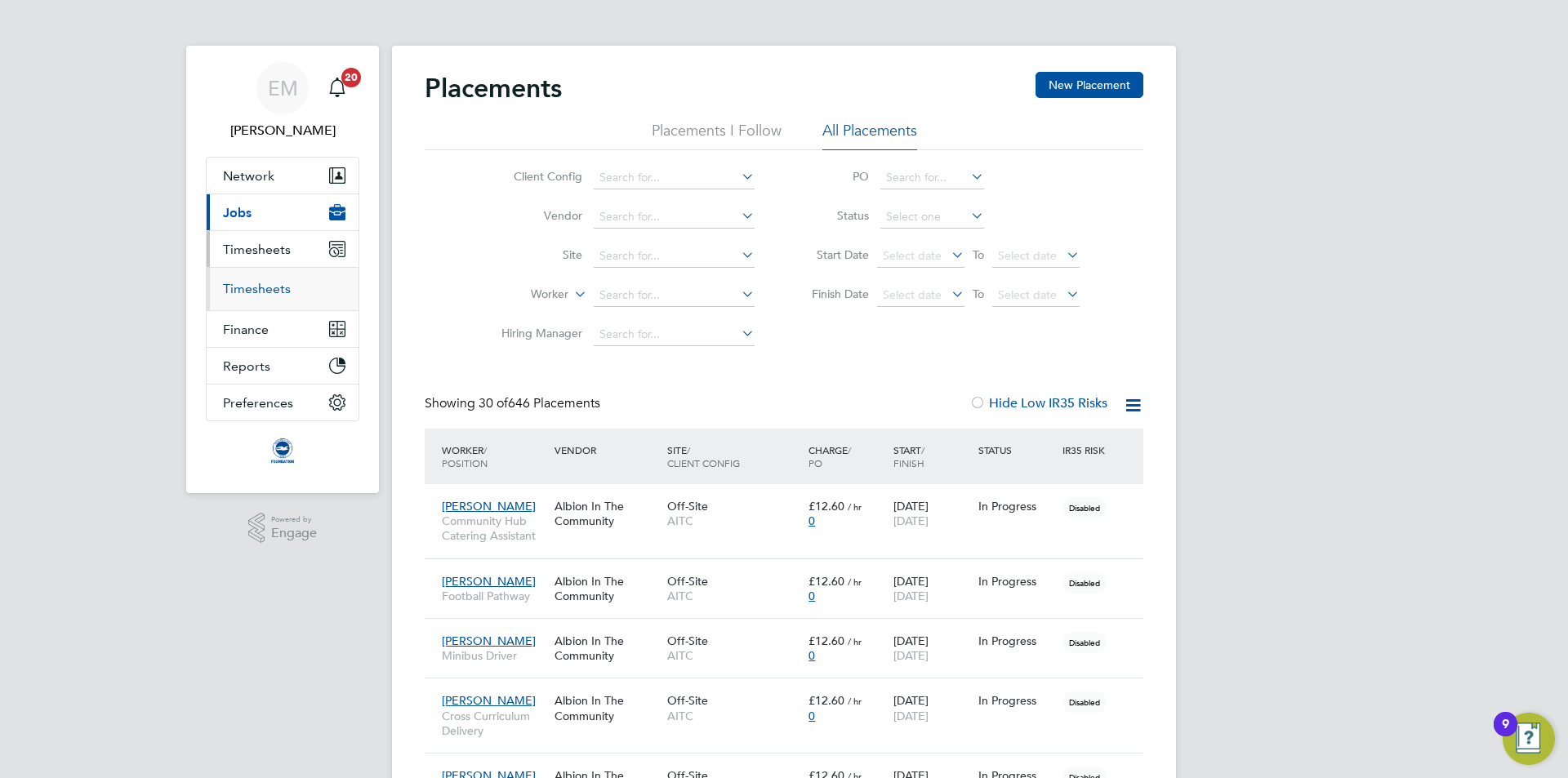
click at [249, 289] on link "Timesheets" at bounding box center [256, 289] width 68 height 16
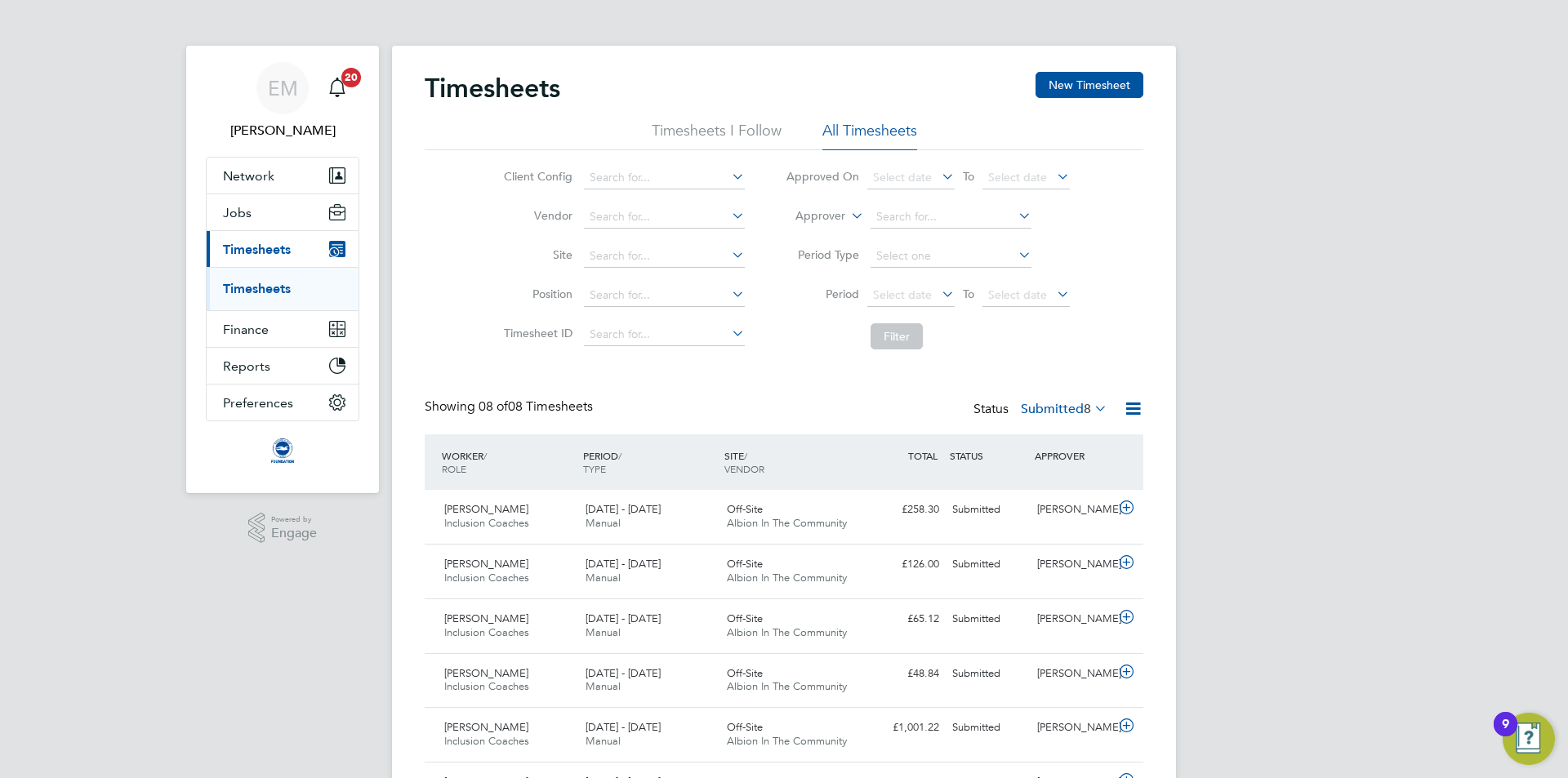
click at [819, 206] on li "Approver" at bounding box center [928, 217] width 325 height 39
click at [822, 213] on label "Approver" at bounding box center [809, 217] width 73 height 17
click at [802, 233] on li "Worker" at bounding box center [805, 234] width 81 height 21
click at [933, 218] on input at bounding box center [951, 217] width 161 height 23
type input "trev"
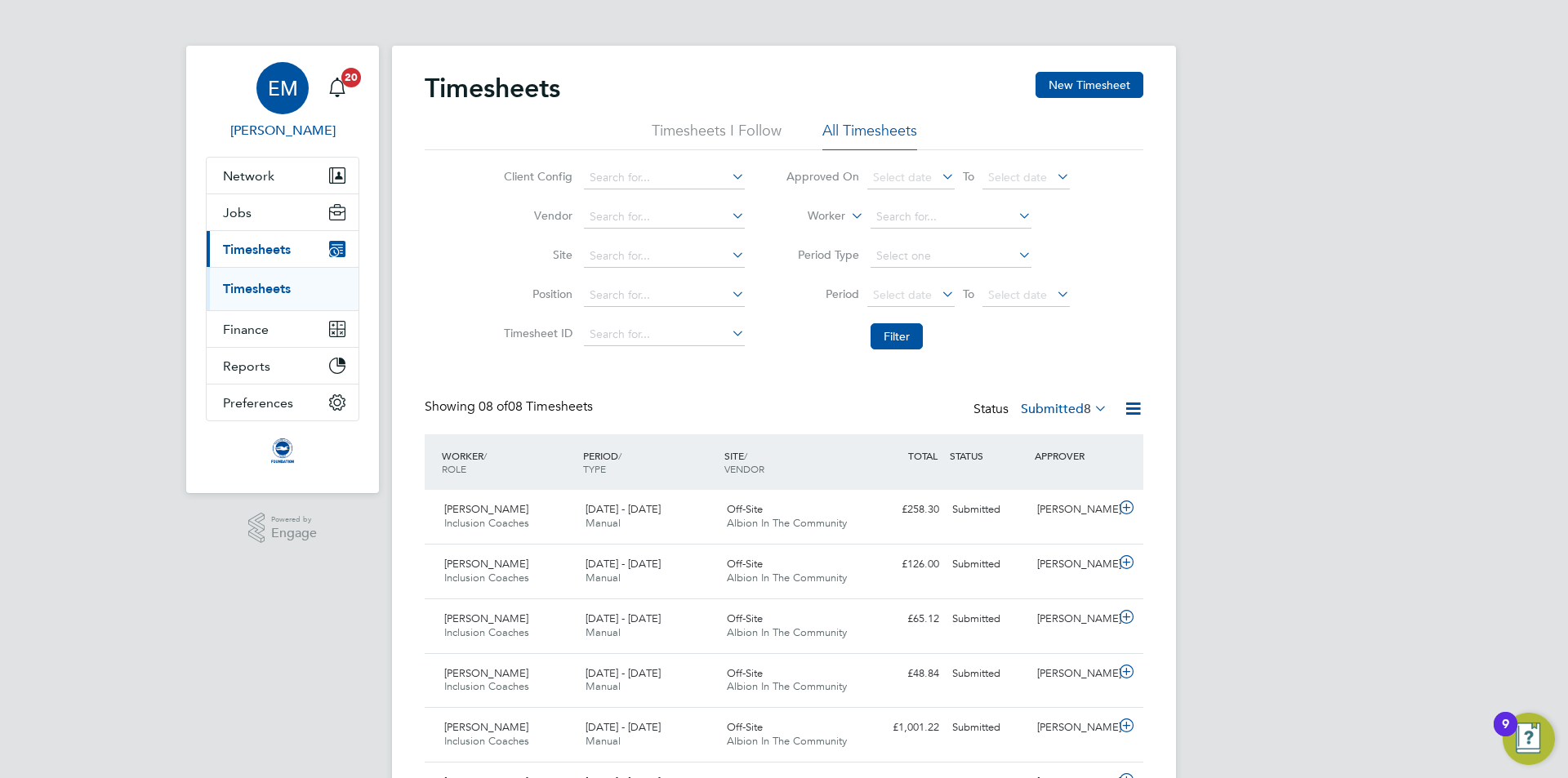
click at [279, 138] on span "[PERSON_NAME]" at bounding box center [283, 131] width 153 height 20
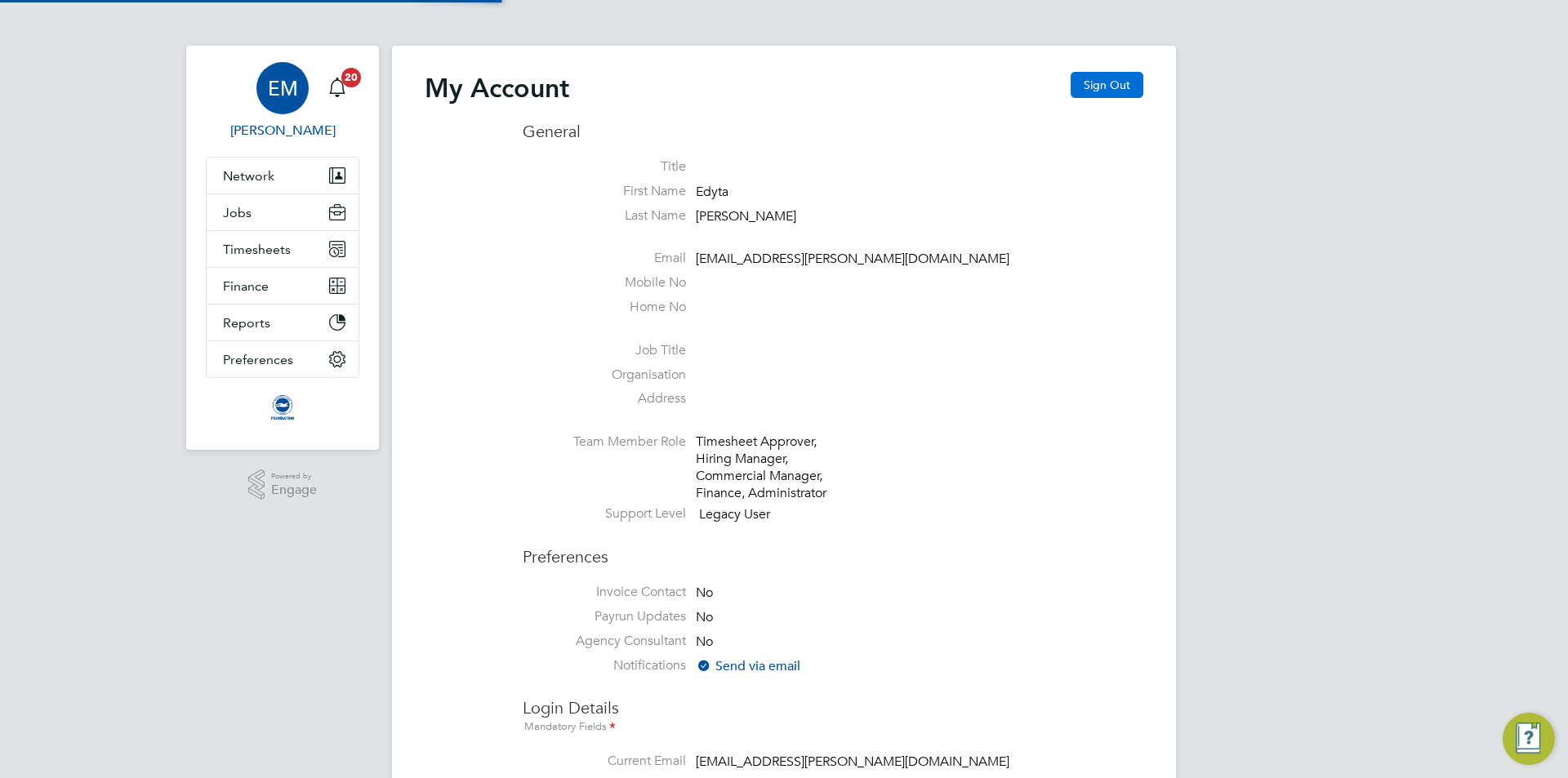
type input "[EMAIL_ADDRESS][PERSON_NAME][DOMAIN_NAME]"
click at [1118, 88] on button "Sign Out" at bounding box center [1107, 84] width 73 height 26
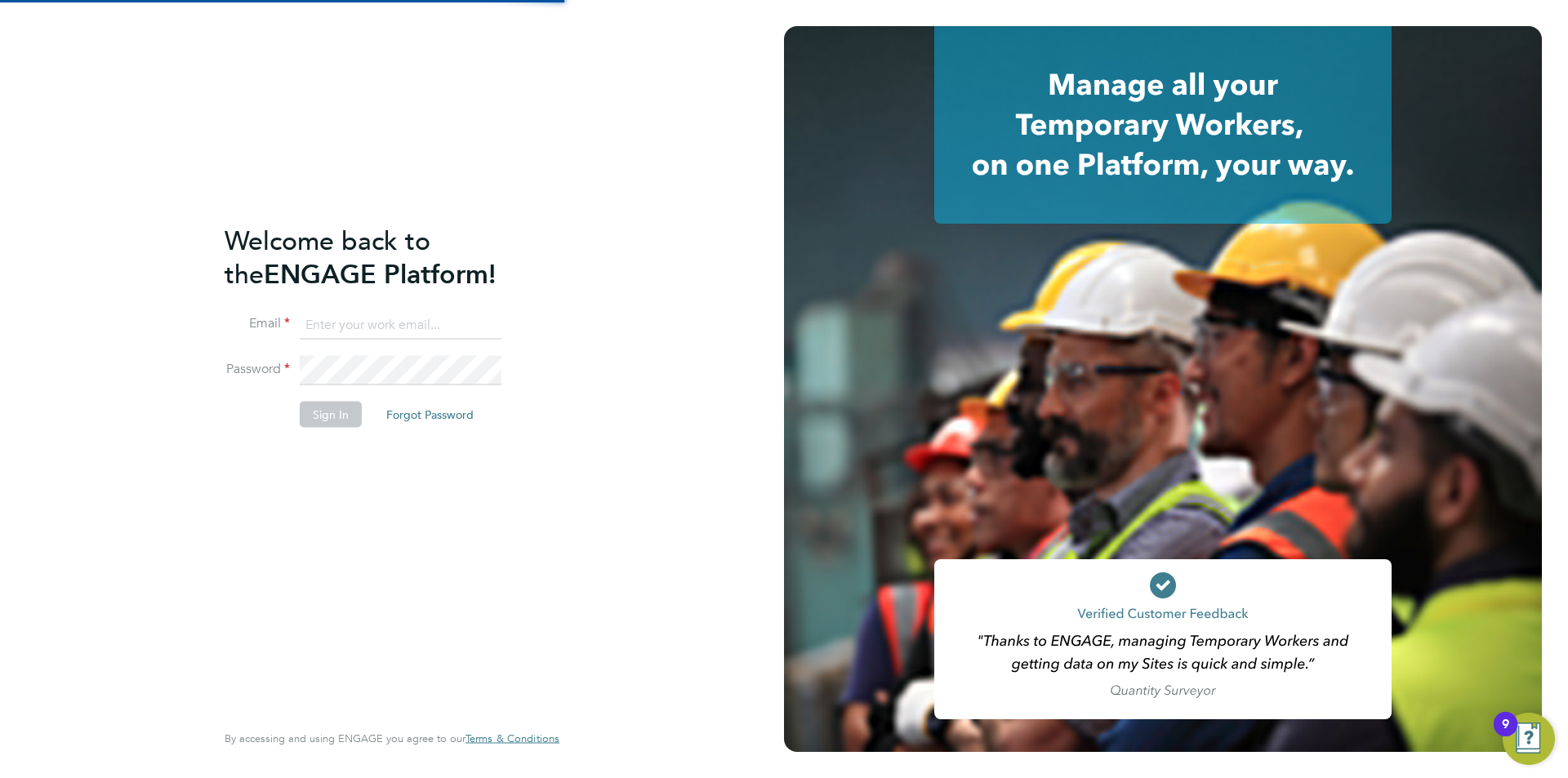
type input "[EMAIL_ADDRESS][PERSON_NAME][DOMAIN_NAME]"
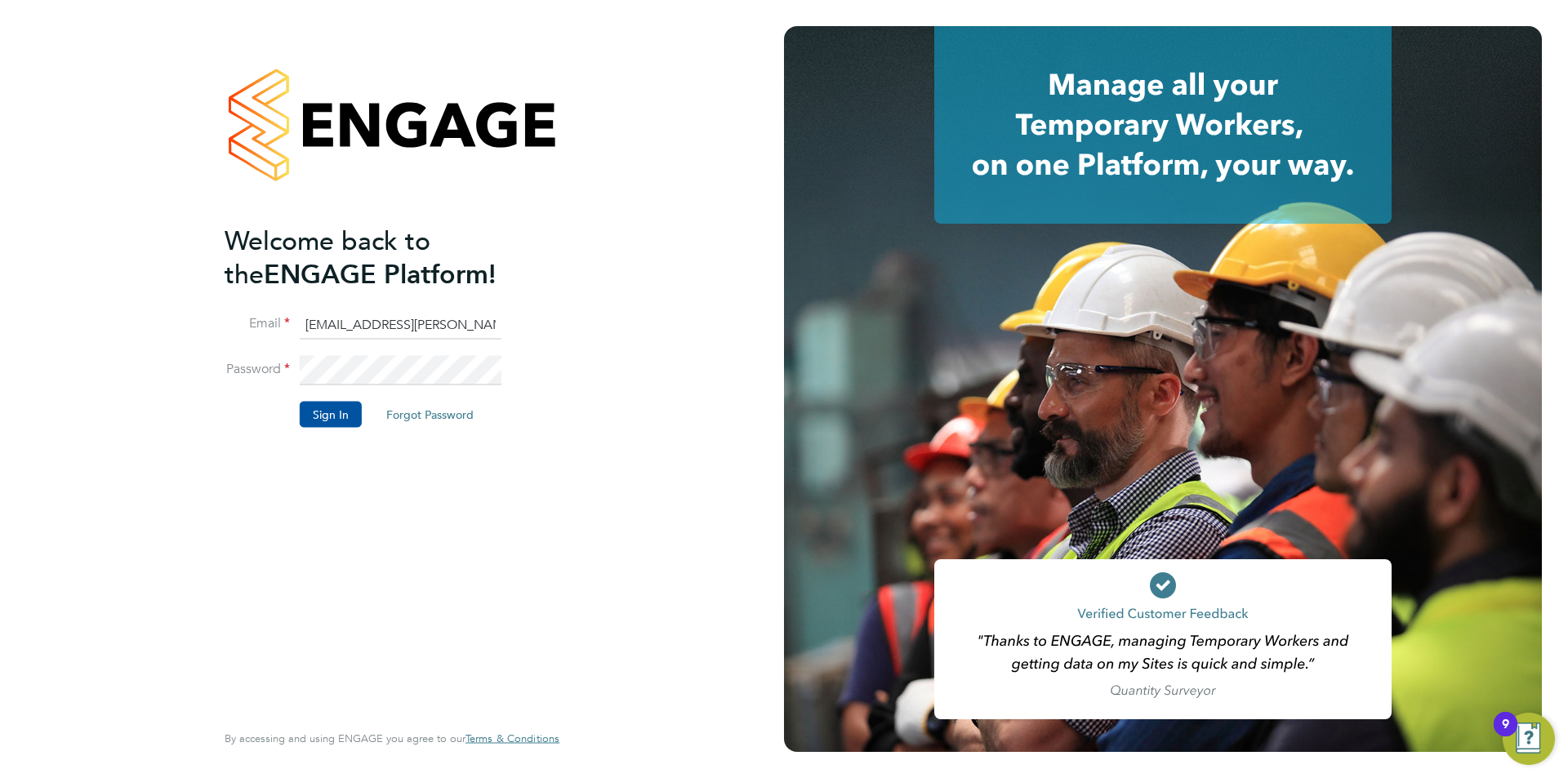
click at [403, 312] on input "[EMAIL_ADDRESS][PERSON_NAME][DOMAIN_NAME]" at bounding box center [400, 324] width 202 height 29
click at [417, 318] on input "[EMAIL_ADDRESS][PERSON_NAME][DOMAIN_NAME]" at bounding box center [400, 324] width 202 height 29
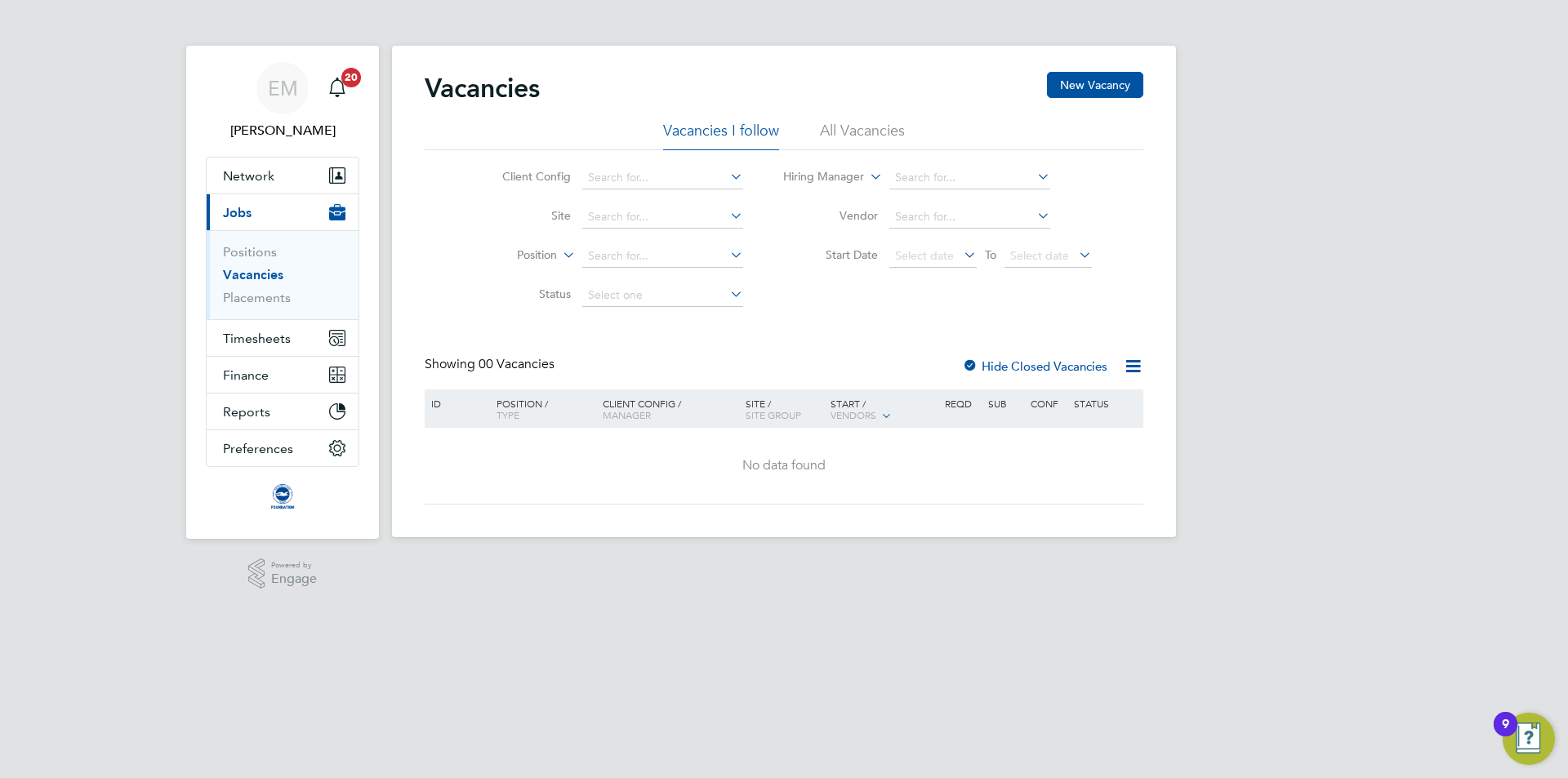
click at [311, 133] on span "[PERSON_NAME]" at bounding box center [283, 131] width 153 height 20
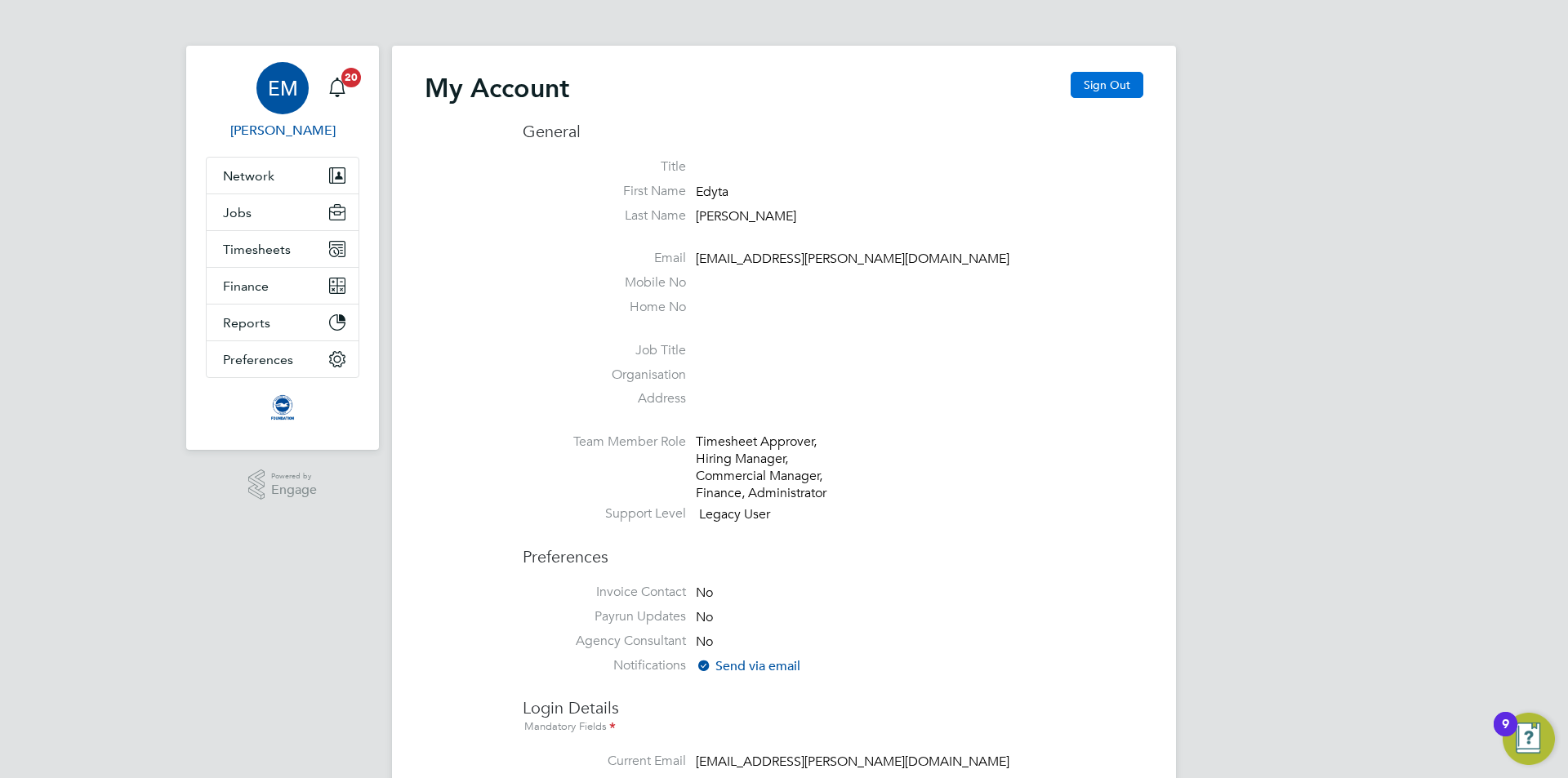
click at [1113, 92] on button "Sign Out" at bounding box center [1107, 84] width 73 height 26
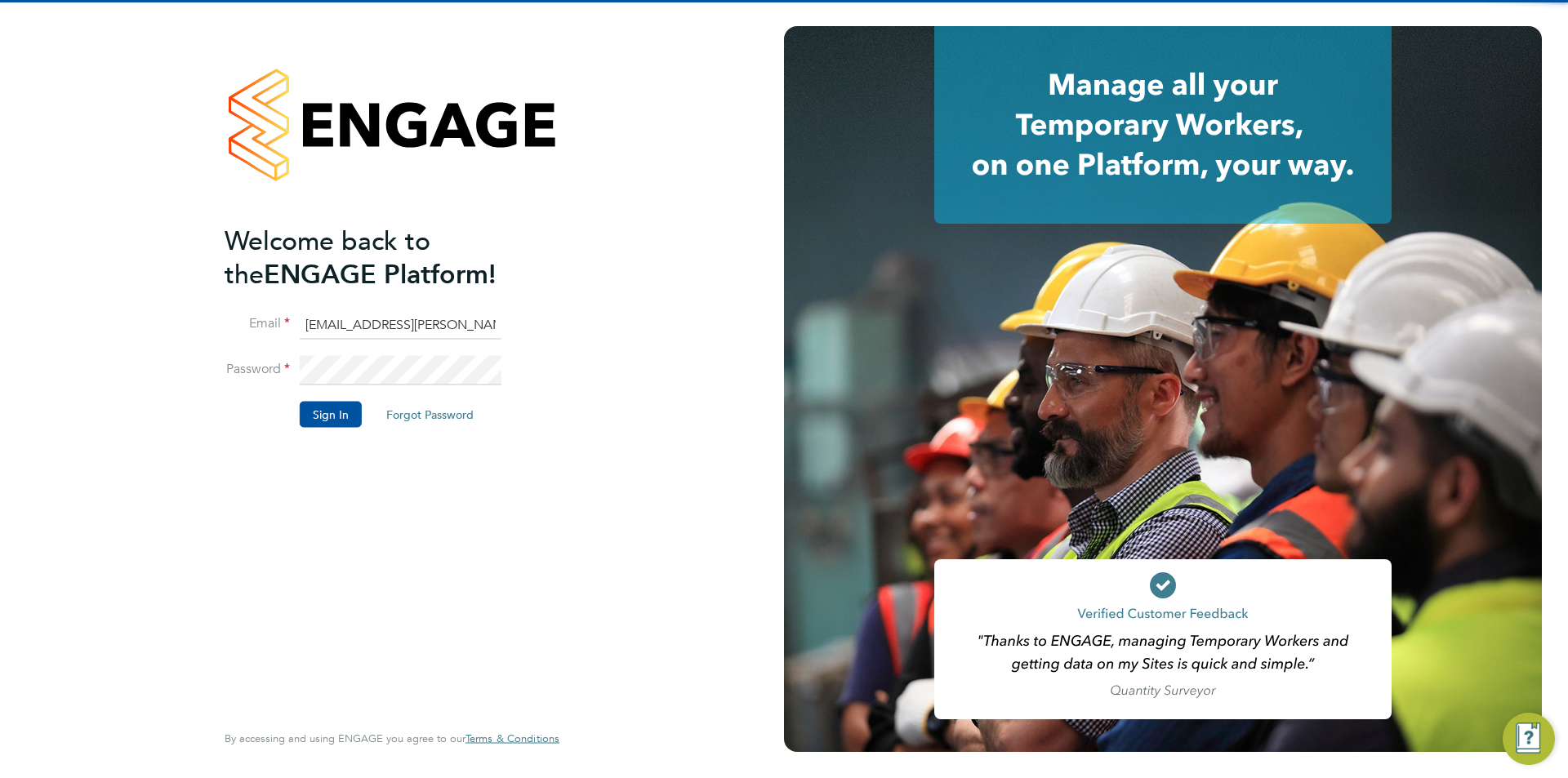
click at [389, 332] on input "[EMAIL_ADDRESS][PERSON_NAME][DOMAIN_NAME]" at bounding box center [400, 324] width 202 height 29
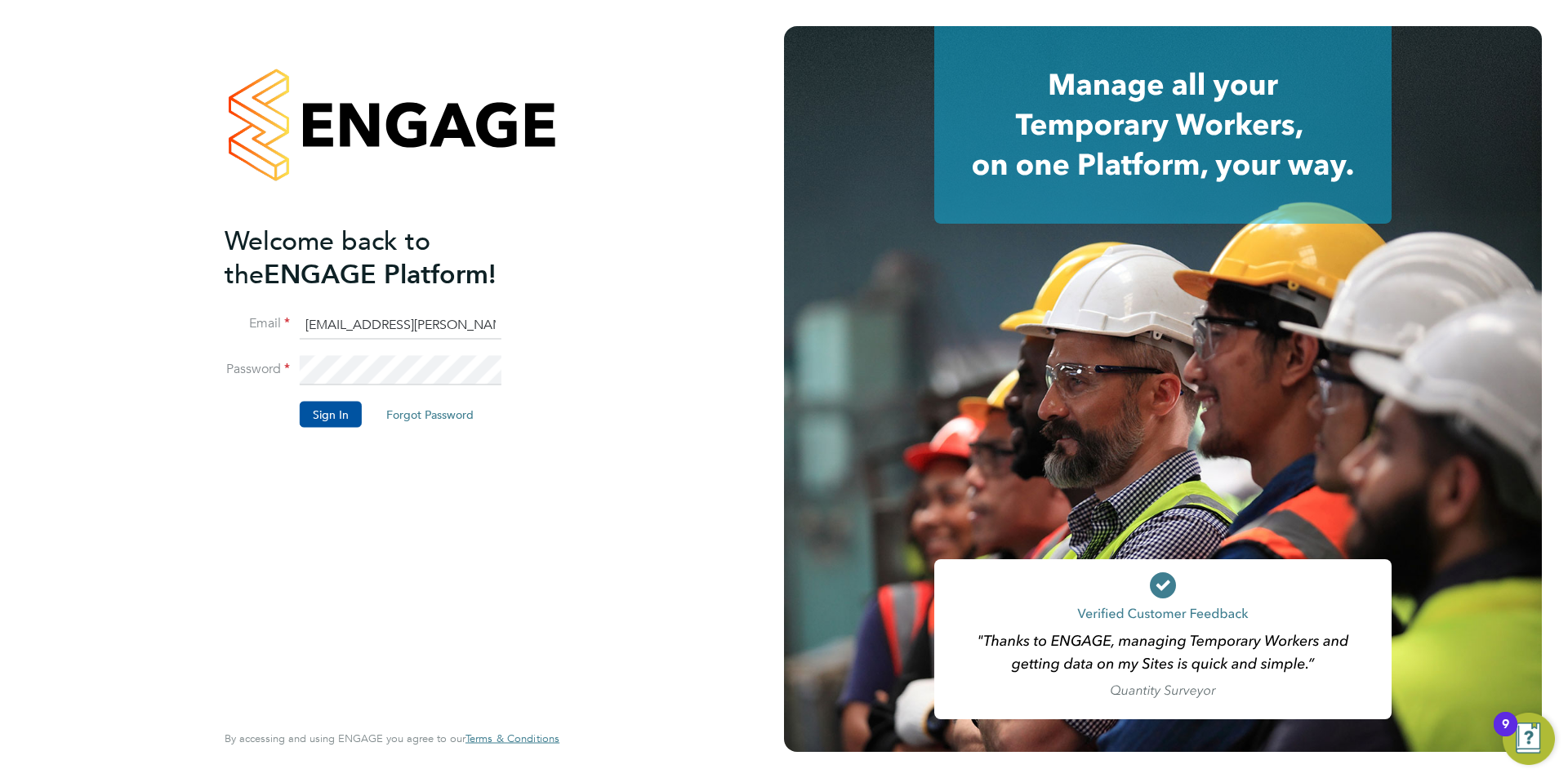
type input "[EMAIL_ADDRESS][PERSON_NAME][DOMAIN_NAME]"
click at [332, 417] on button "Sign In" at bounding box center [330, 414] width 62 height 26
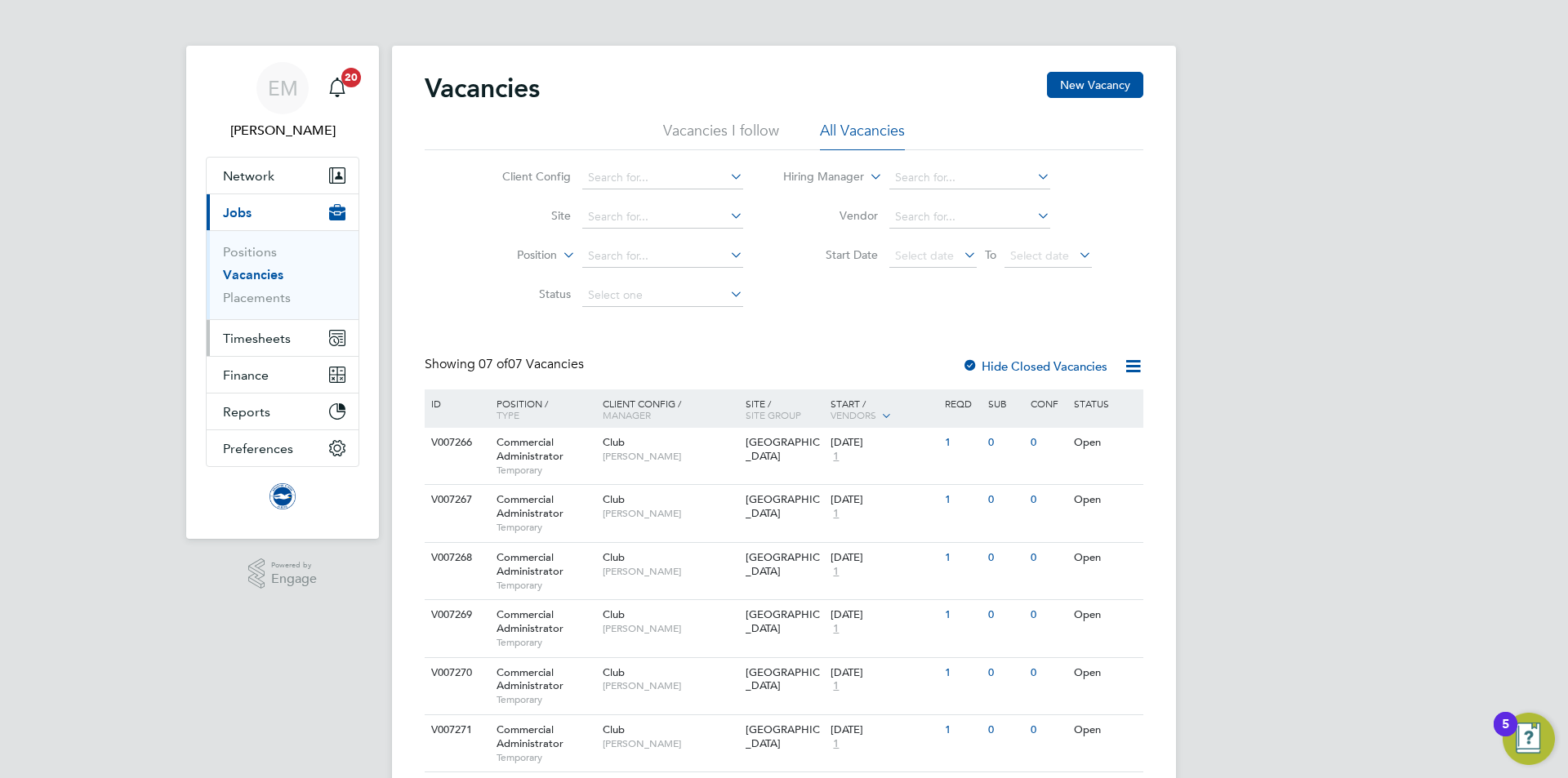
click at [289, 336] on span "Timesheets" at bounding box center [256, 339] width 68 height 16
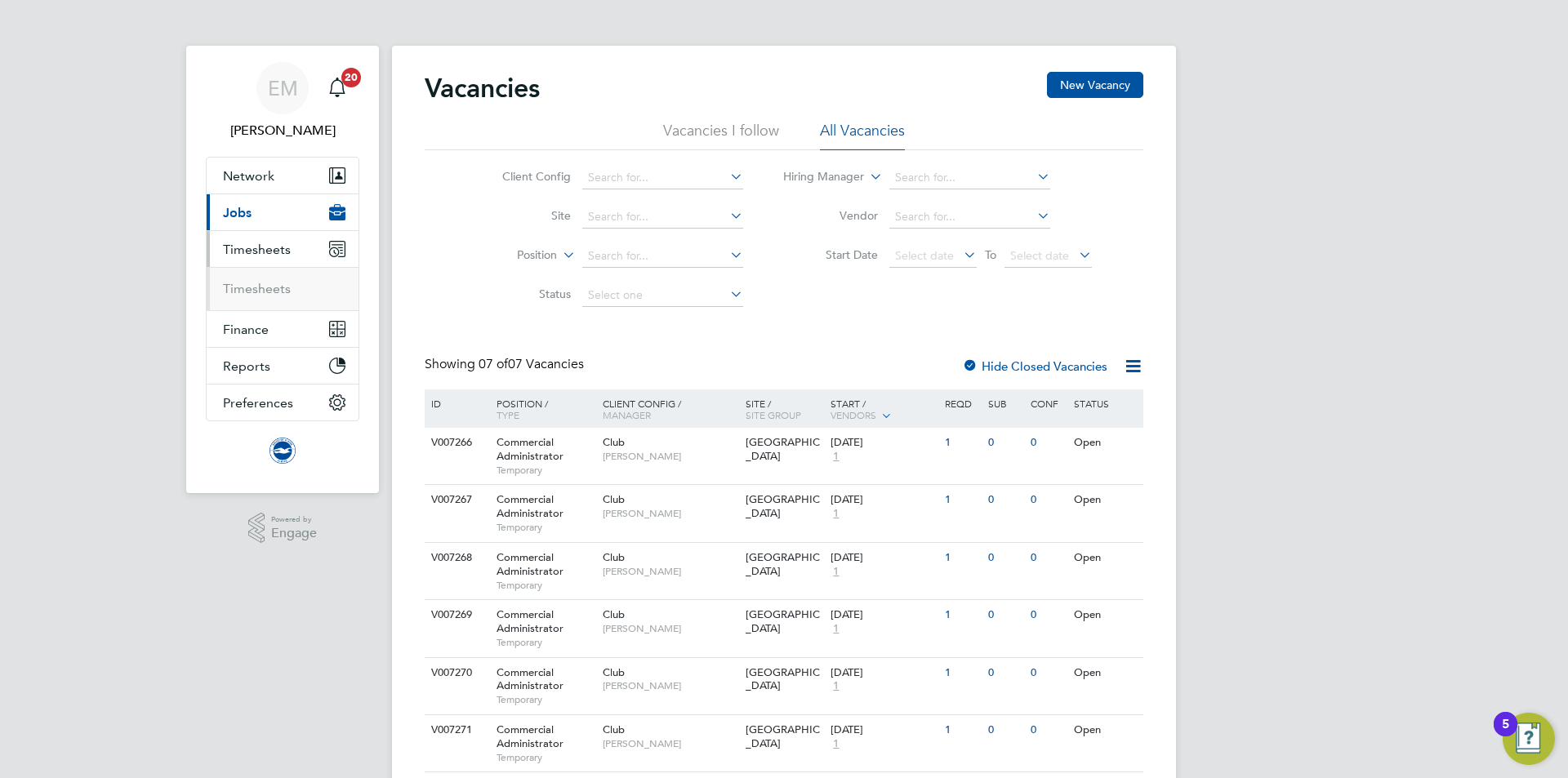
click at [255, 297] on li "Timesheets" at bounding box center [284, 289] width 123 height 17
click at [255, 294] on link "Timesheets" at bounding box center [256, 289] width 68 height 16
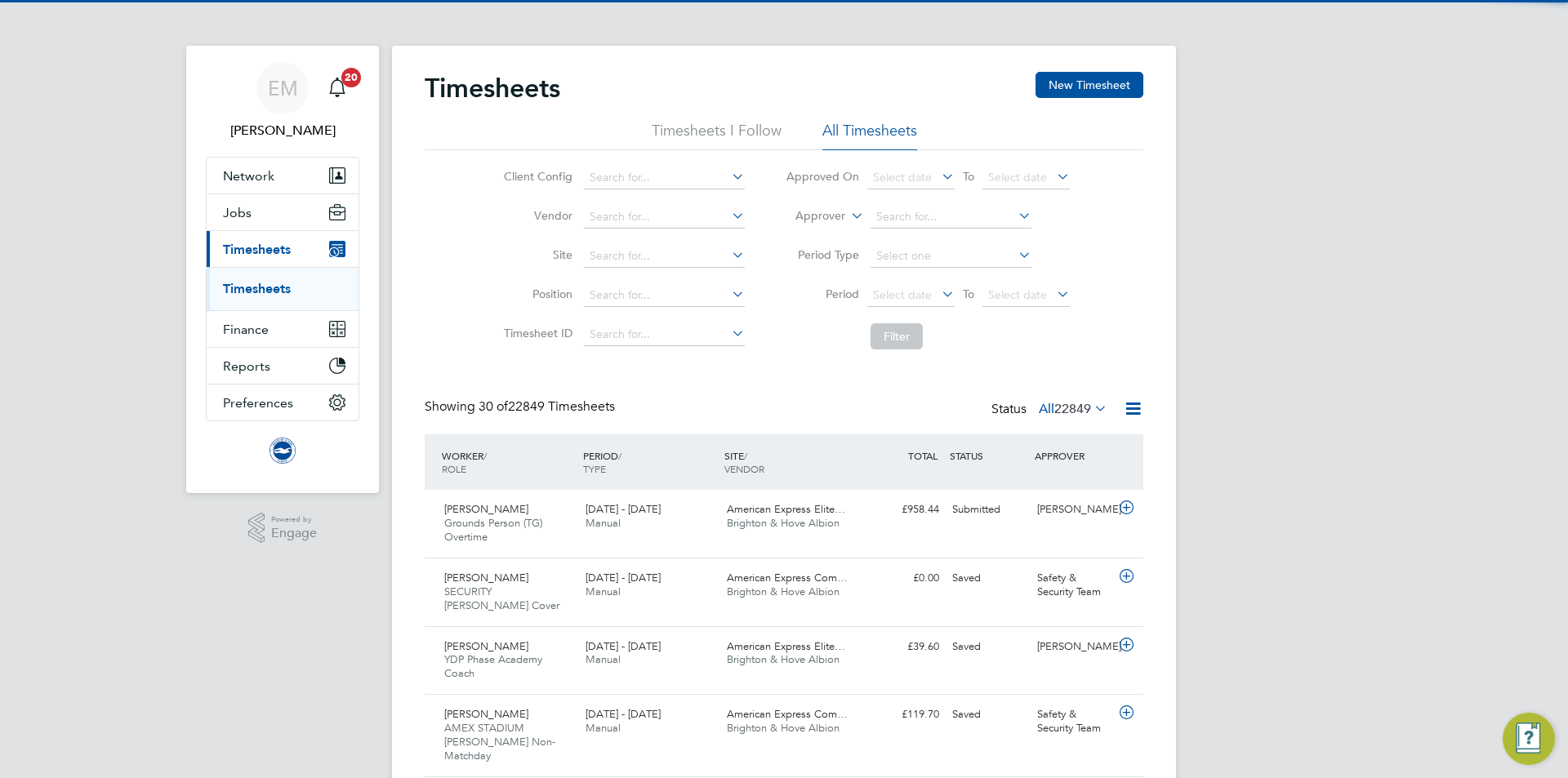
click at [809, 215] on label "Approver" at bounding box center [809, 217] width 73 height 17
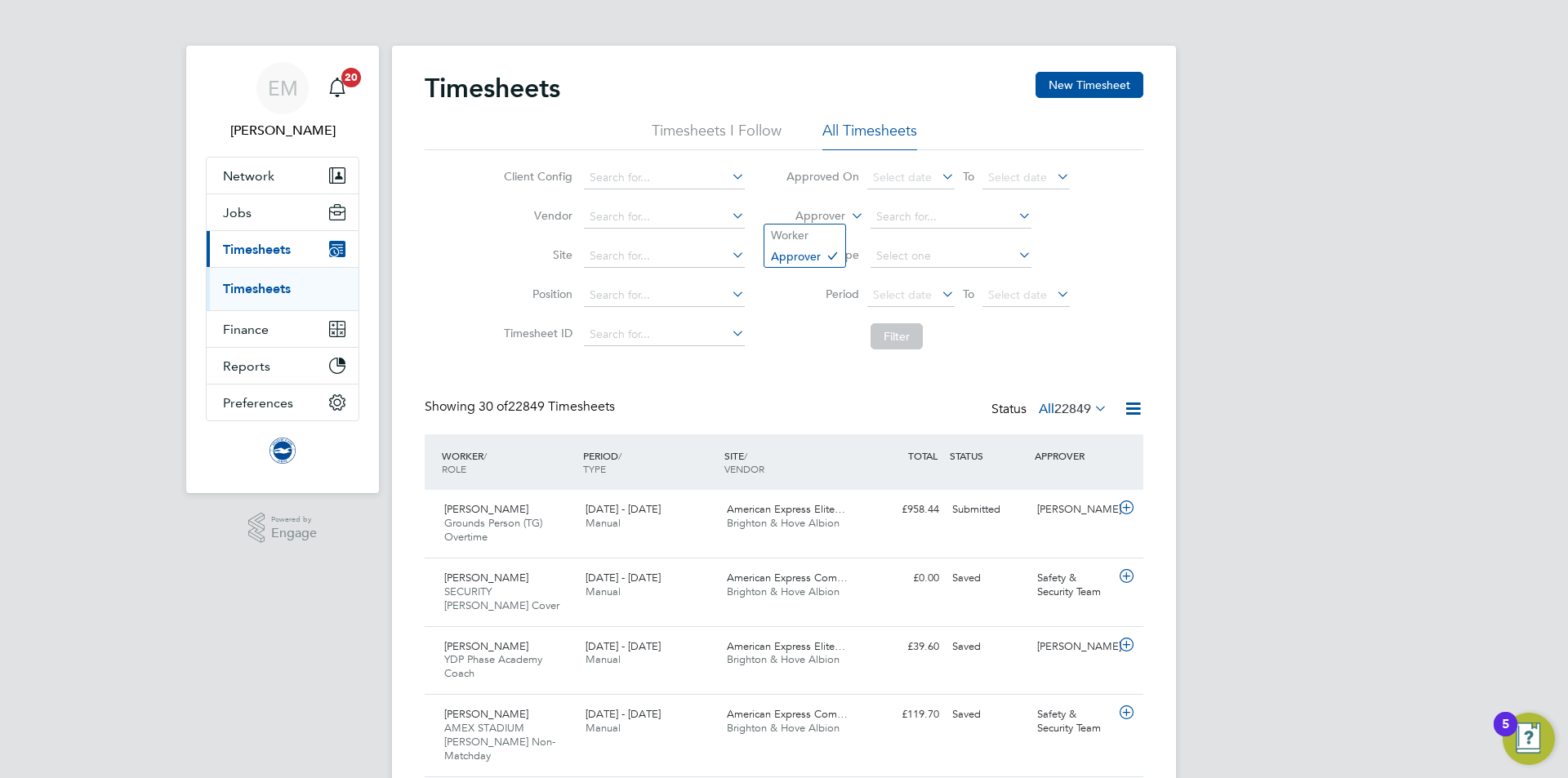
drag, startPoint x: 797, startPoint y: 234, endPoint x: 857, endPoint y: 232, distance: 60.0
click at [796, 234] on li "Worker" at bounding box center [805, 234] width 81 height 21
click at [932, 215] on input at bounding box center [951, 217] width 161 height 23
click at [892, 256] on b "Trev" at bounding box center [886, 262] width 21 height 14
type input "[PERSON_NAME]"
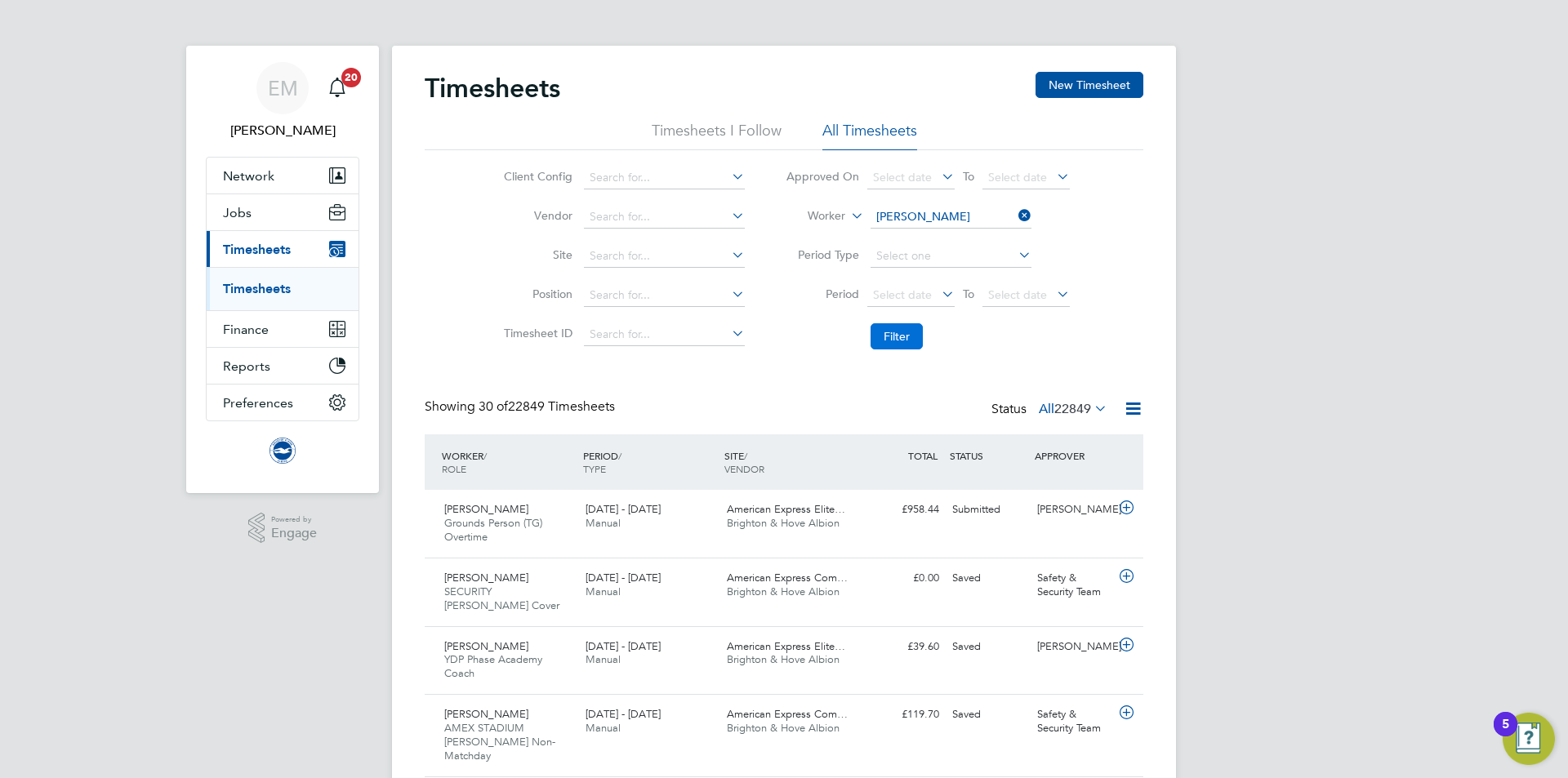
click at [894, 341] on button "Filter" at bounding box center [897, 336] width 53 height 26
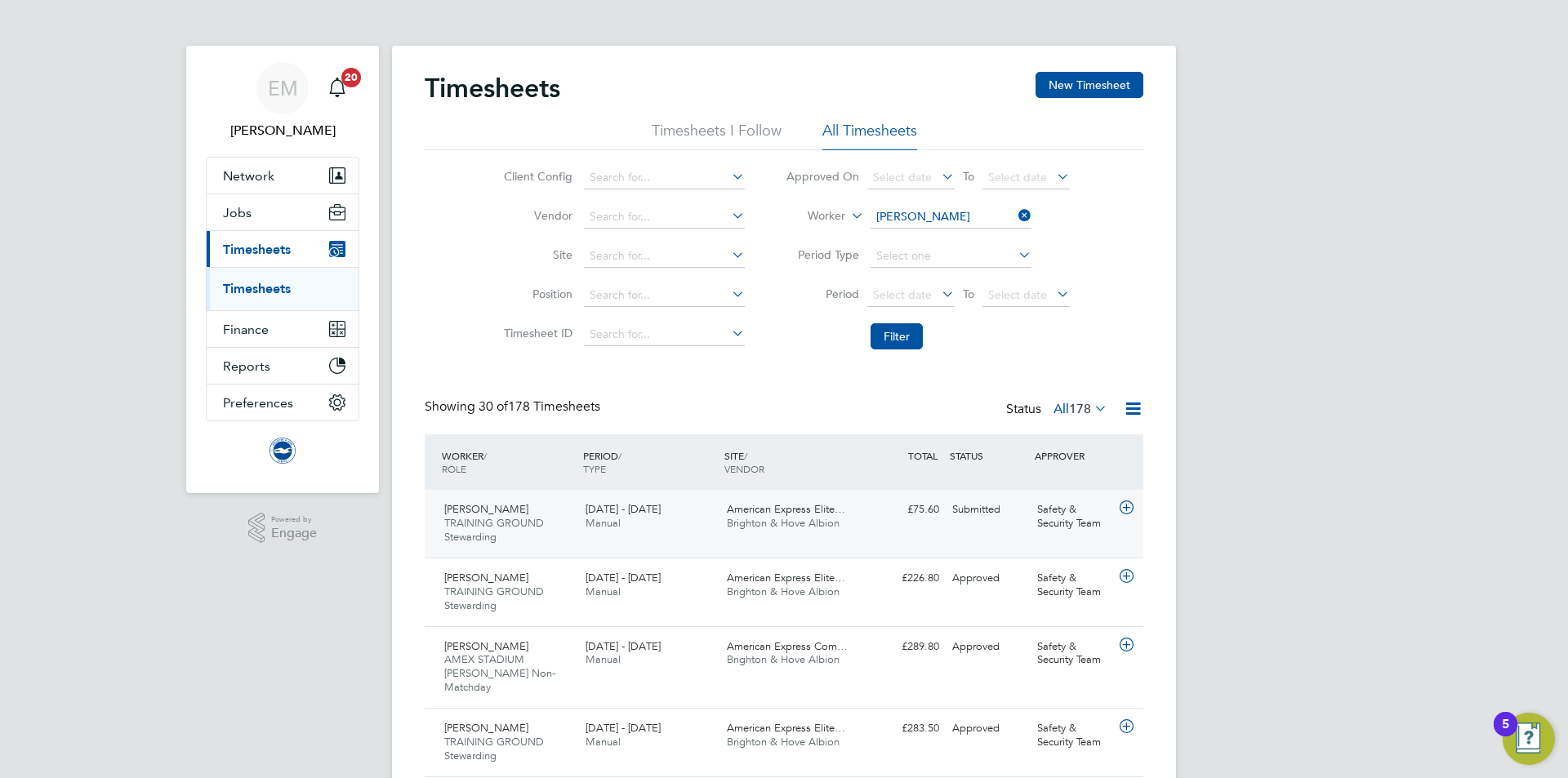
click at [966, 535] on div "[GEOGRAPHIC_DATA] TRAINING GROUND Stewarding [DATE] - [DATE] [DATE] - [DATE] Ma…" at bounding box center [784, 524] width 719 height 68
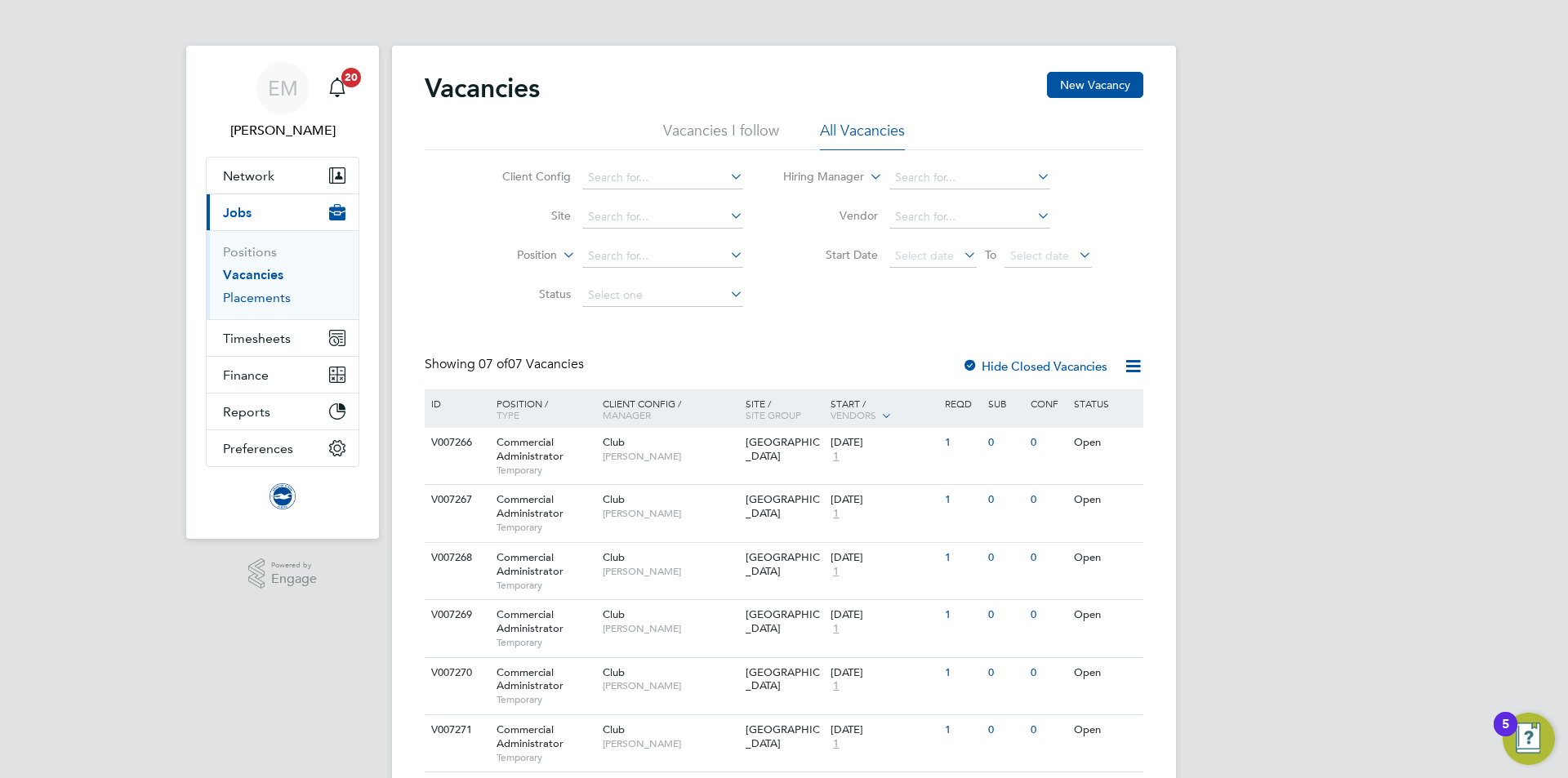
drag, startPoint x: 271, startPoint y: 302, endPoint x: 281, endPoint y: 302, distance: 10.0
click at [281, 302] on link "Placements" at bounding box center [256, 298] width 68 height 16
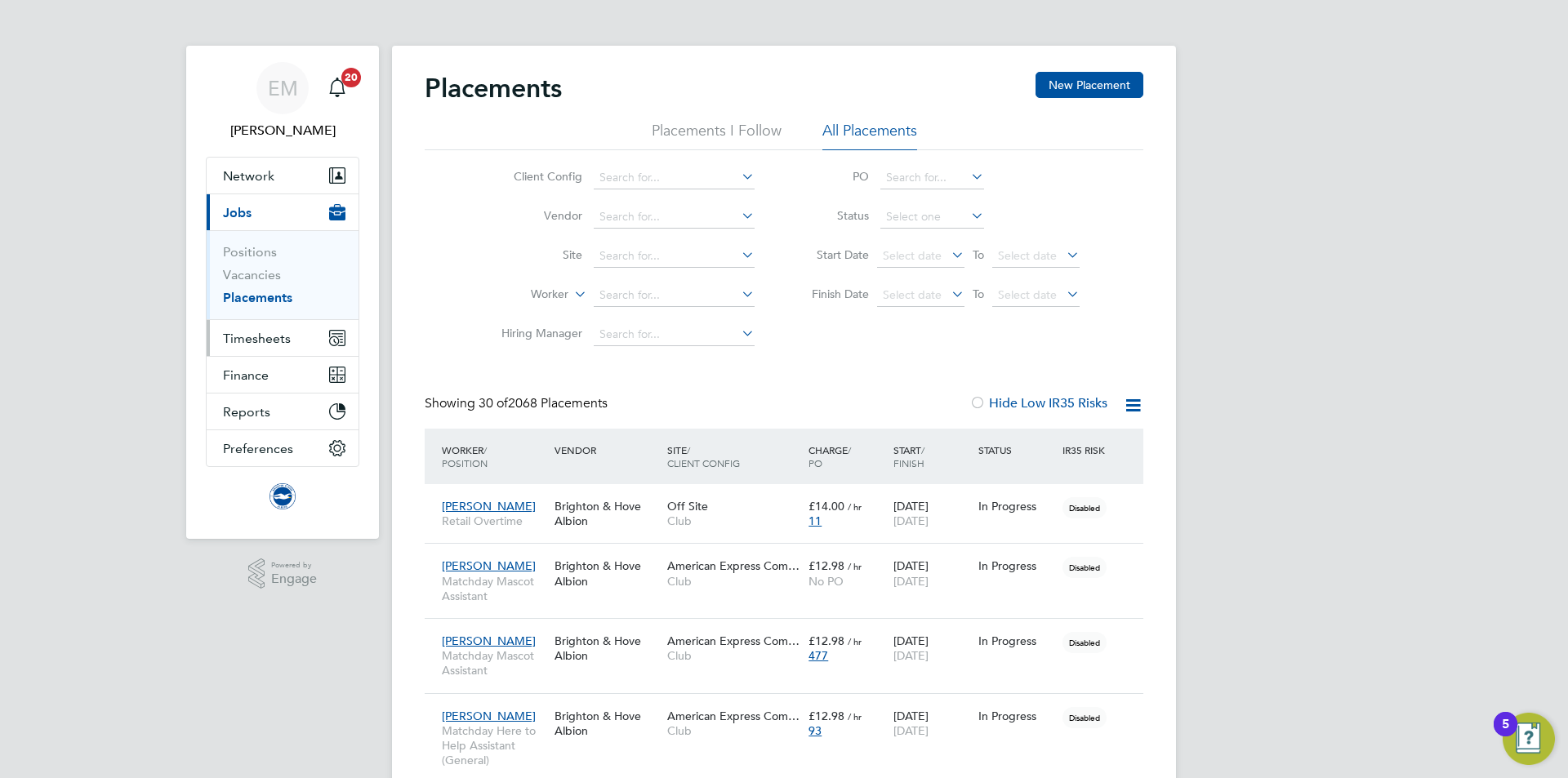
drag, startPoint x: 252, startPoint y: 331, endPoint x: 259, endPoint y: 337, distance: 9.2
click at [253, 331] on span "Timesheets" at bounding box center [256, 339] width 68 height 16
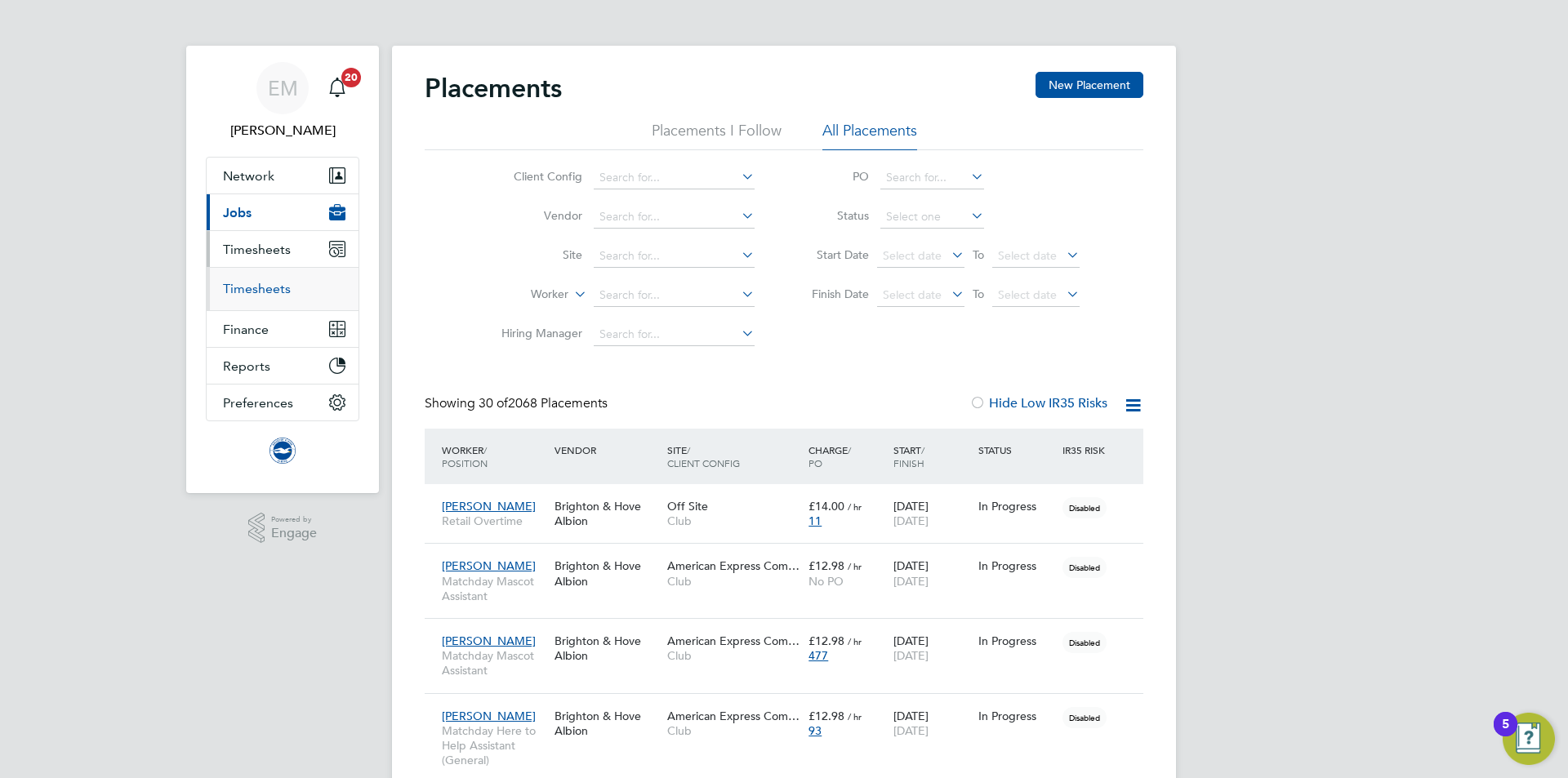
click at [264, 289] on link "Timesheets" at bounding box center [256, 289] width 68 height 16
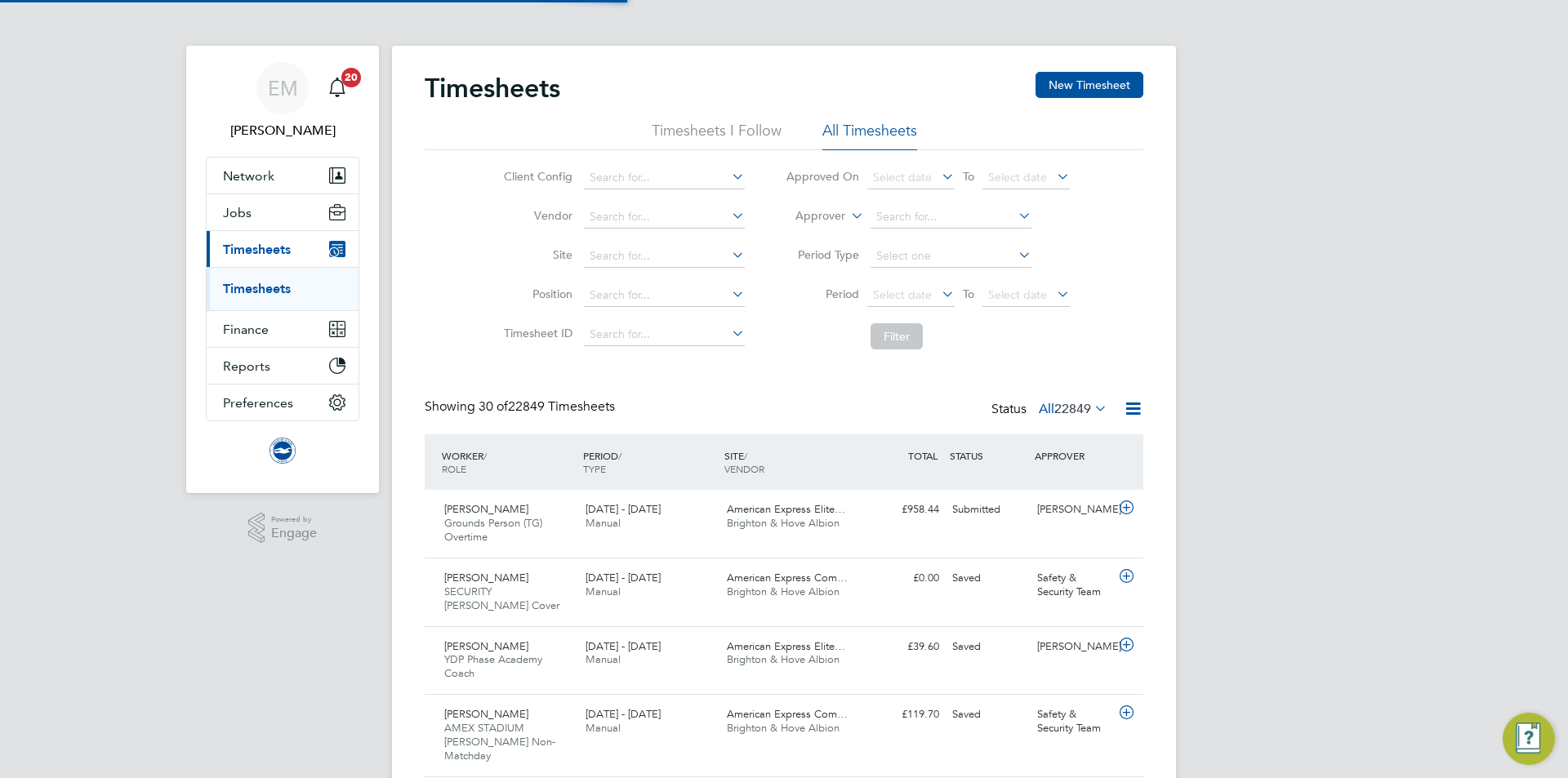
click at [815, 208] on li "Approver" at bounding box center [928, 217] width 325 height 39
click at [819, 214] on label "Approver" at bounding box center [809, 217] width 73 height 17
click at [787, 230] on li "Worker" at bounding box center [805, 234] width 81 height 21
click at [931, 226] on input at bounding box center [951, 217] width 161 height 23
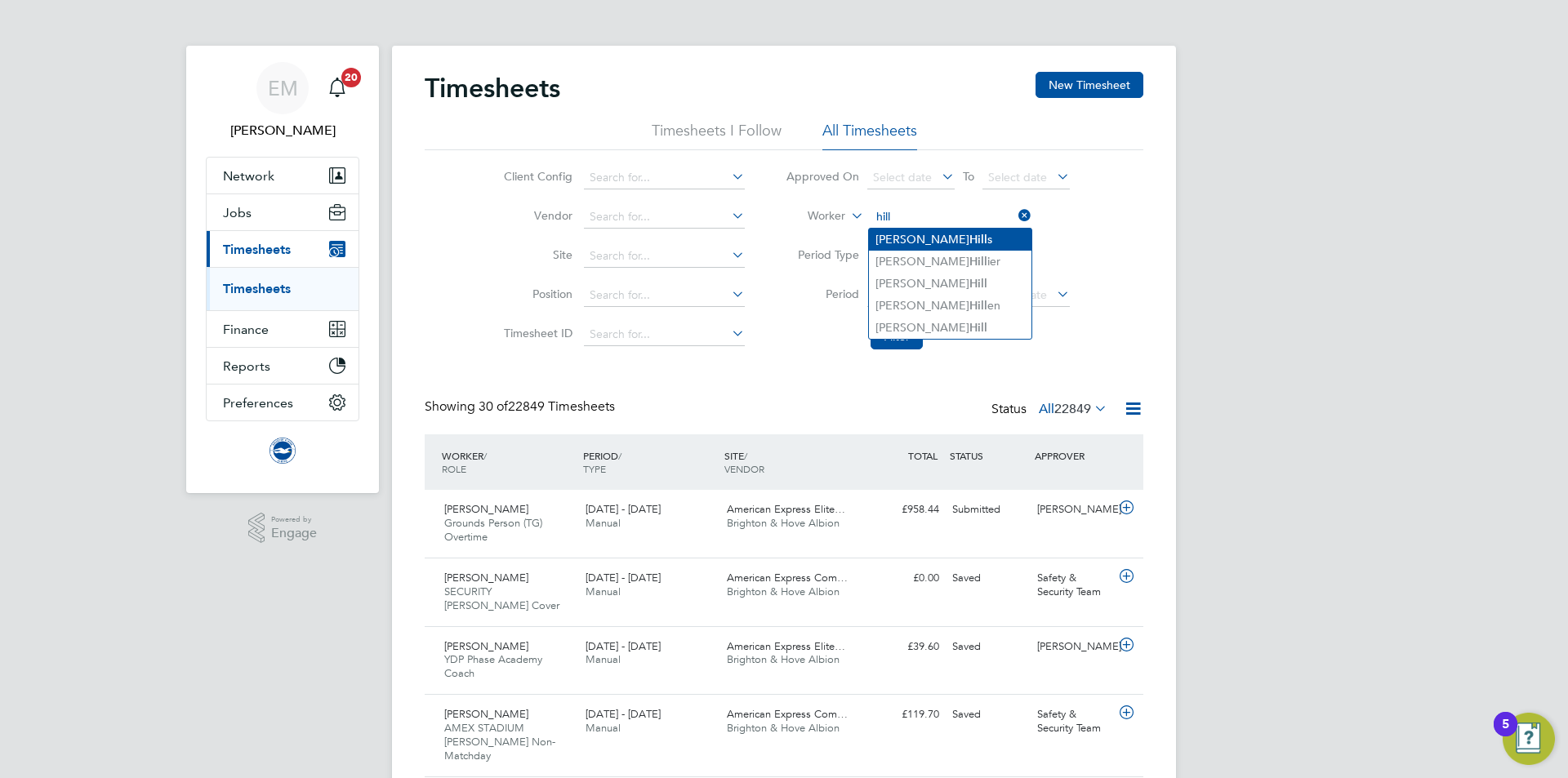
click at [906, 243] on li "Trevor Hill s" at bounding box center [950, 239] width 163 height 22
type input "Trevor Hills"
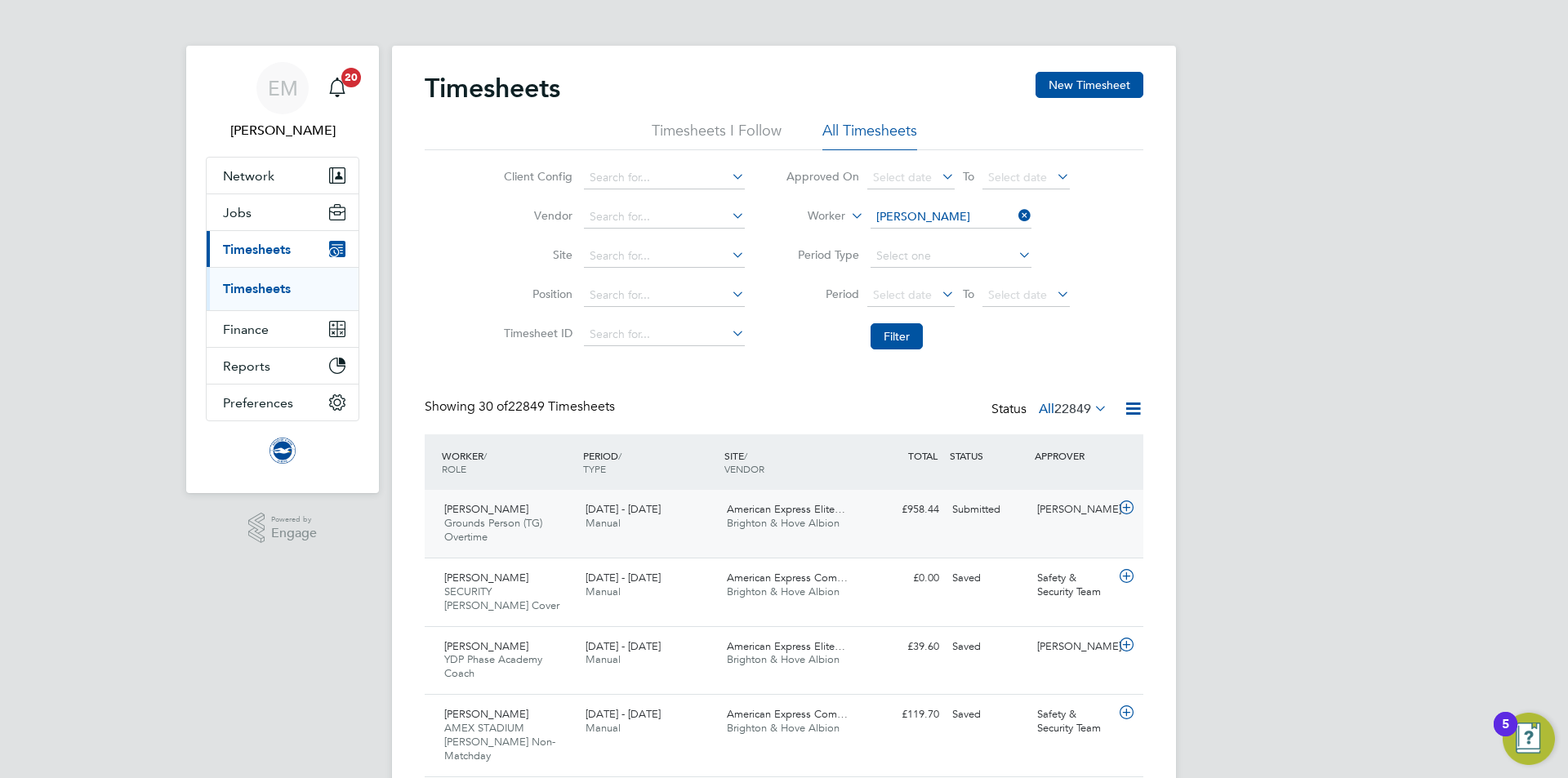
click at [1002, 534] on div "Tom Bilton Grounds Person (TG) Overtime 1 - 31 Aug 2025 1 - 31 Aug 2025 Manual …" at bounding box center [784, 524] width 719 height 68
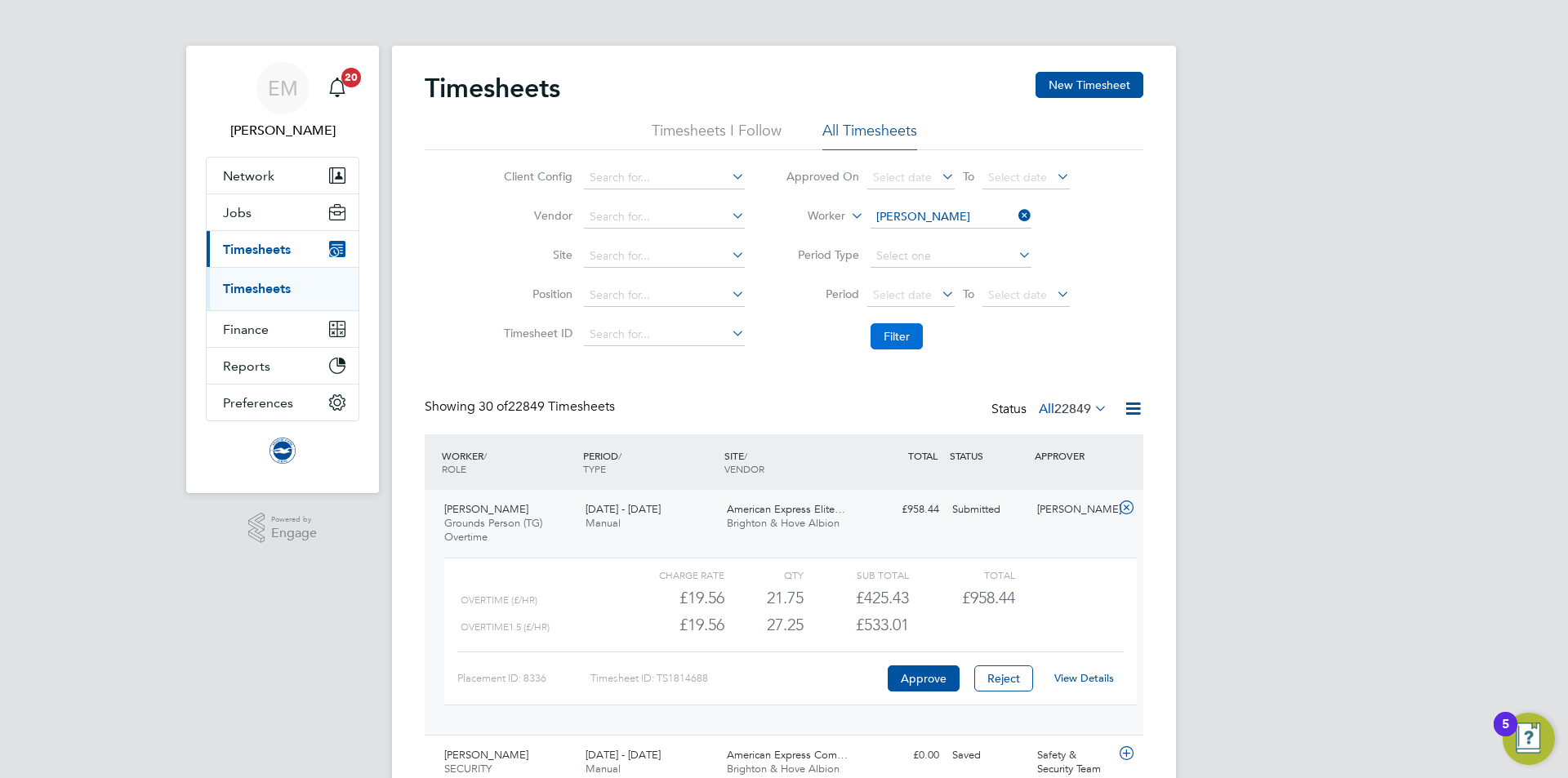
click at [902, 349] on button "Filter" at bounding box center [897, 336] width 53 height 26
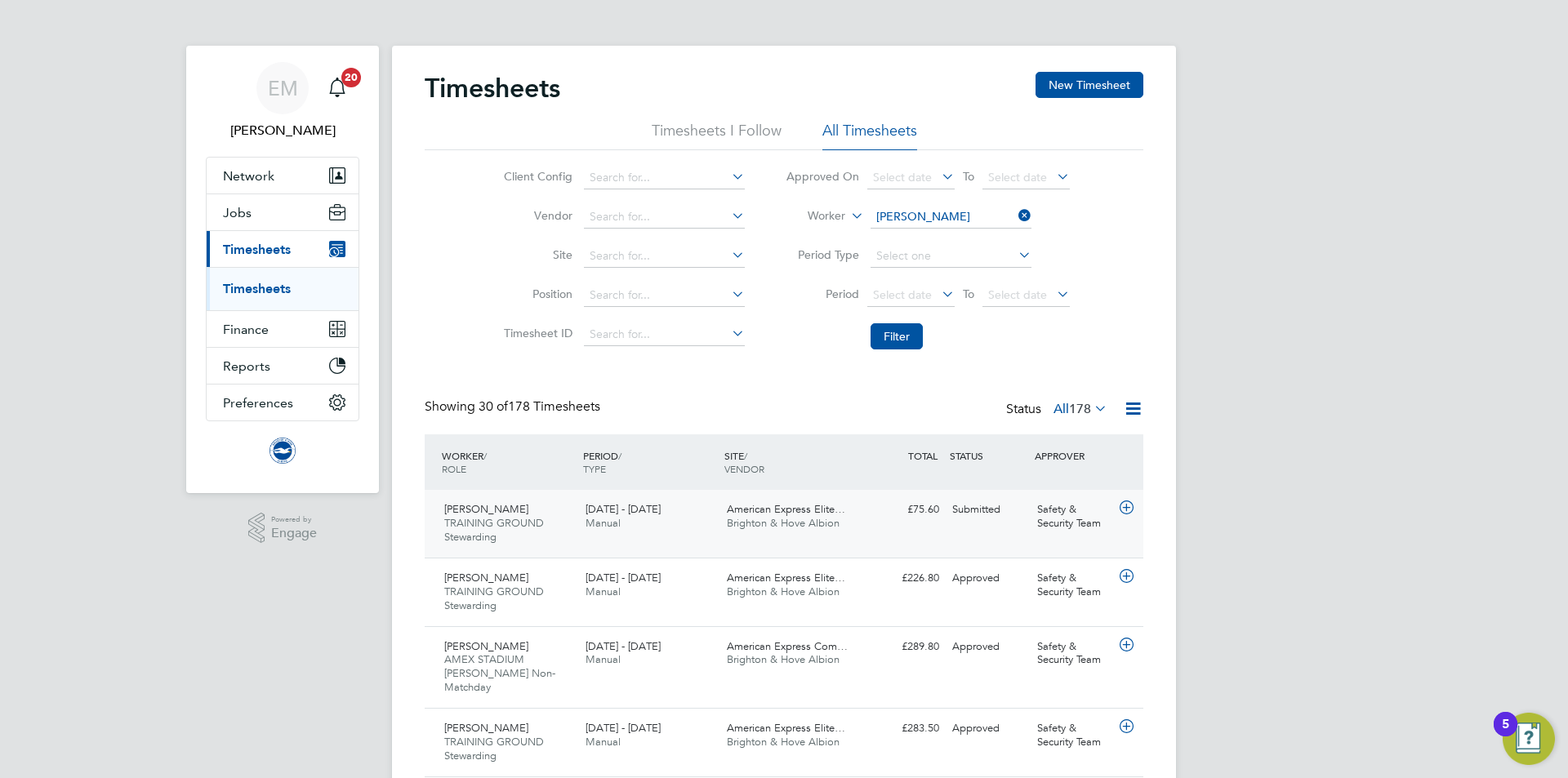
click at [991, 534] on div "Trevor Hills TRAINING GROUND Stewarding 1 - 30 Sep 2025 1 - 30 Sep 2025 Manual …" at bounding box center [784, 524] width 719 height 68
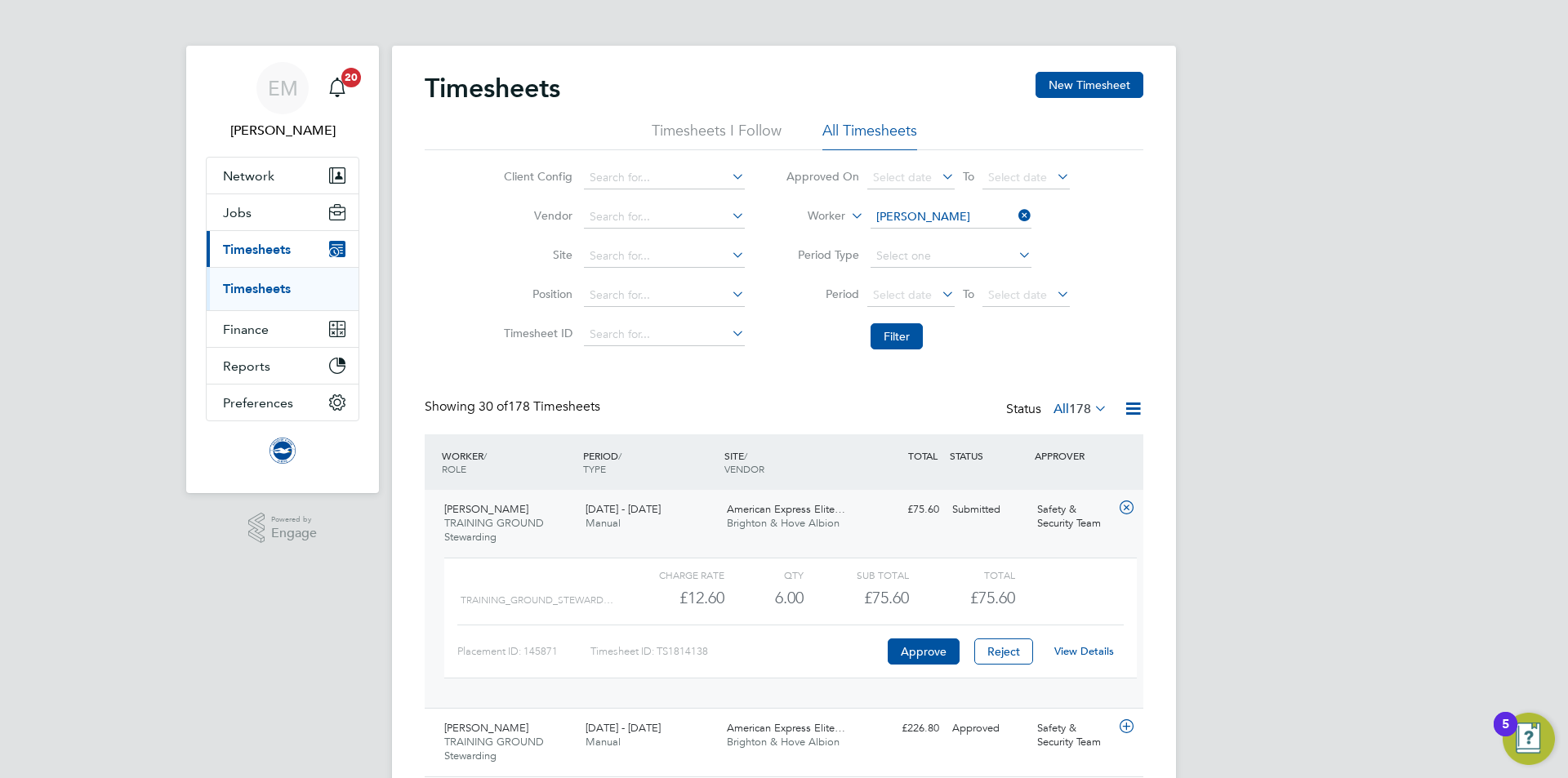
click at [1093, 642] on div "View Details" at bounding box center [1084, 651] width 80 height 26
click at [1098, 653] on link "View Details" at bounding box center [1083, 651] width 59 height 14
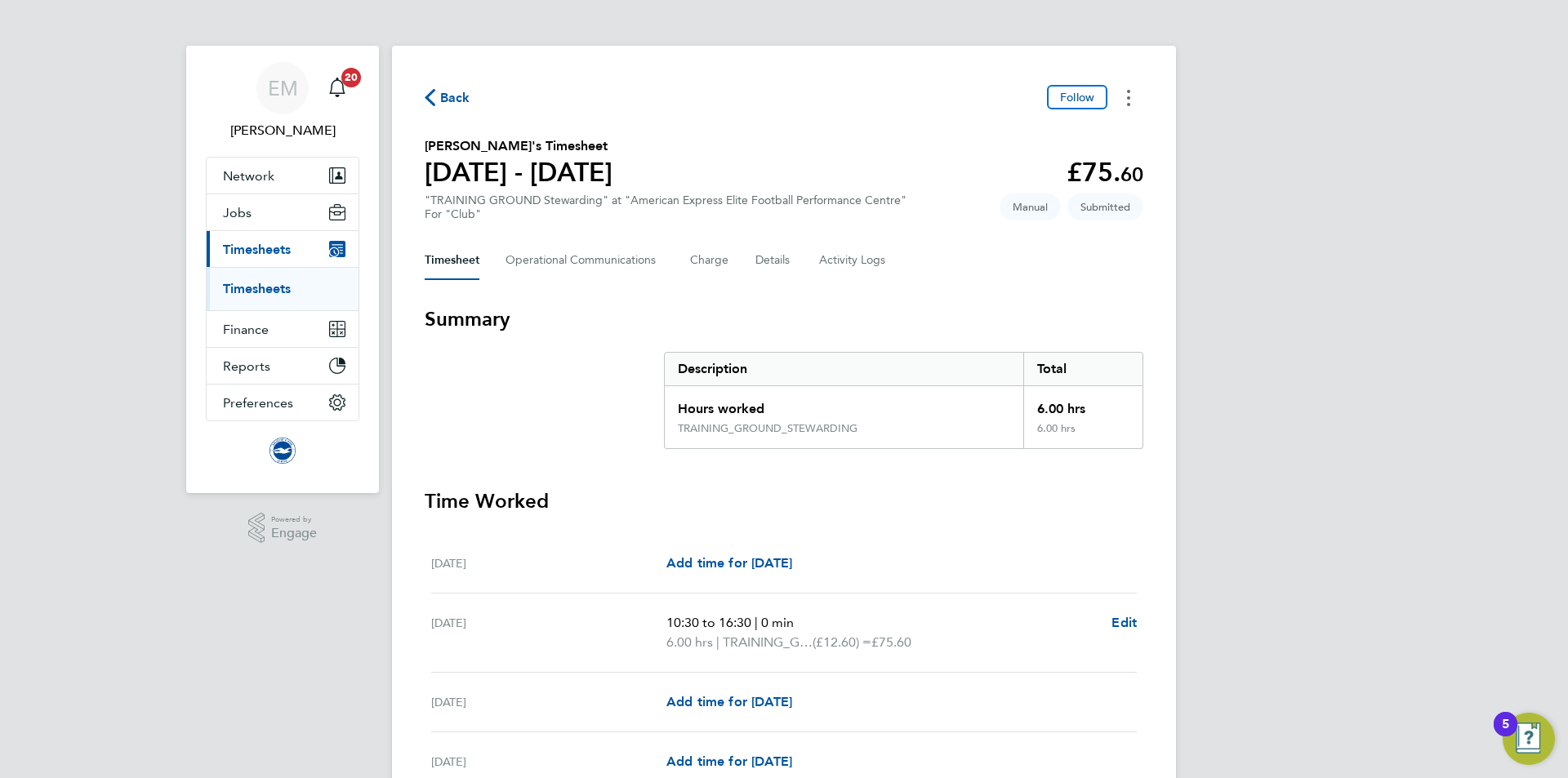
click at [1131, 101] on button "Timesheets Menu" at bounding box center [1128, 98] width 29 height 25
click at [1013, 178] on link "Download timesheet" at bounding box center [1045, 166] width 196 height 33
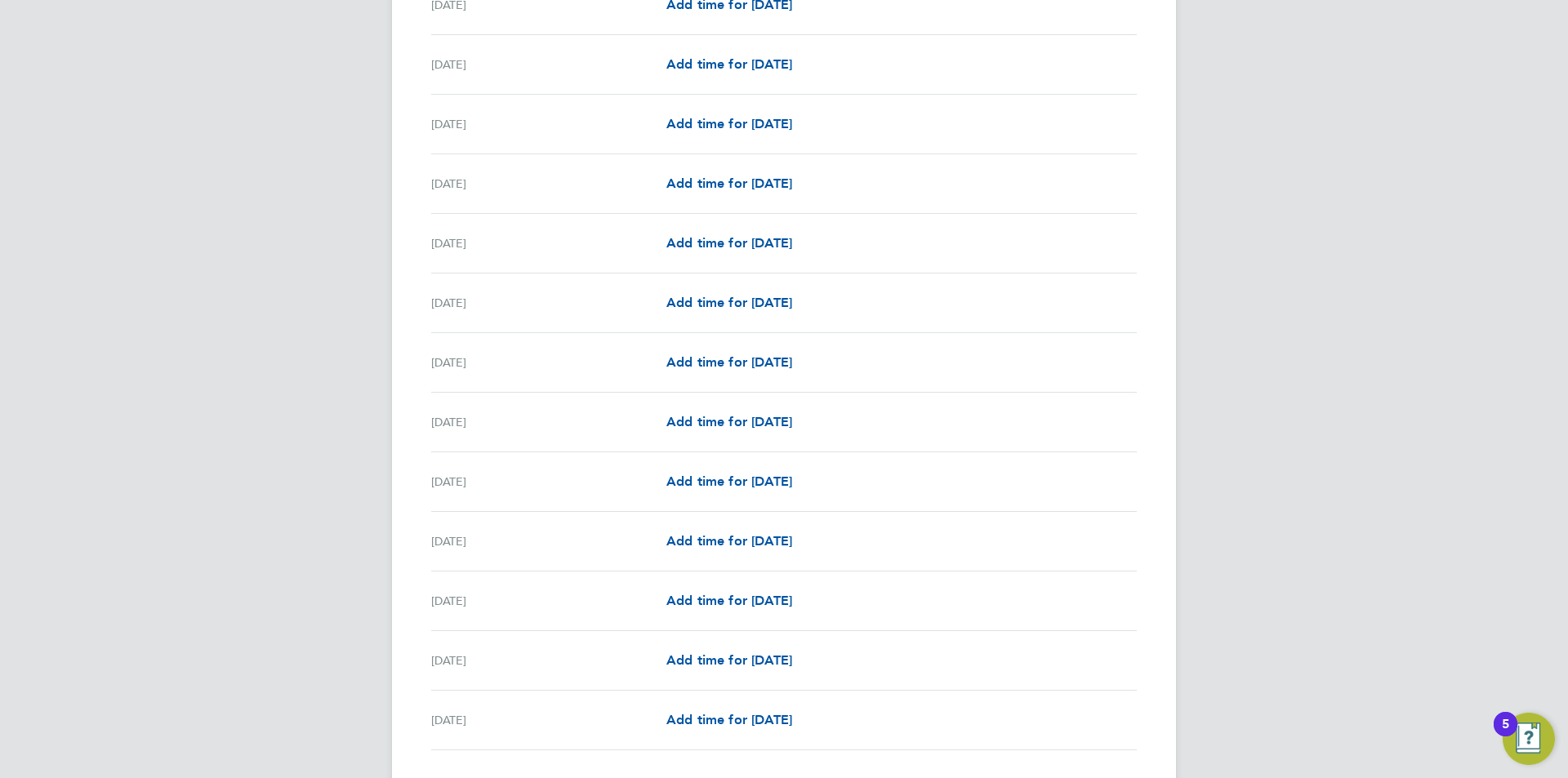
scroll to position [1708, 0]
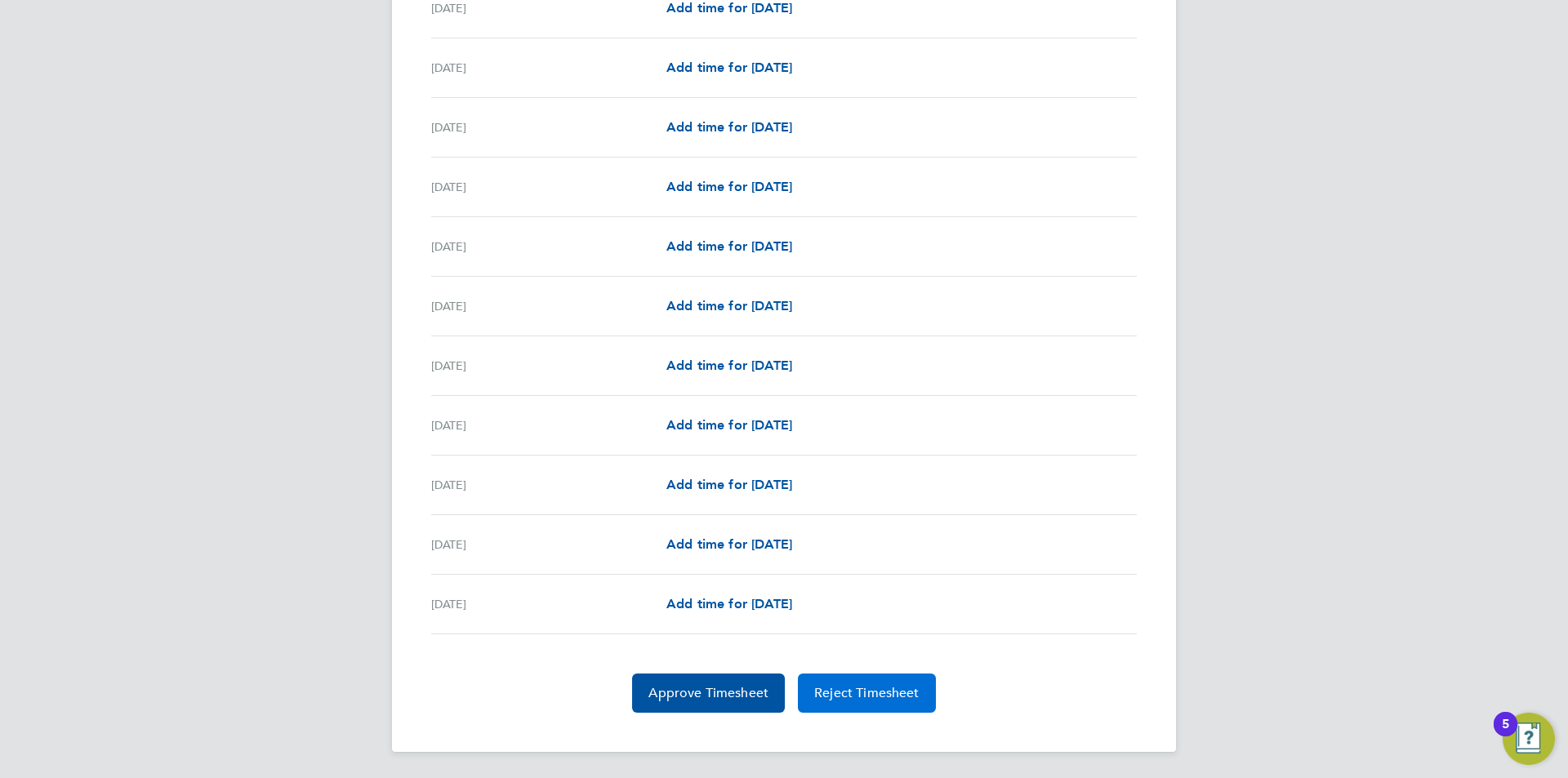
click at [856, 690] on span "Reject Timesheet" at bounding box center [867, 694] width 105 height 17
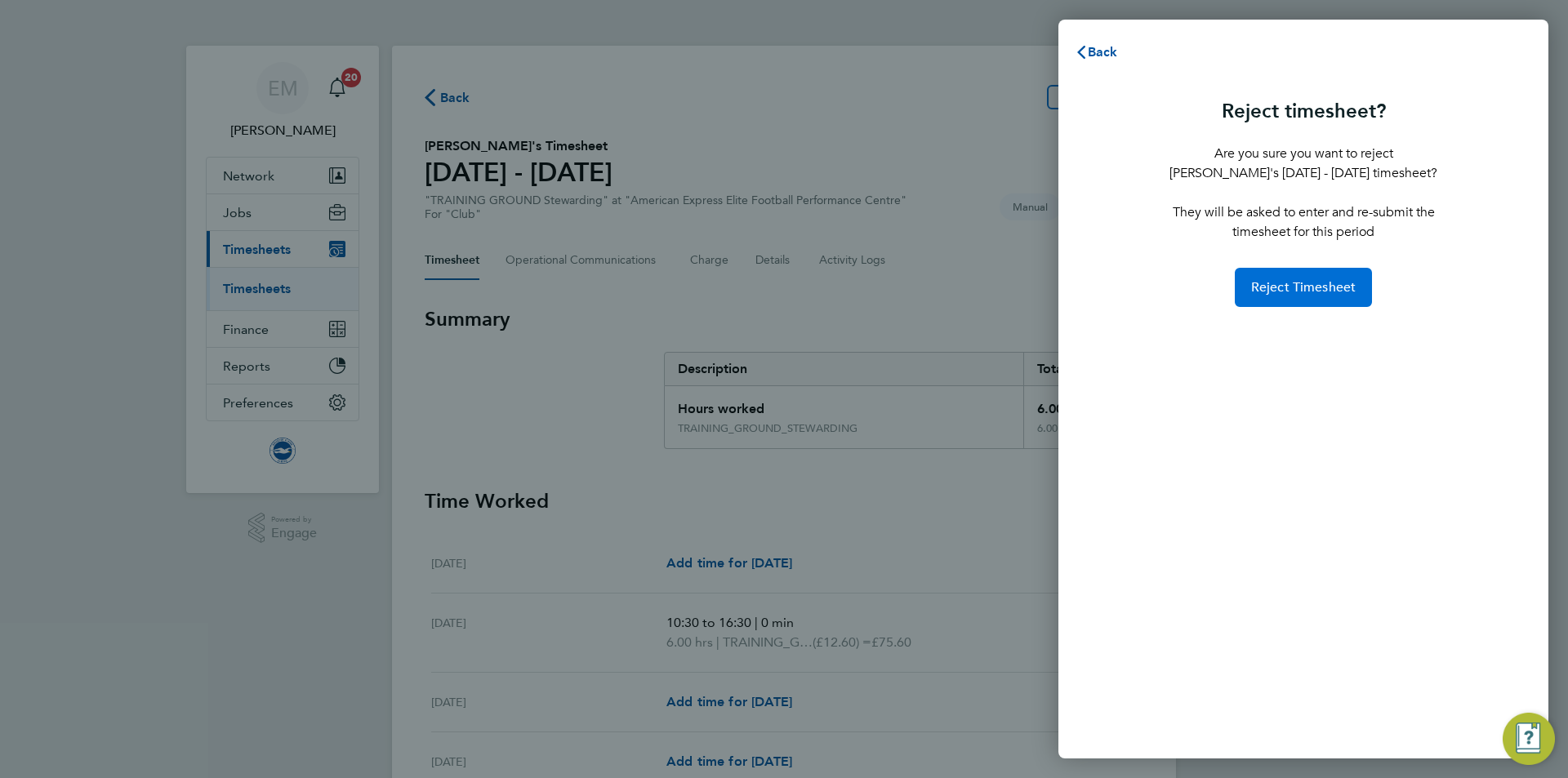
click at [1281, 289] on span "Reject Timesheet" at bounding box center [1304, 288] width 105 height 17
